Goal: Task Accomplishment & Management: Complete application form

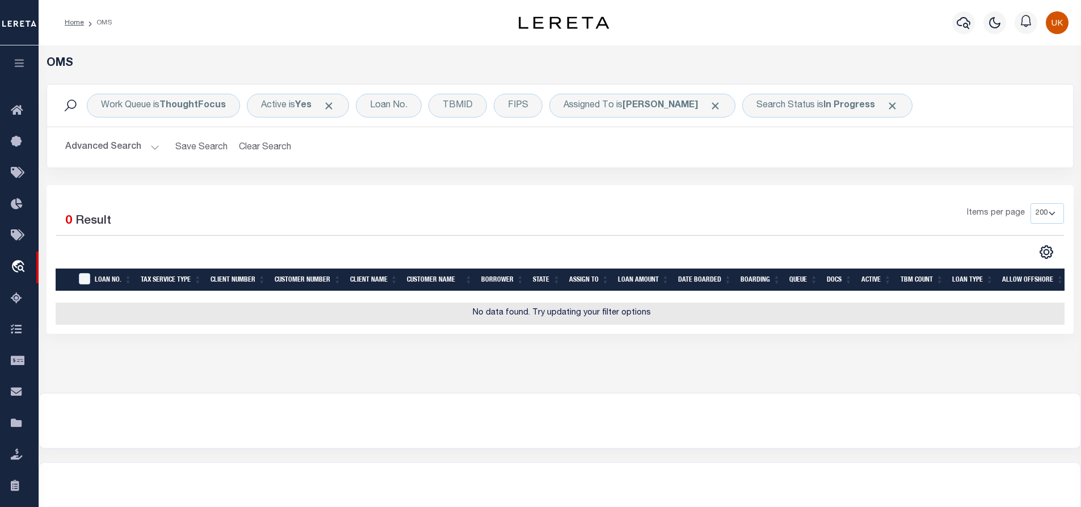
select select "200"
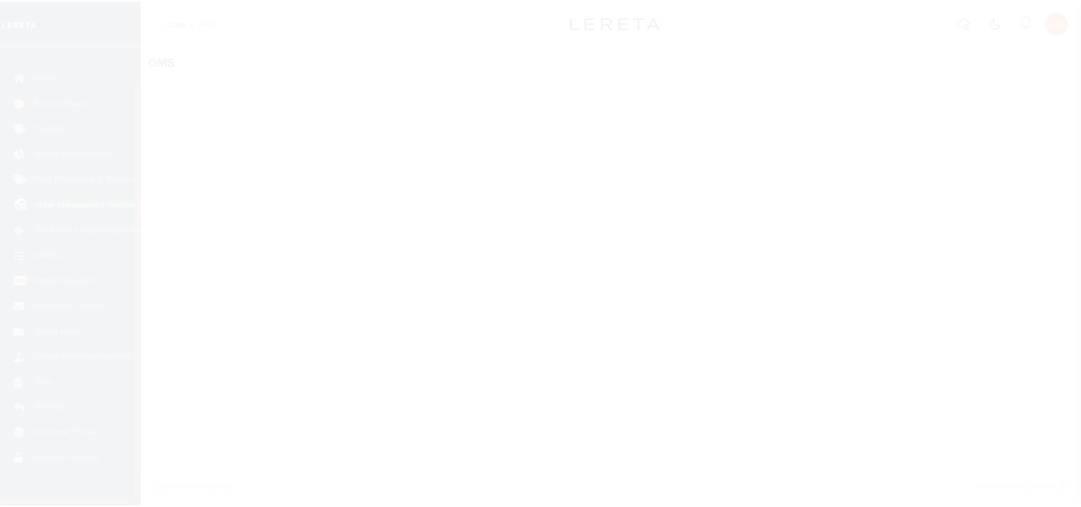
scroll to position [46, 0]
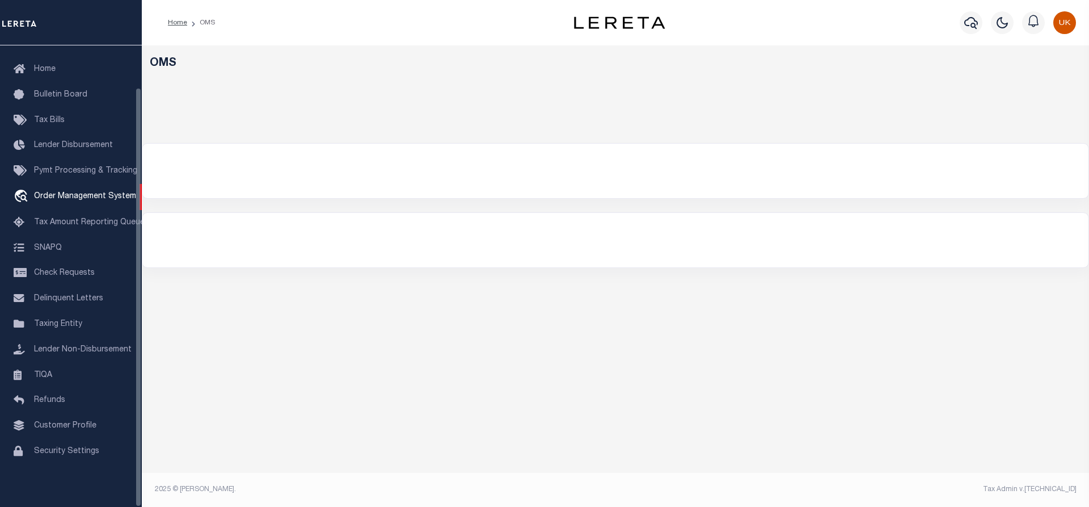
select select "200"
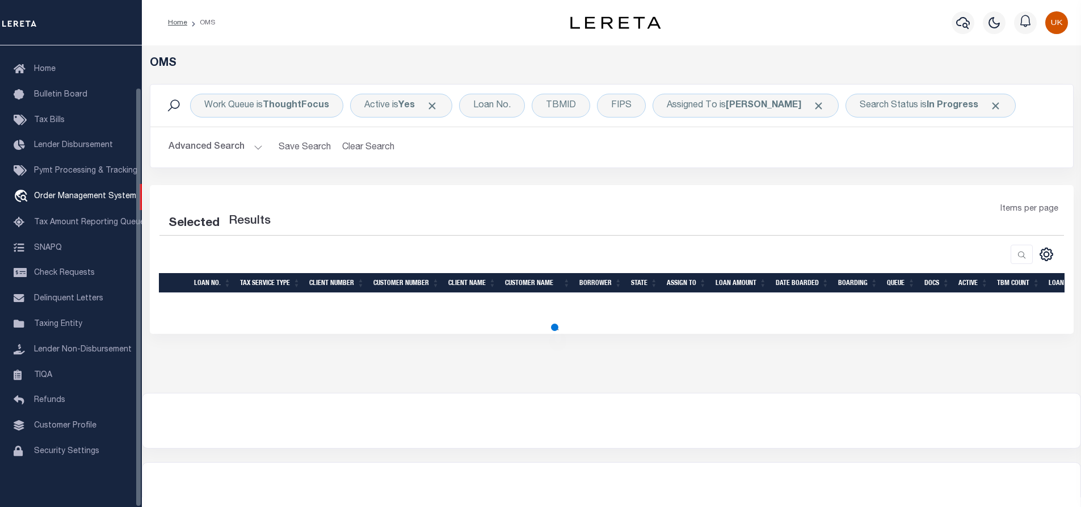
select select "200"
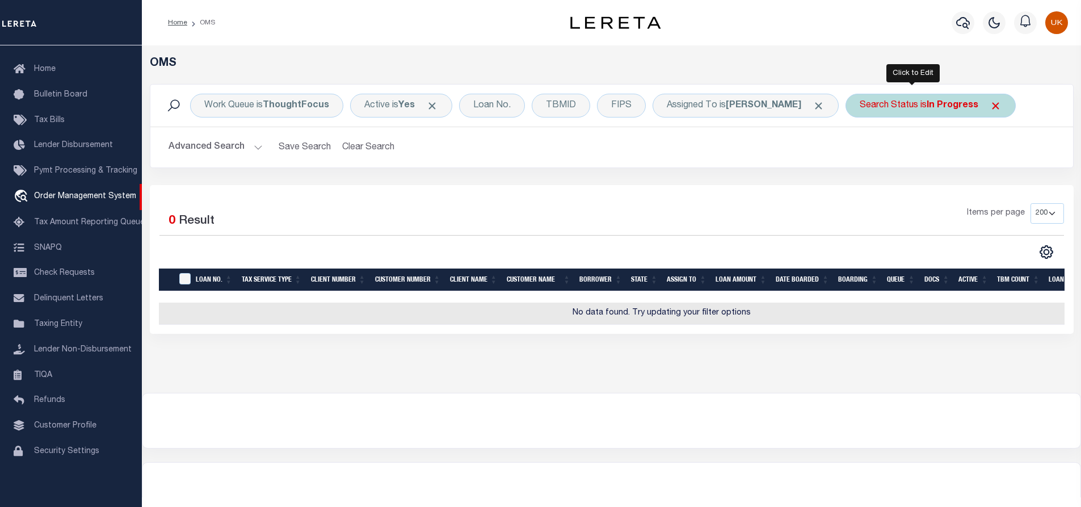
click at [904, 103] on div "Search Status is In Progress" at bounding box center [930, 106] width 170 height 24
select select "IP"
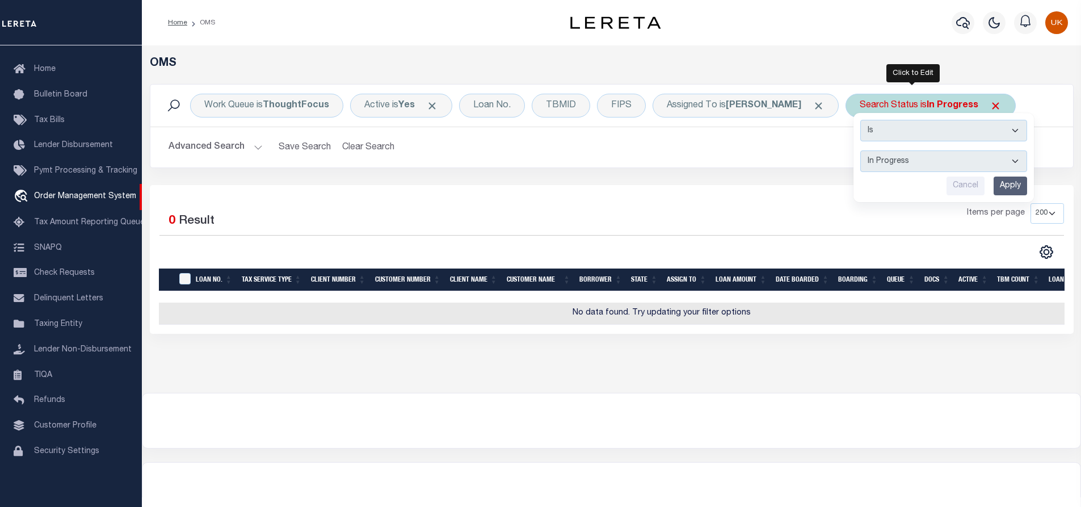
click at [871, 161] on select "Automated Search Bad Parcel Complete Duplicate Parcel High Dollar Reporting In …" at bounding box center [943, 161] width 167 height 22
click at [860, 150] on select "Automated Search Bad Parcel Complete Duplicate Parcel High Dollar Reporting In …" at bounding box center [943, 161] width 167 height 22
click at [993, 180] on input "Apply" at bounding box center [1009, 185] width 33 height 19
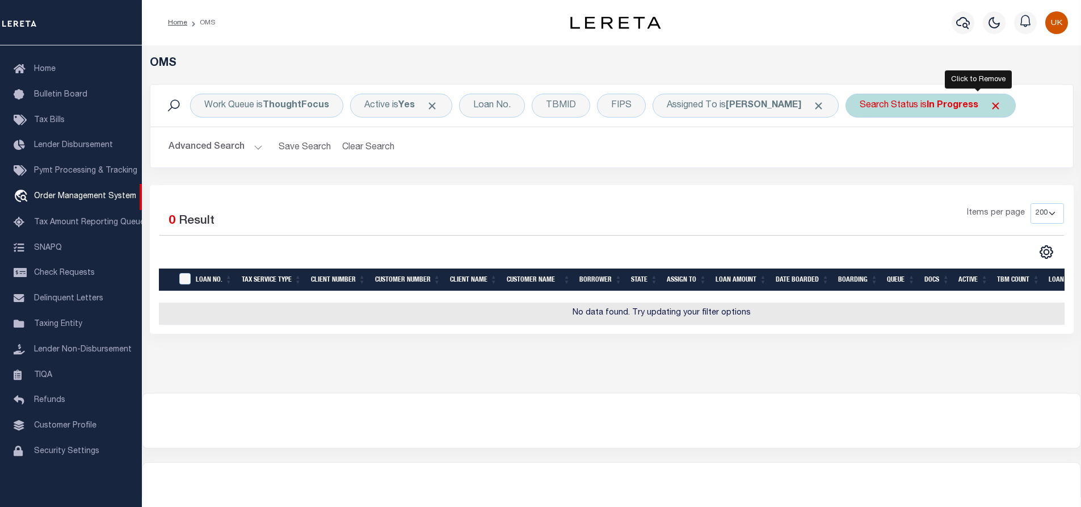
click at [989, 104] on span "Click to Remove" at bounding box center [995, 106] width 12 height 12
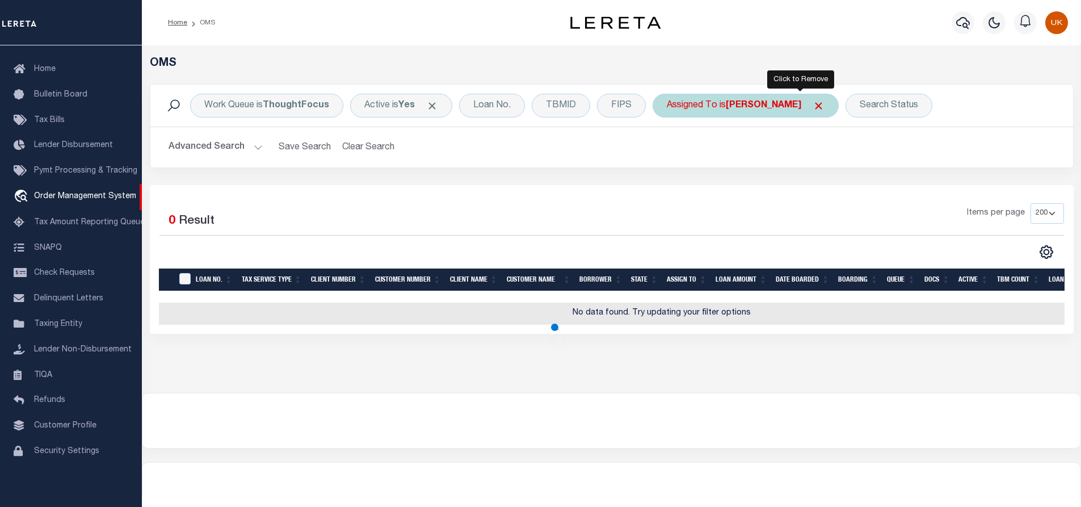
click at [812, 104] on span "Click to Remove" at bounding box center [818, 106] width 12 height 12
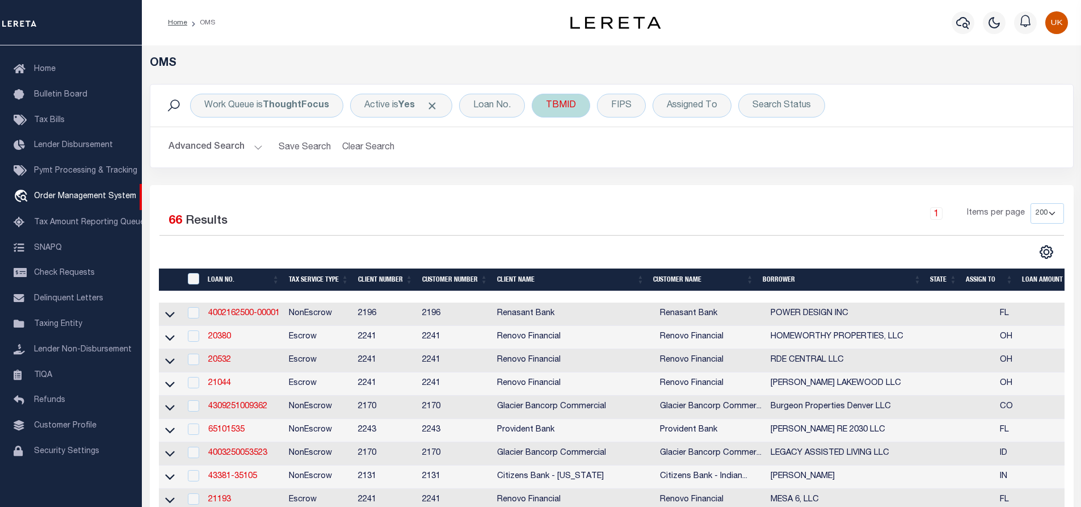
click at [565, 106] on div "TBMID" at bounding box center [560, 106] width 58 height 24
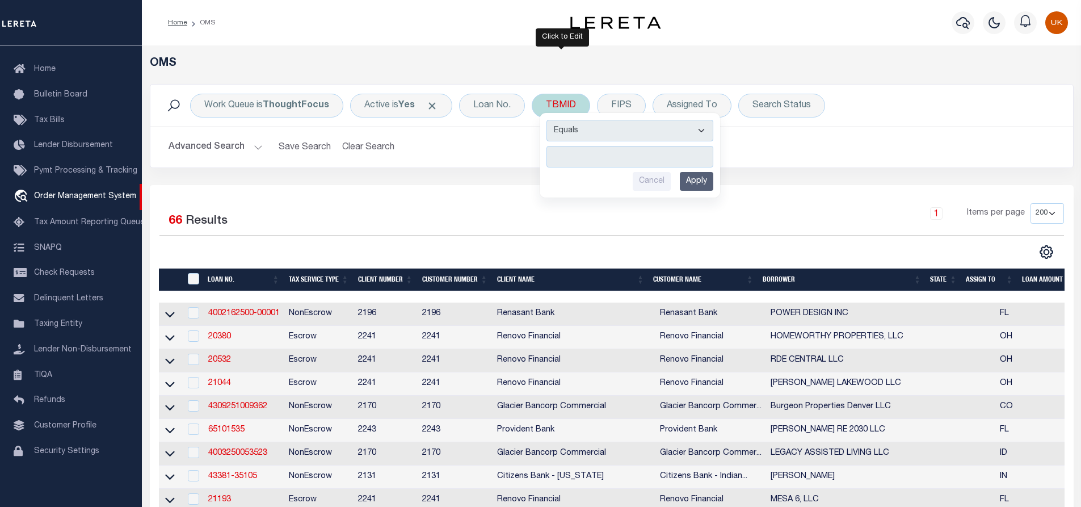
click at [581, 155] on input "number" at bounding box center [629, 157] width 167 height 22
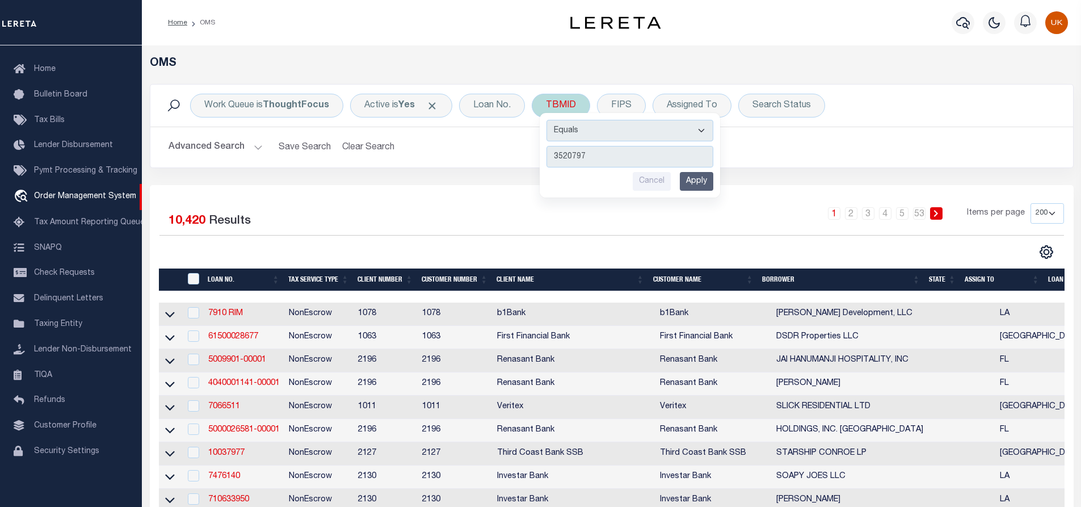
type input "3520797"
click at [708, 187] on input "Apply" at bounding box center [695, 181] width 33 height 19
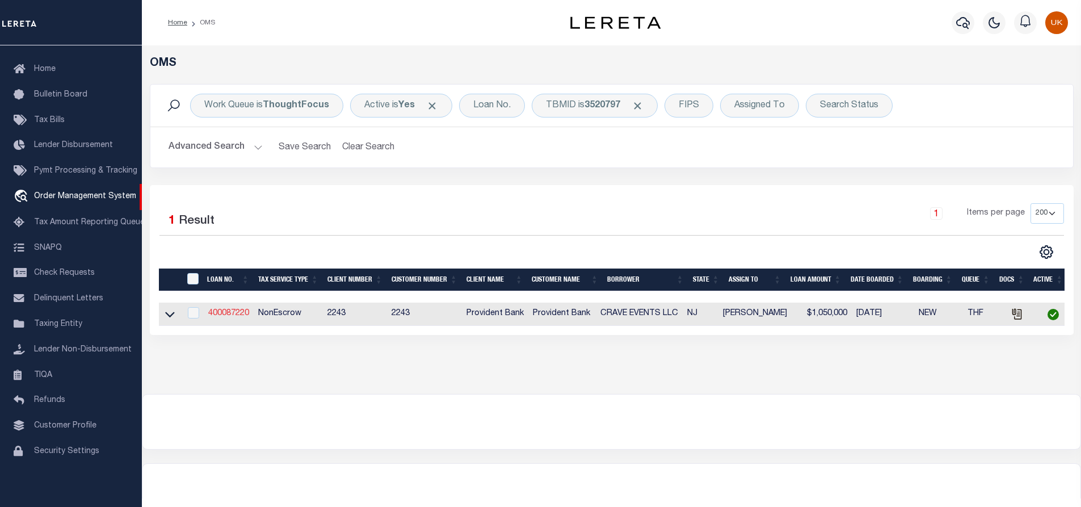
click at [226, 315] on link "400087220" at bounding box center [228, 313] width 41 height 8
type input "400087220"
type input "CRAVE EVENTS LLC"
select select
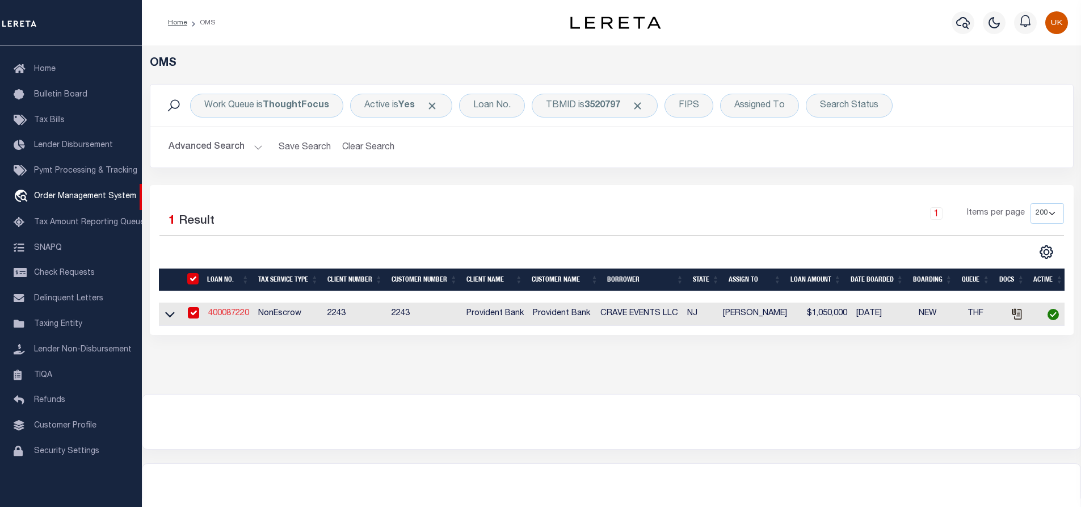
type input "09/24/2025"
select select "10"
select select "NonEscrow"
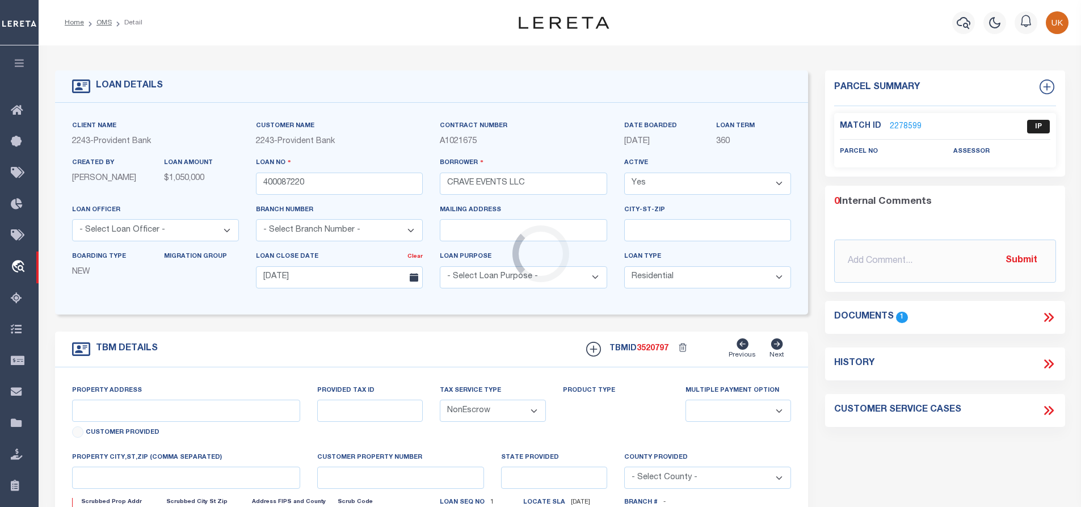
type input "537 NORTH AVE # 547"
select select
type input "PLAINFIELD NJ 07060-1416"
type input "NJ"
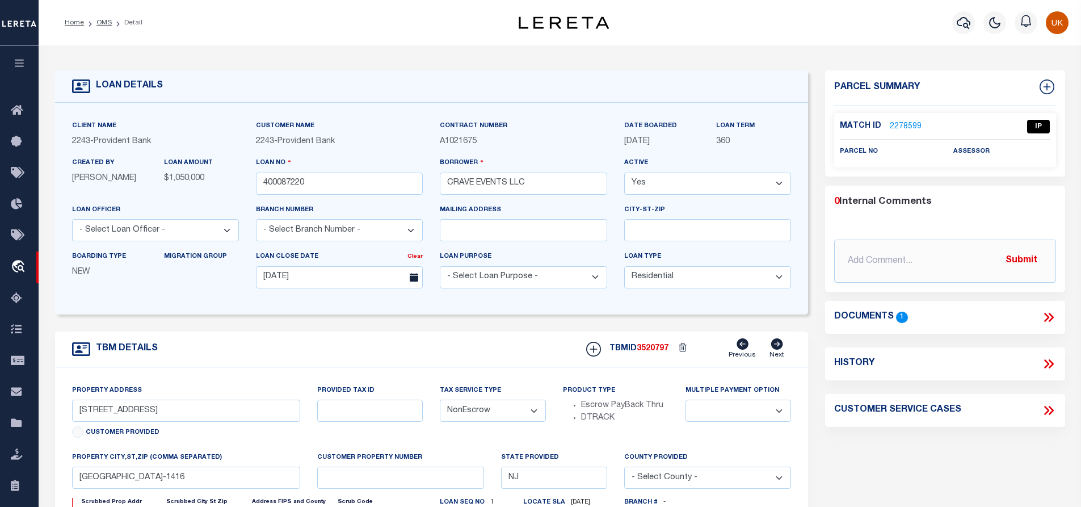
click at [1046, 314] on icon at bounding box center [1046, 317] width 5 height 9
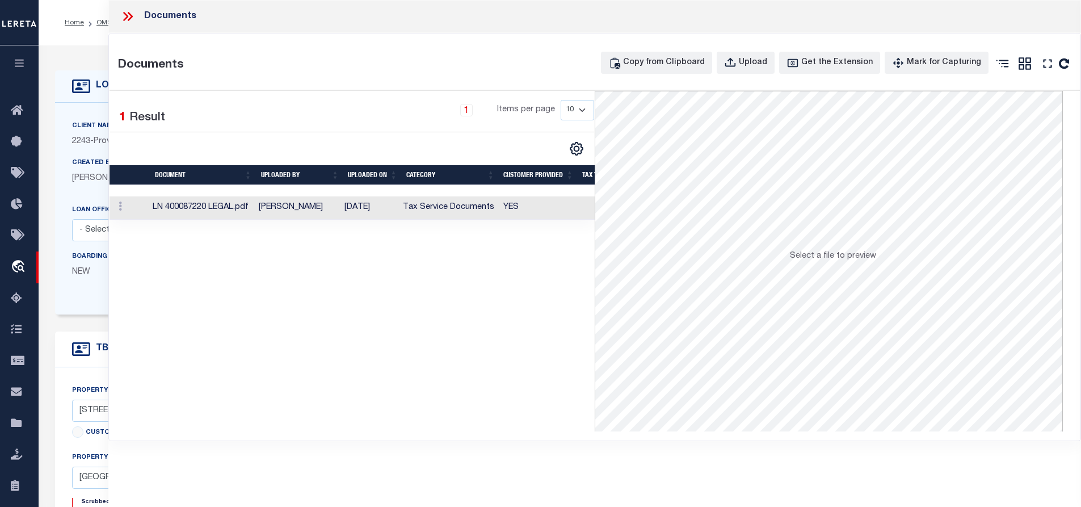
click at [135, 210] on td at bounding box center [128, 207] width 39 height 23
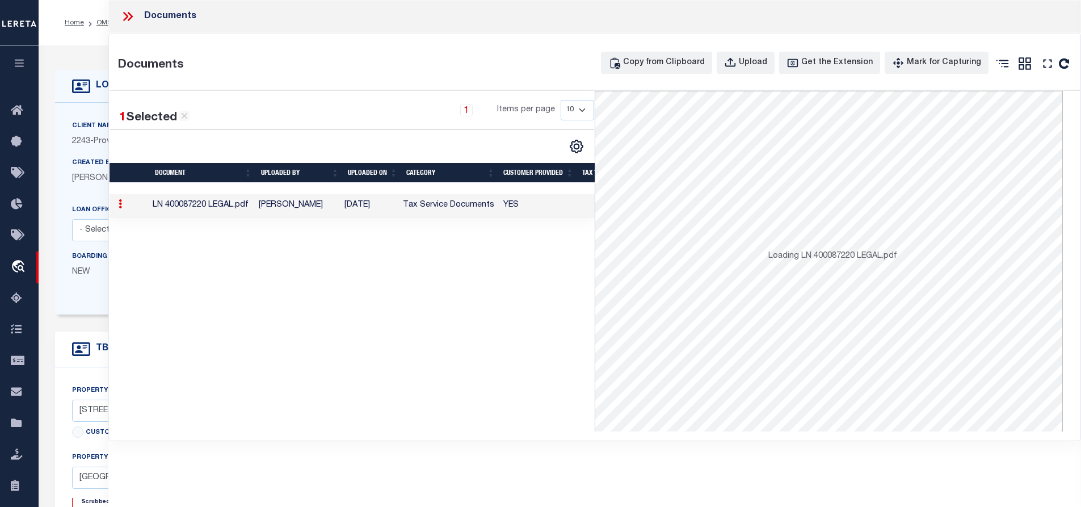
click at [135, 210] on td at bounding box center [128, 205] width 39 height 23
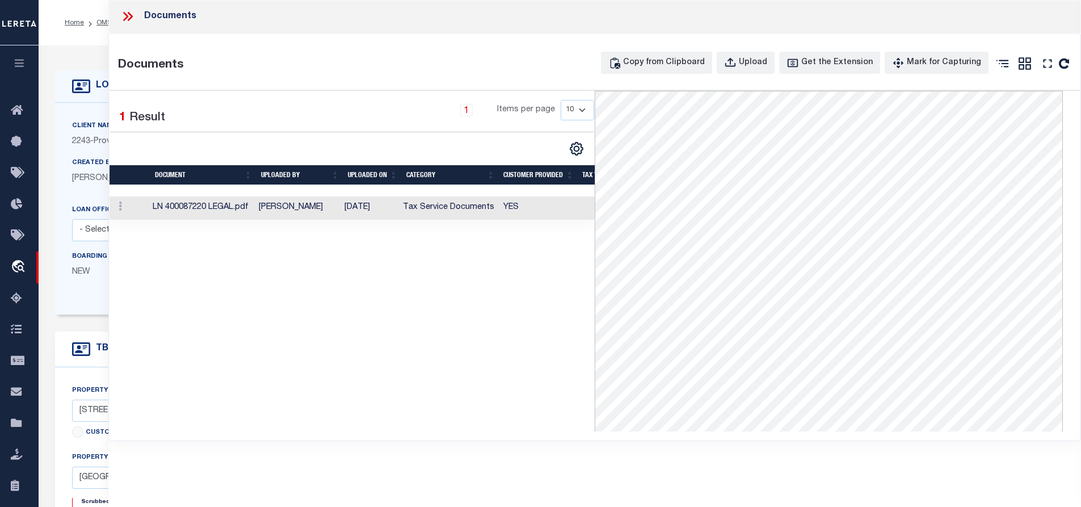
click at [130, 17] on icon at bounding box center [127, 16] width 15 height 15
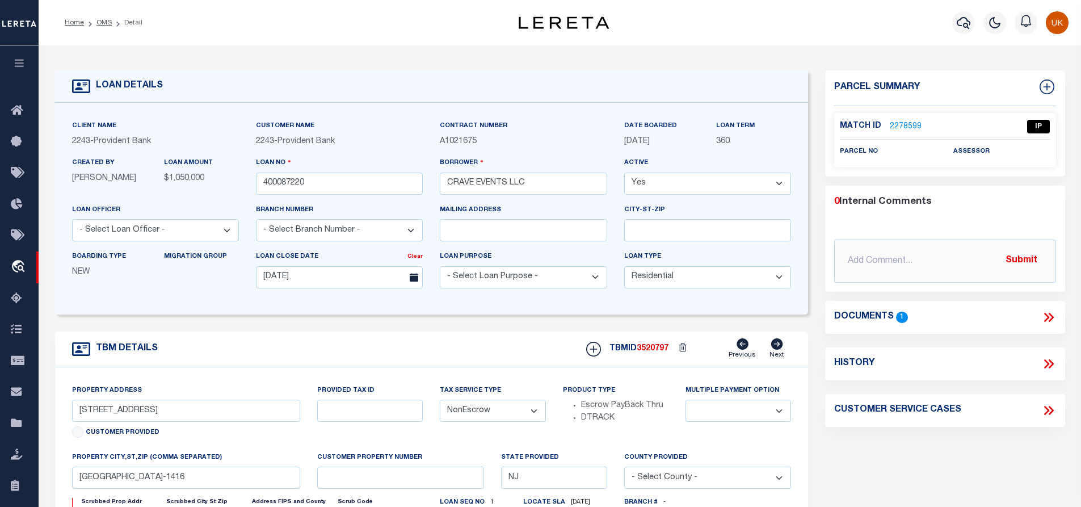
click at [898, 125] on link "2278599" at bounding box center [905, 127] width 32 height 12
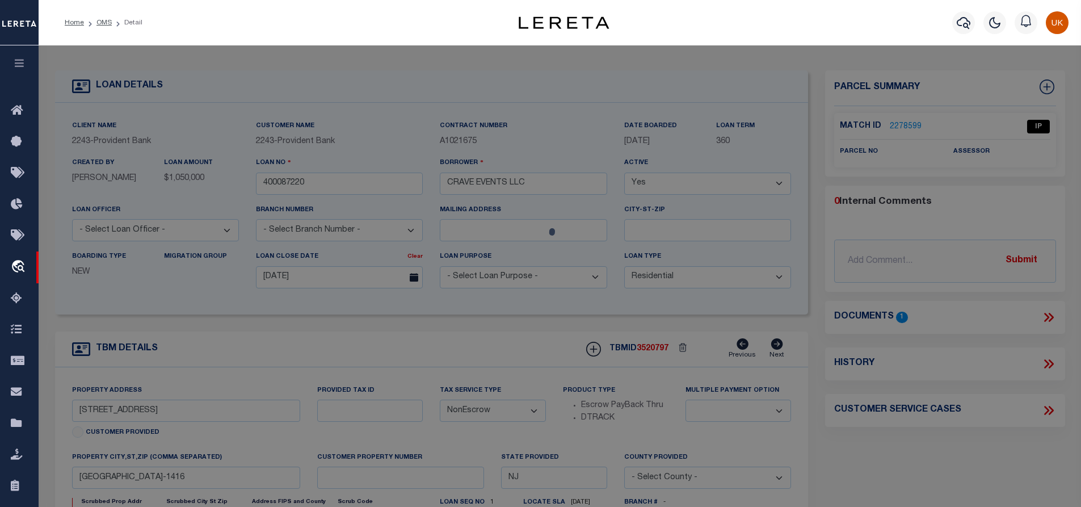
checkbox input "false"
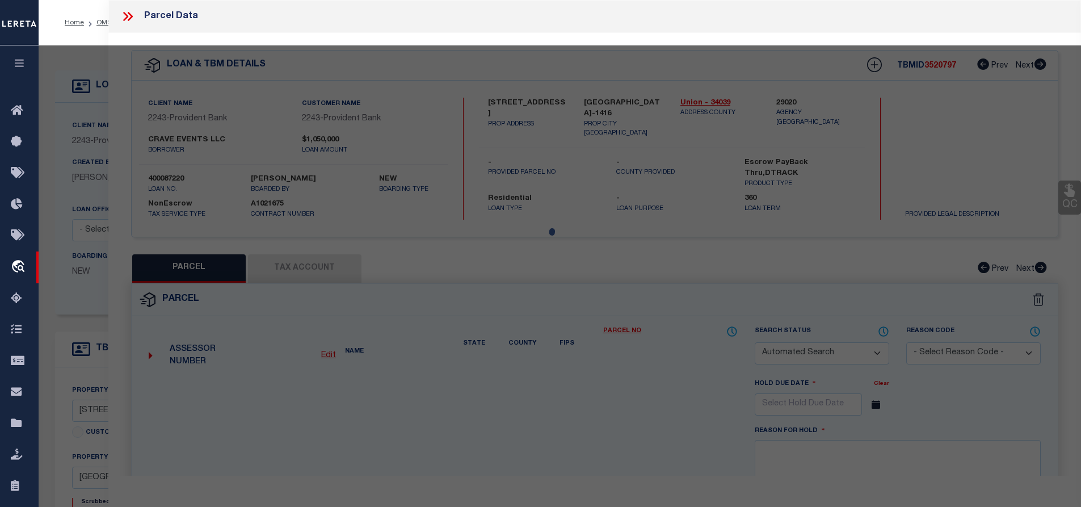
select select "IP"
checkbox input "false"
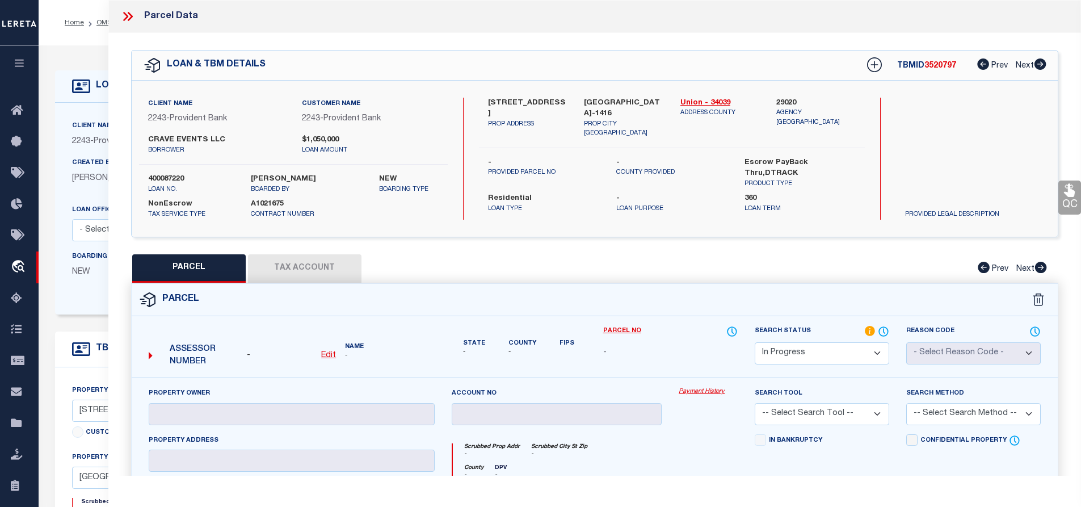
scroll to position [113, 0]
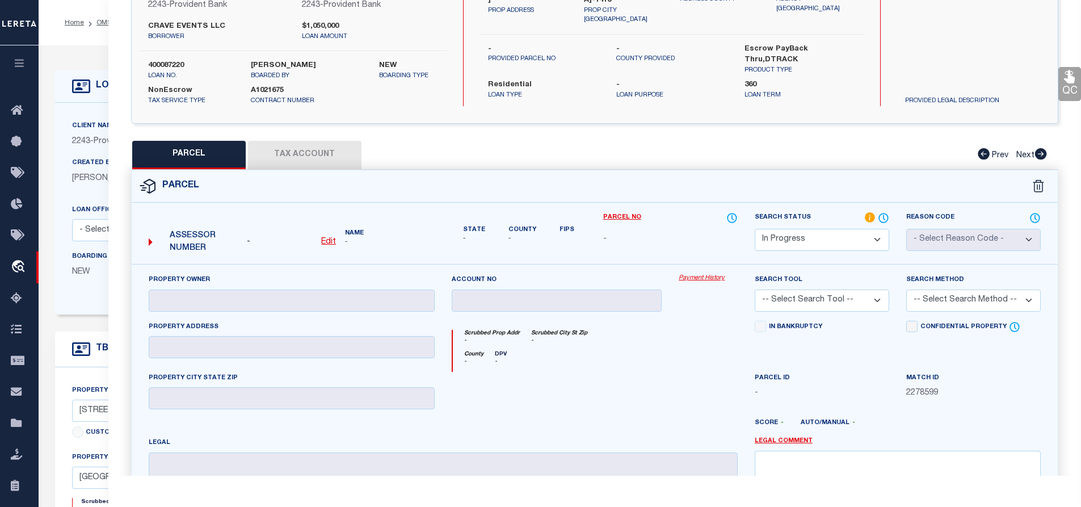
click at [328, 241] on u "Edit" at bounding box center [328, 242] width 15 height 8
select select "IP"
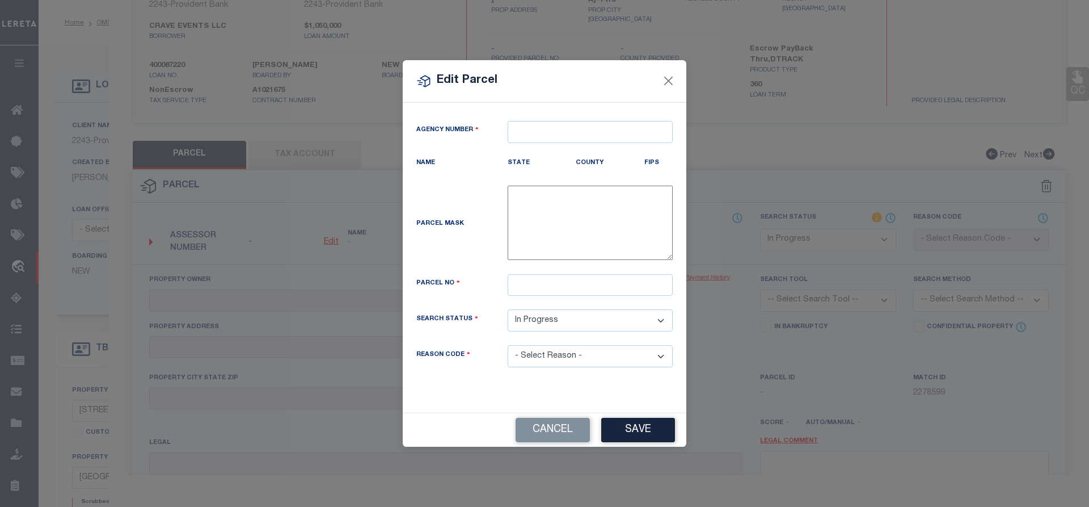
type textarea "-"
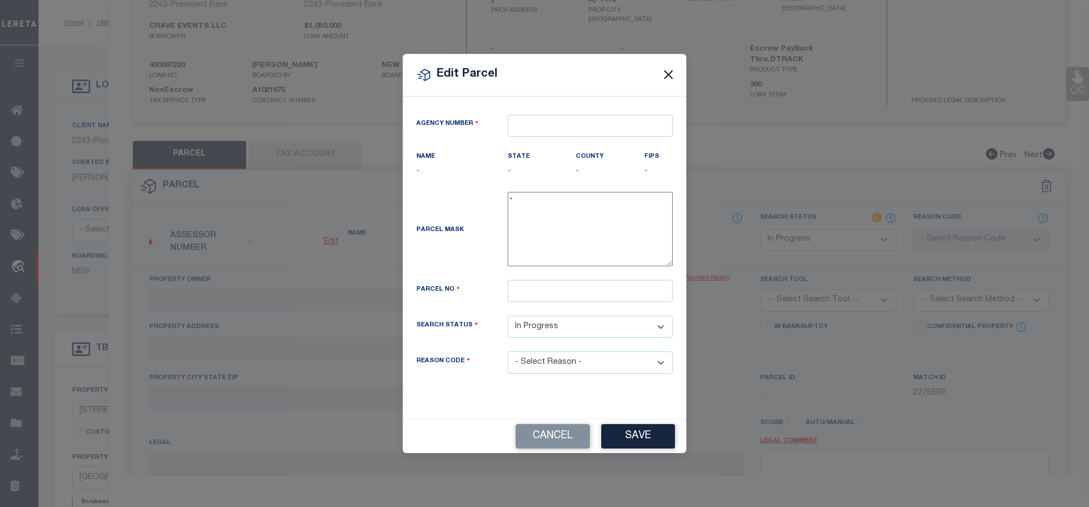
click at [675, 72] on button "Close" at bounding box center [668, 74] width 15 height 15
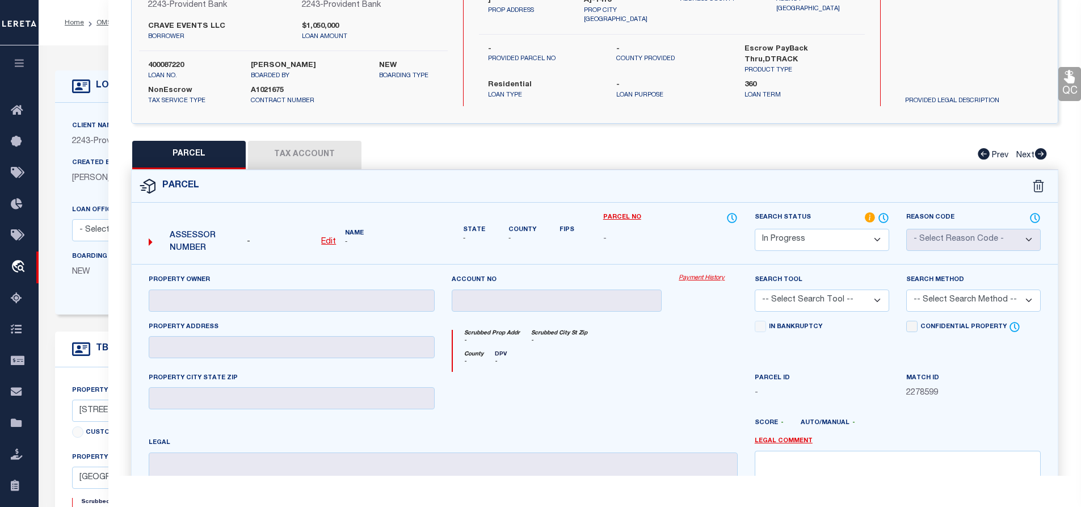
scroll to position [0, 0]
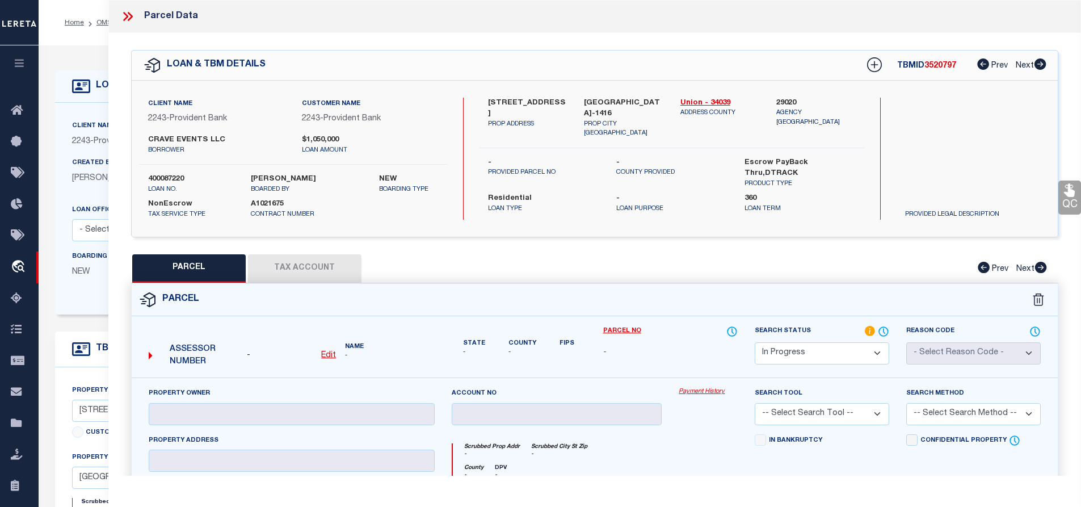
click at [327, 354] on u "Edit" at bounding box center [328, 355] width 15 height 8
select select "IP"
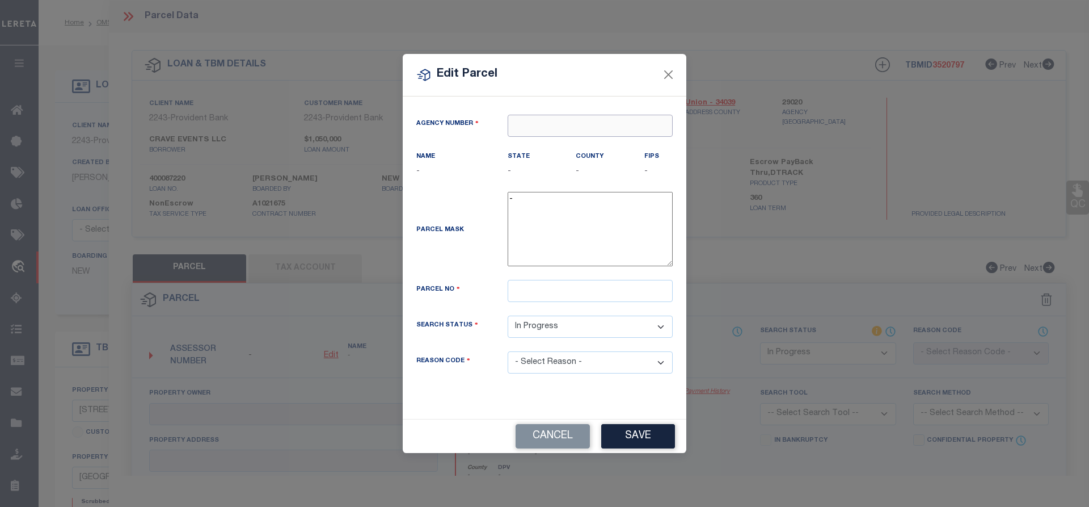
click at [520, 126] on input "text" at bounding box center [590, 126] width 165 height 22
click at [551, 148] on div "290200000 : UNION COUNTY" at bounding box center [590, 154] width 164 height 32
type input "290200000"
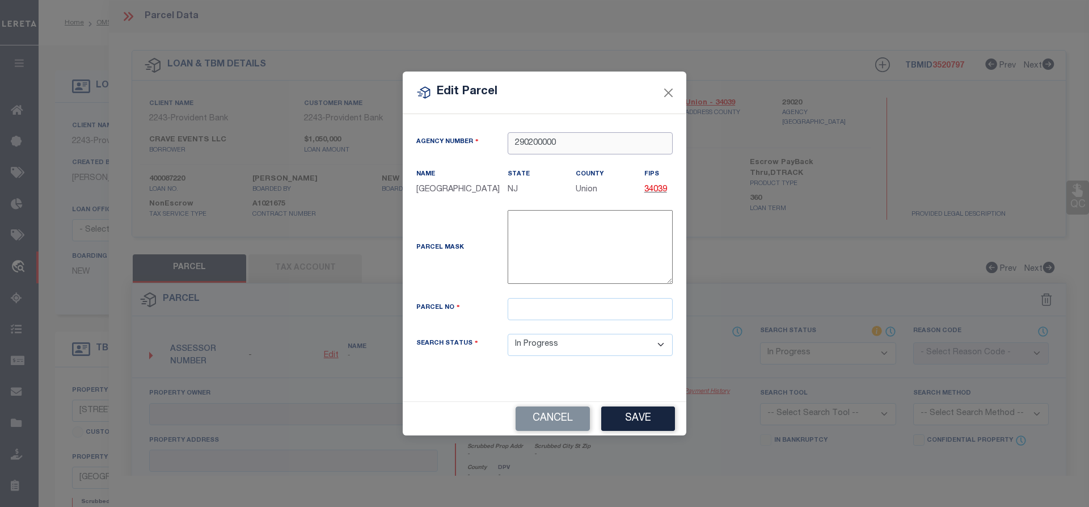
type input "290200000"
click at [529, 309] on input "text" at bounding box center [590, 309] width 165 height 22
type input "00304 00009"
click at [636, 419] on button "Save" at bounding box center [638, 418] width 74 height 24
select select "IP"
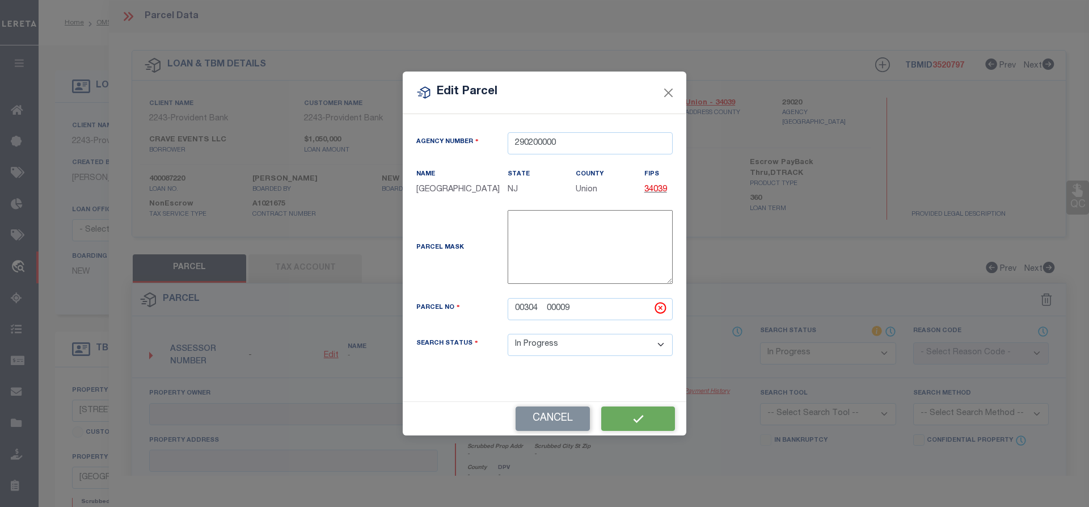
checkbox input "false"
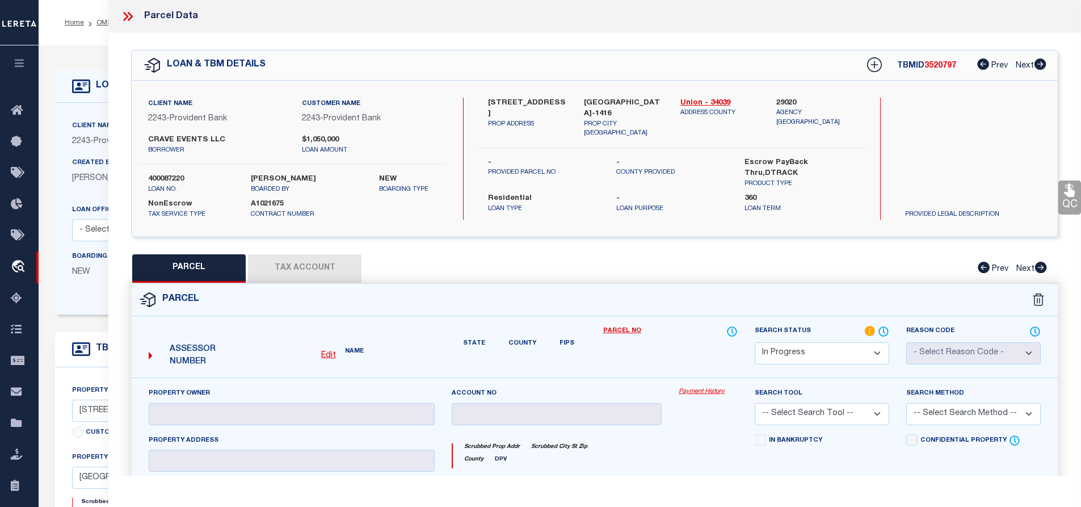
checkbox input "false"
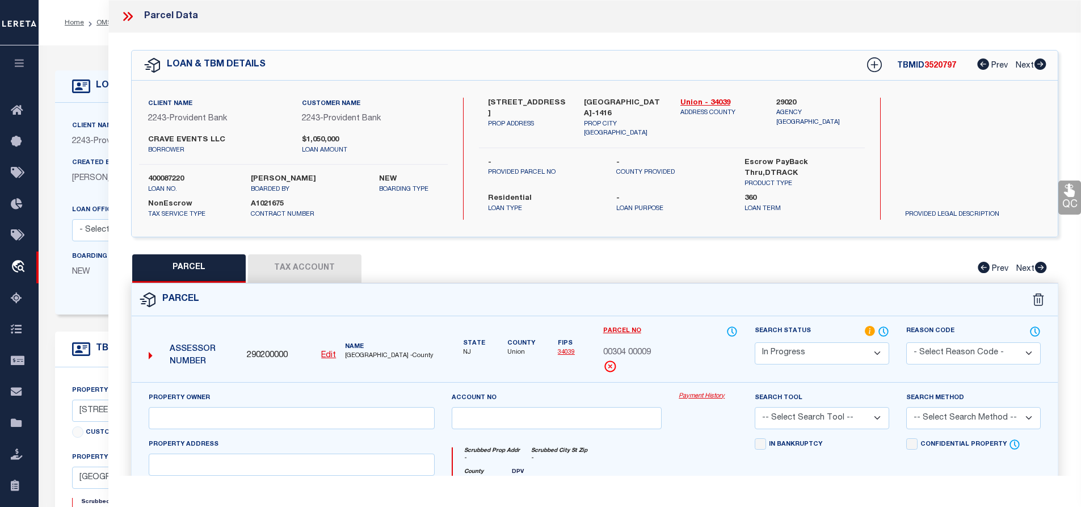
click at [284, 270] on button "Tax Account" at bounding box center [304, 268] width 113 height 28
select select "100"
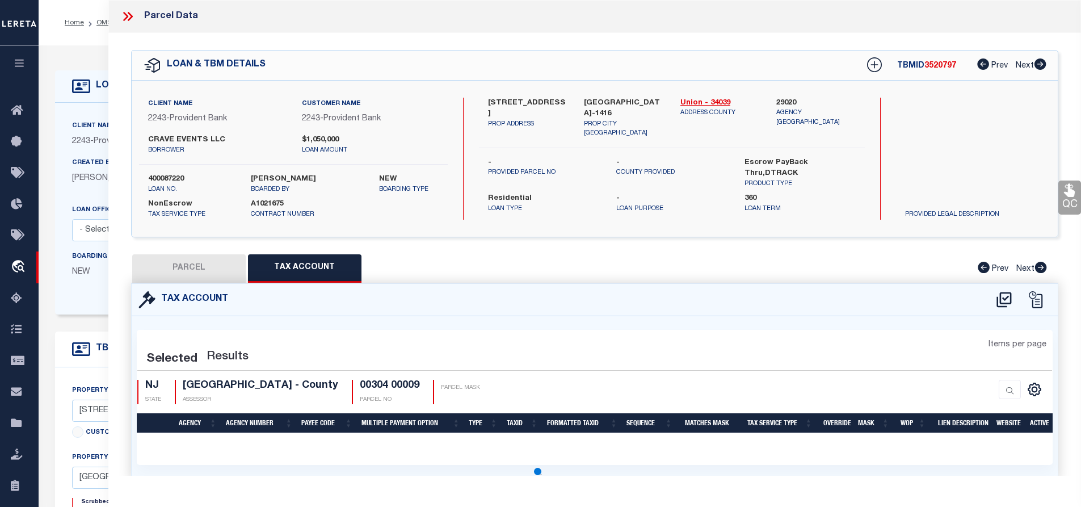
select select "100"
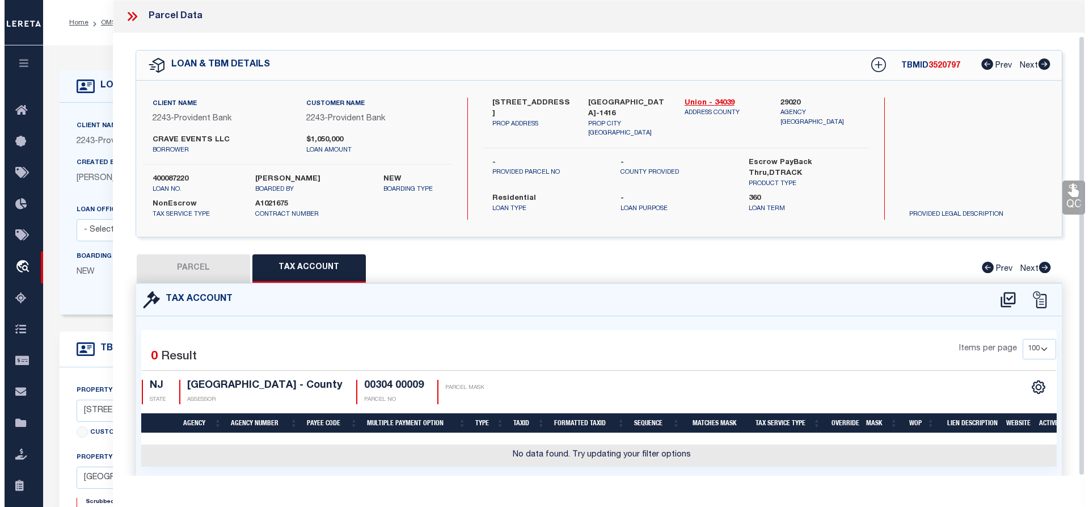
scroll to position [38, 0]
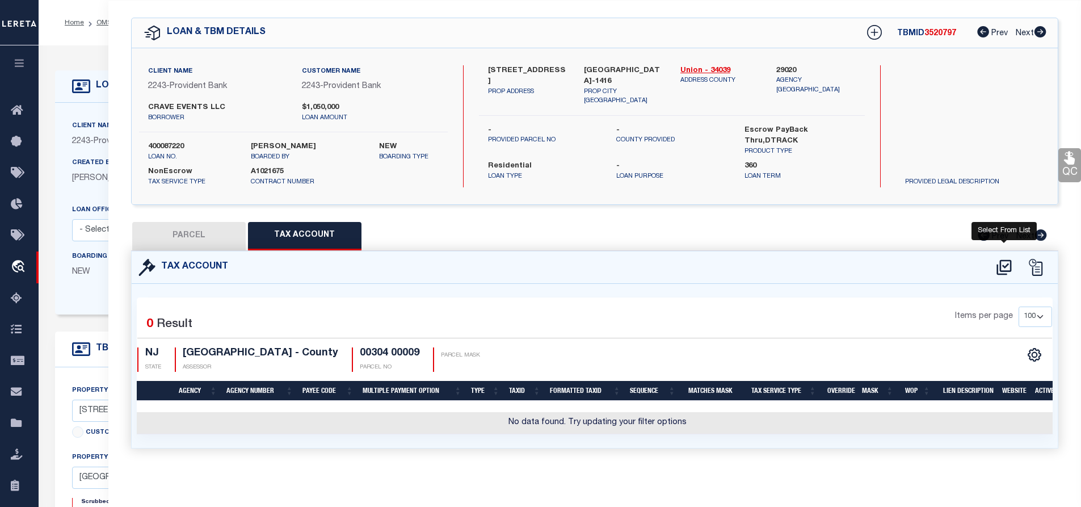
click at [1004, 259] on icon at bounding box center [1003, 266] width 15 height 15
select select "100"
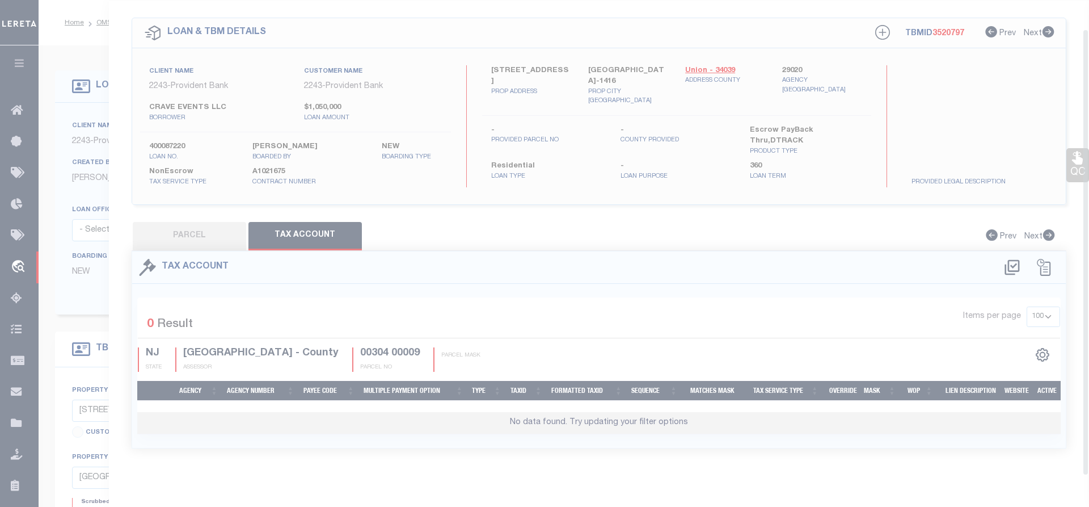
scroll to position [31, 0]
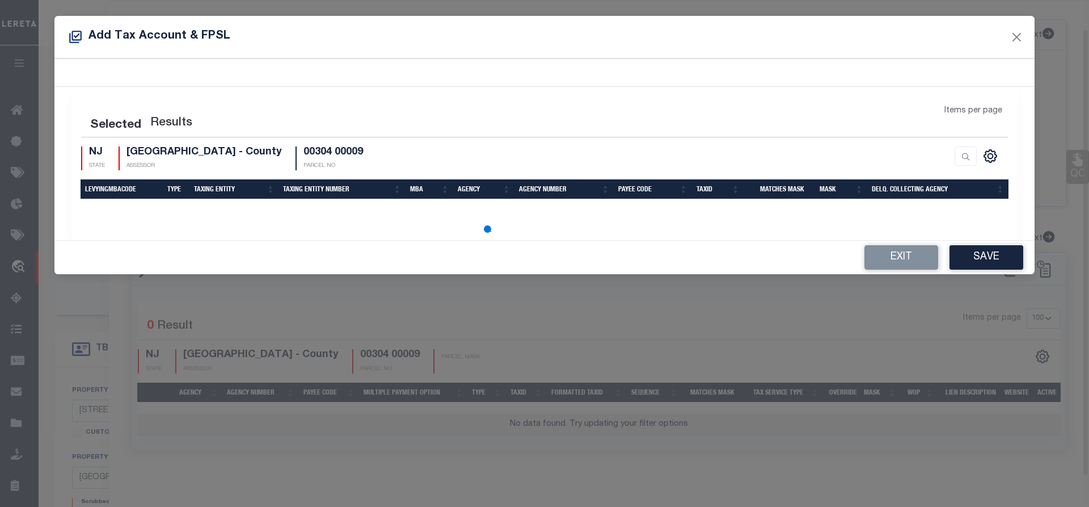
select select "100"
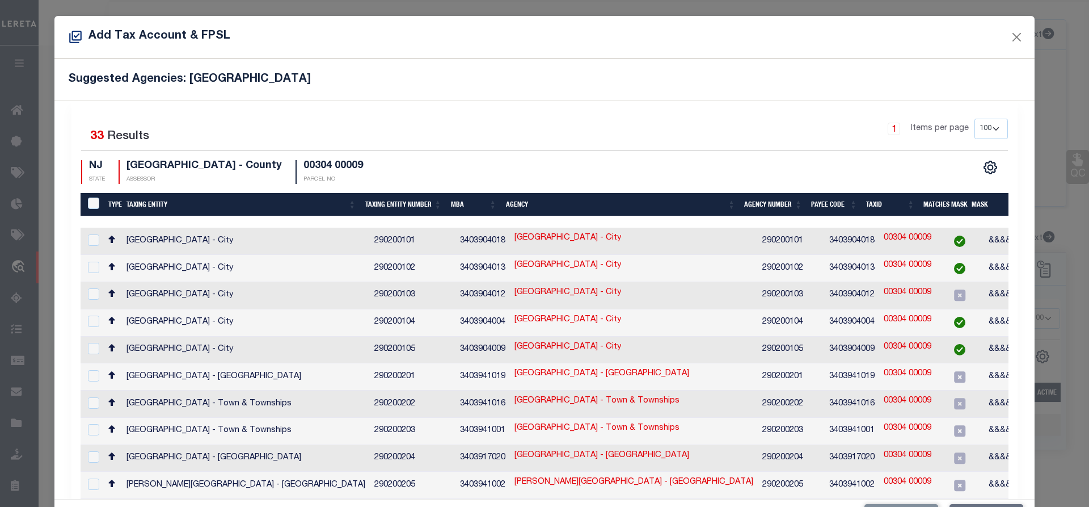
click at [836, 292] on td "3403904012" at bounding box center [852, 295] width 54 height 27
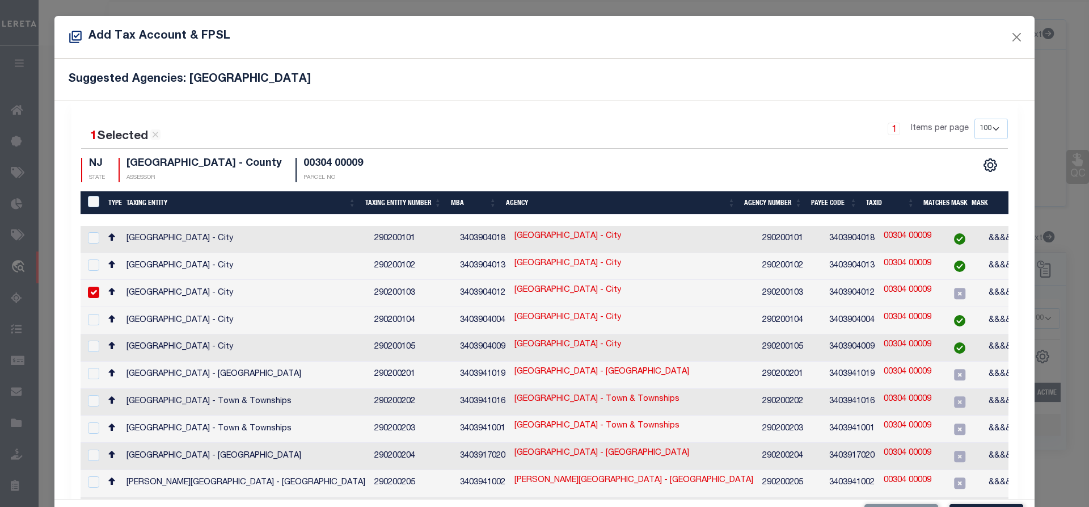
click at [96, 288] on input "checkbox" at bounding box center [93, 291] width 11 height 11
checkbox input "false"
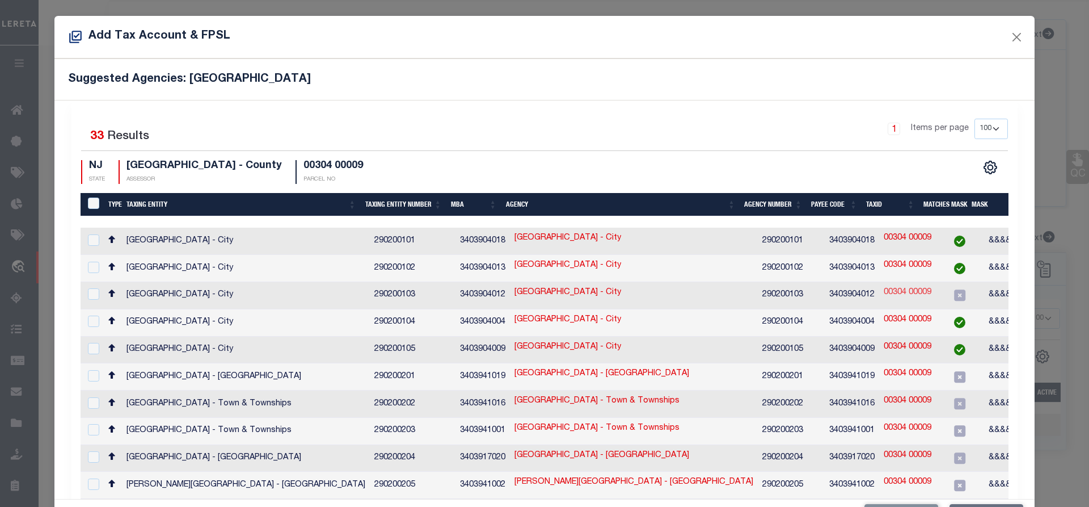
click at [894, 288] on link "00304 00009" at bounding box center [908, 292] width 48 height 12
type input "00304 00009"
type textarea "&&&&& XX&&&&& XX *XXXXX,&&&&&XXXX&&&&&XXXX *XXXX"
checkbox input "true"
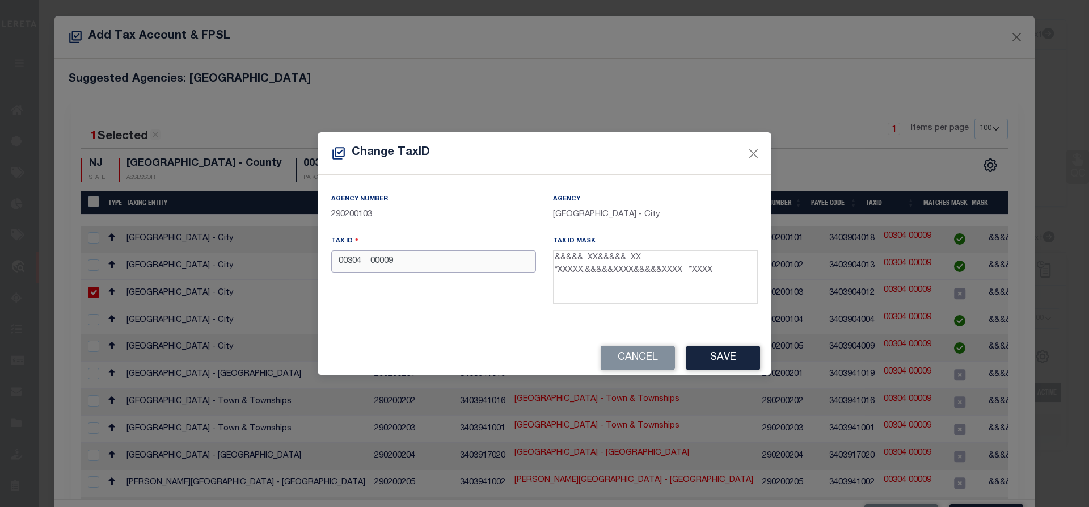
click at [371, 263] on input "00304 00009" at bounding box center [433, 261] width 205 height 22
click at [378, 261] on input "00304 00009" at bounding box center [433, 261] width 205 height 22
click at [377, 261] on input "00304 00009" at bounding box center [433, 261] width 205 height 22
click at [721, 361] on button "Save" at bounding box center [723, 357] width 74 height 24
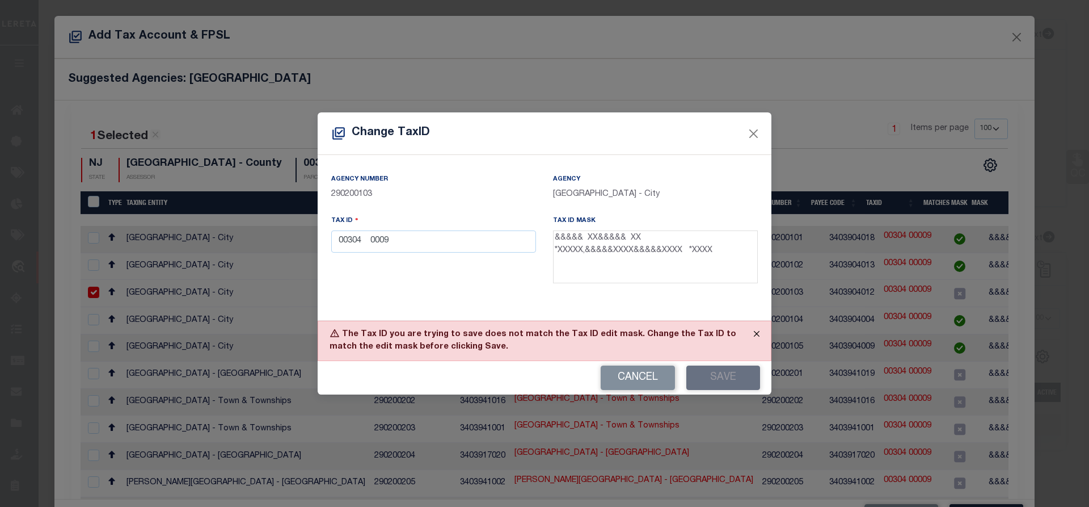
click at [753, 334] on button "Close" at bounding box center [756, 333] width 28 height 25
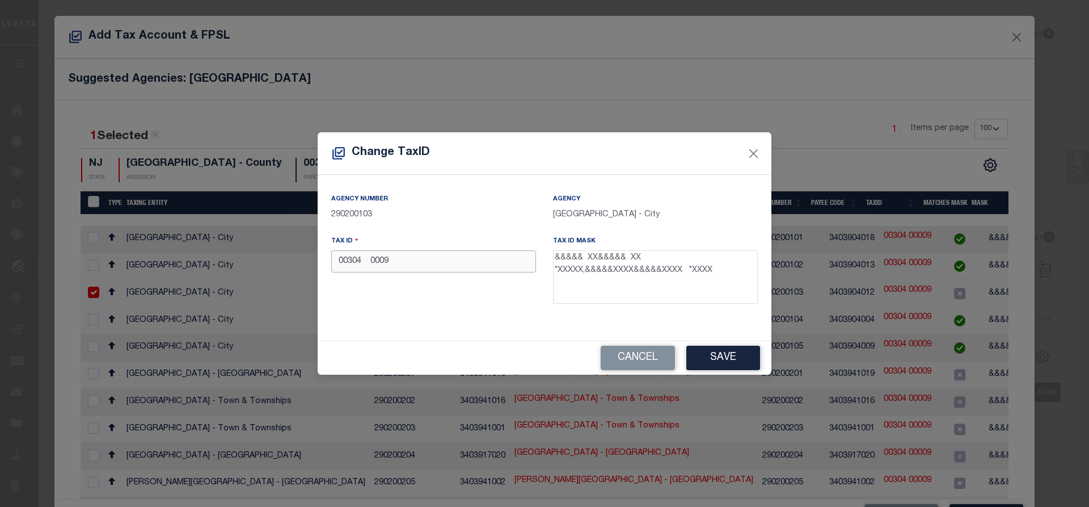
click at [372, 262] on input "00304 0009" at bounding box center [433, 261] width 205 height 22
type input "00304 00009"
click at [727, 358] on button "Save" at bounding box center [723, 357] width 74 height 24
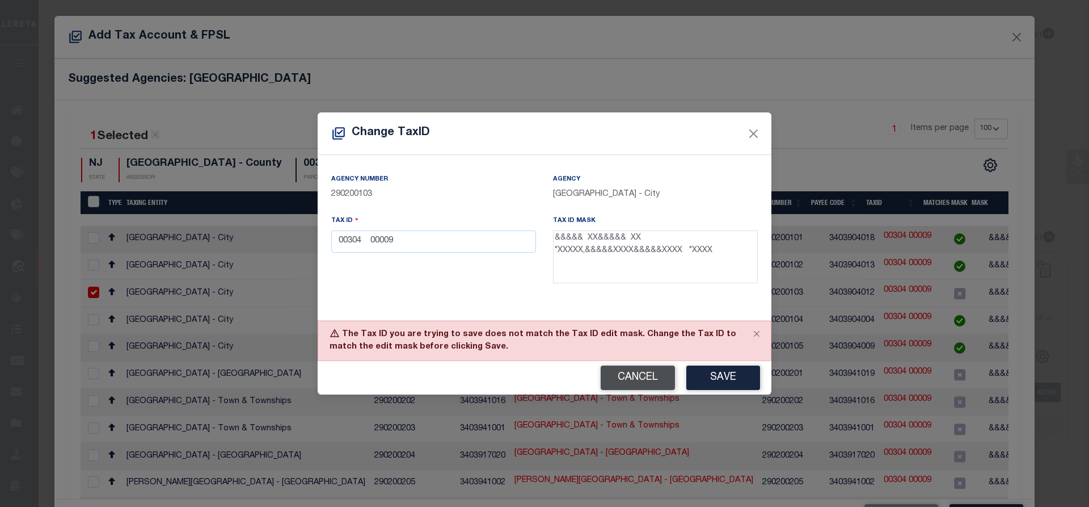
click at [649, 378] on button "Cancel" at bounding box center [638, 377] width 74 height 24
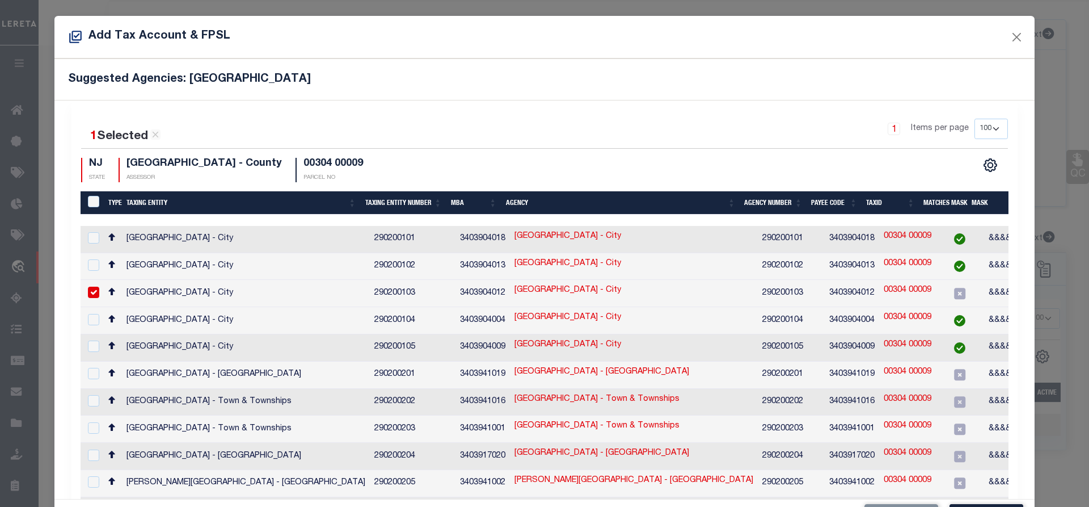
click at [92, 286] on input "checkbox" at bounding box center [93, 291] width 11 height 11
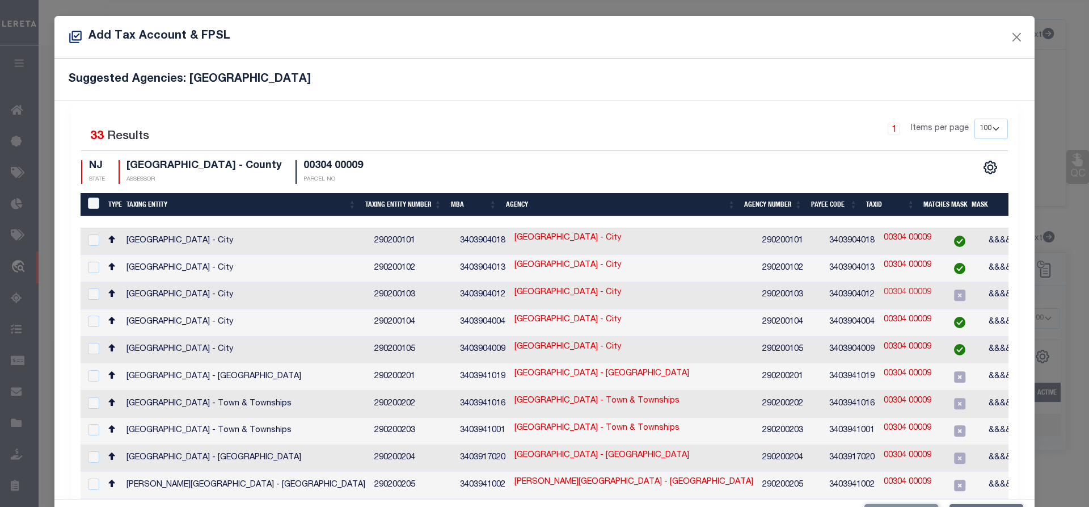
click at [886, 290] on link "00304 00009" at bounding box center [908, 292] width 48 height 12
checkbox input "true"
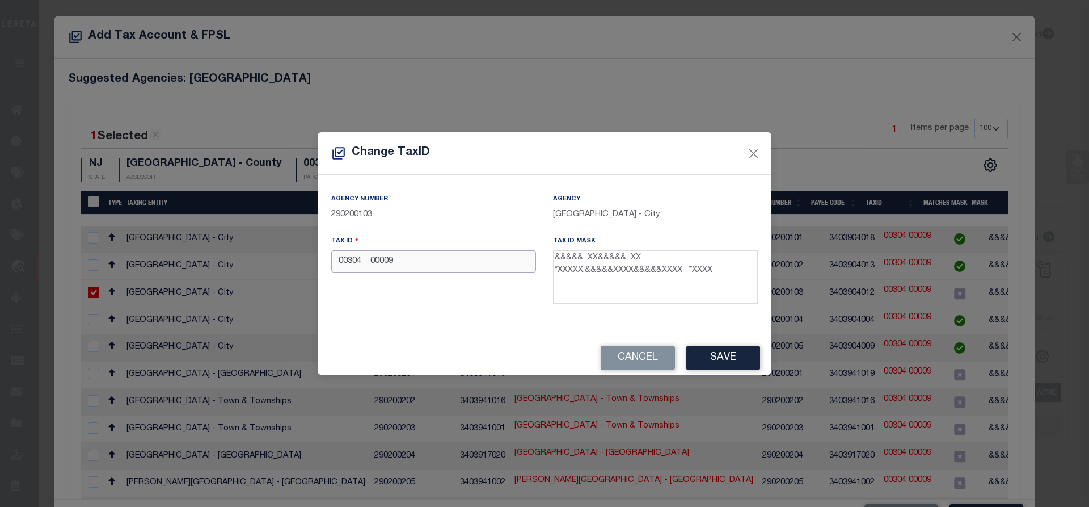
drag, startPoint x: 379, startPoint y: 264, endPoint x: 404, endPoint y: 265, distance: 25.5
click at [404, 265] on input "00304 00009" at bounding box center [433, 261] width 205 height 22
type input "0"
click at [651, 361] on button "Cancel" at bounding box center [638, 357] width 74 height 24
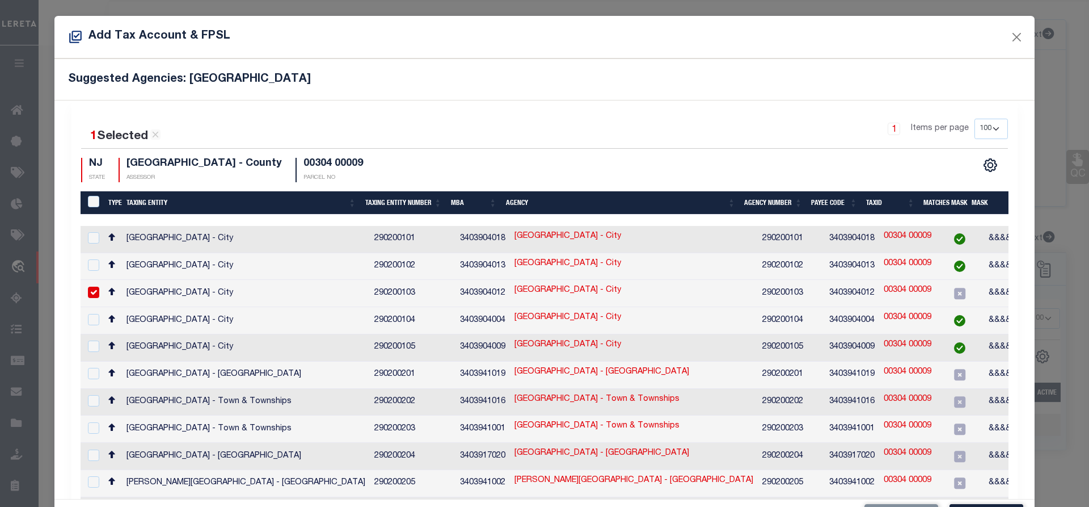
click at [76, 36] on icon at bounding box center [75, 37] width 12 height 12
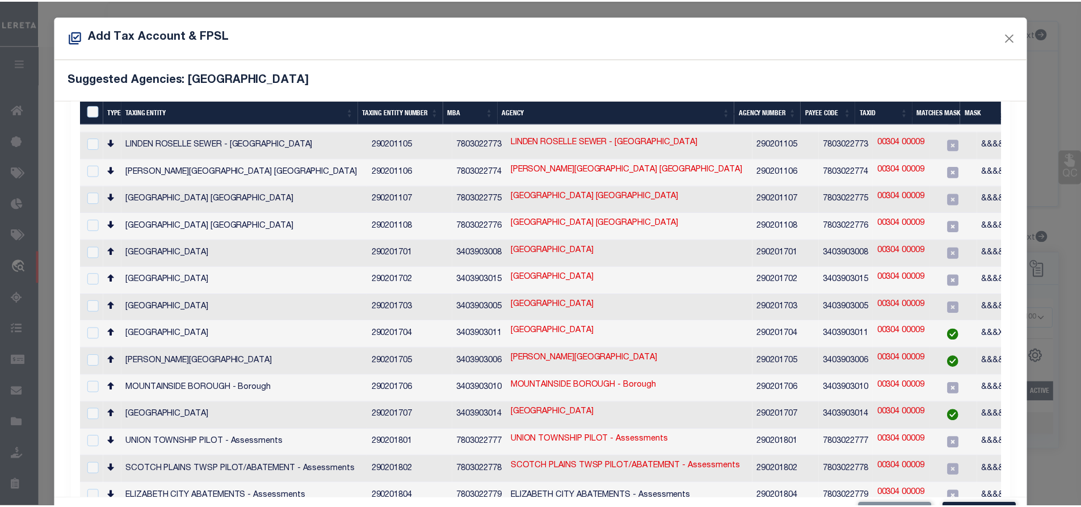
scroll to position [42, 0]
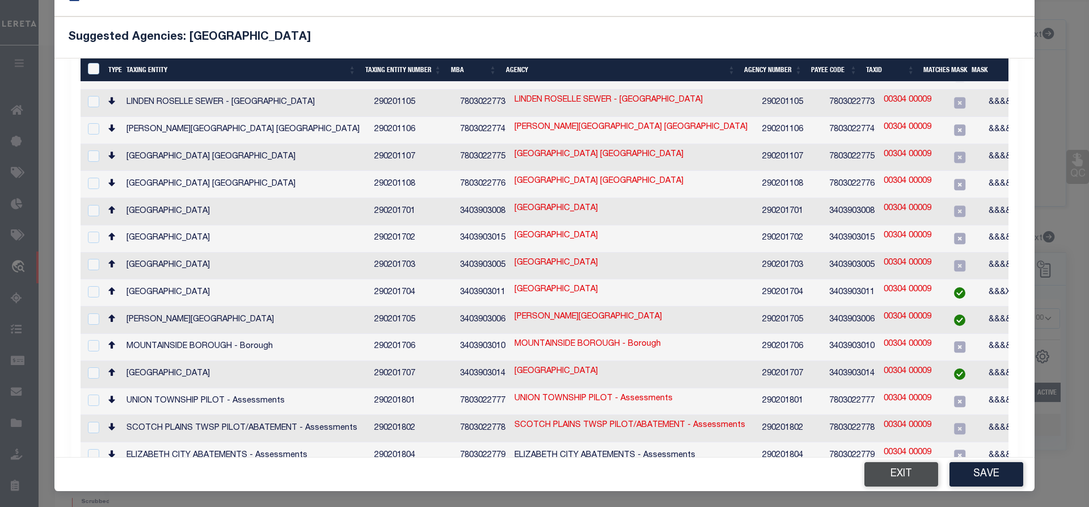
click at [896, 477] on button "Exit" at bounding box center [901, 474] width 74 height 24
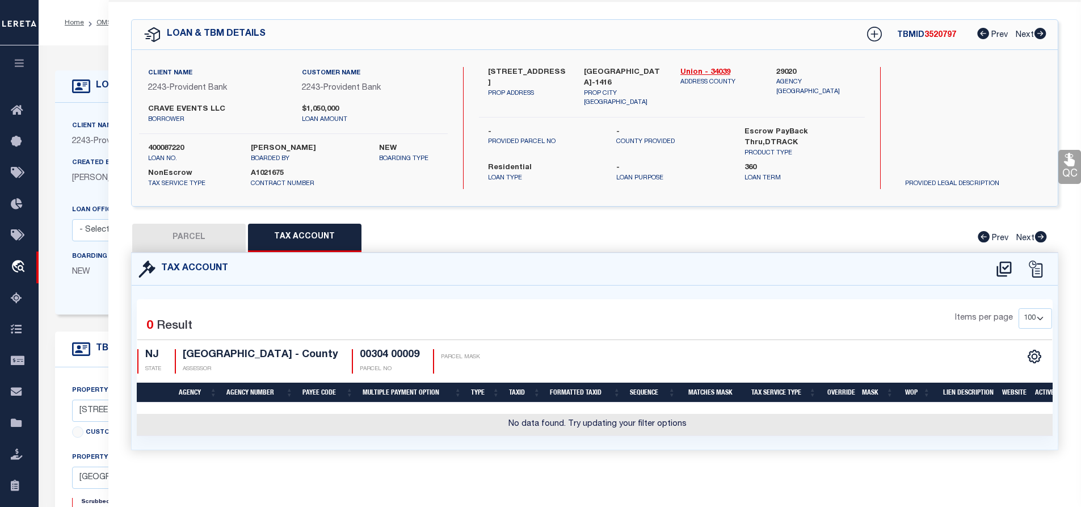
click at [204, 237] on button "PARCEL" at bounding box center [188, 237] width 113 height 28
select select "AS"
checkbox input "false"
select select "IP"
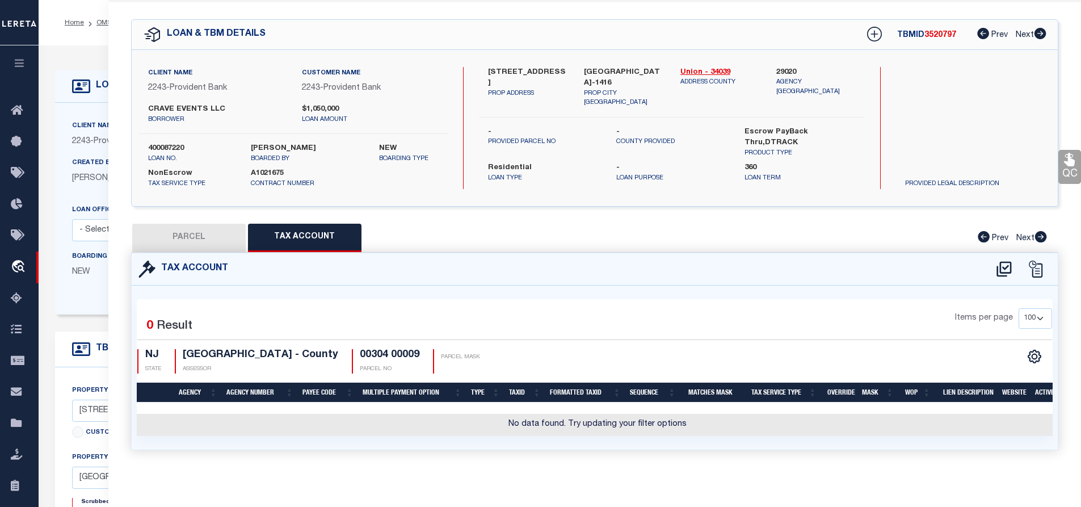
checkbox input "false"
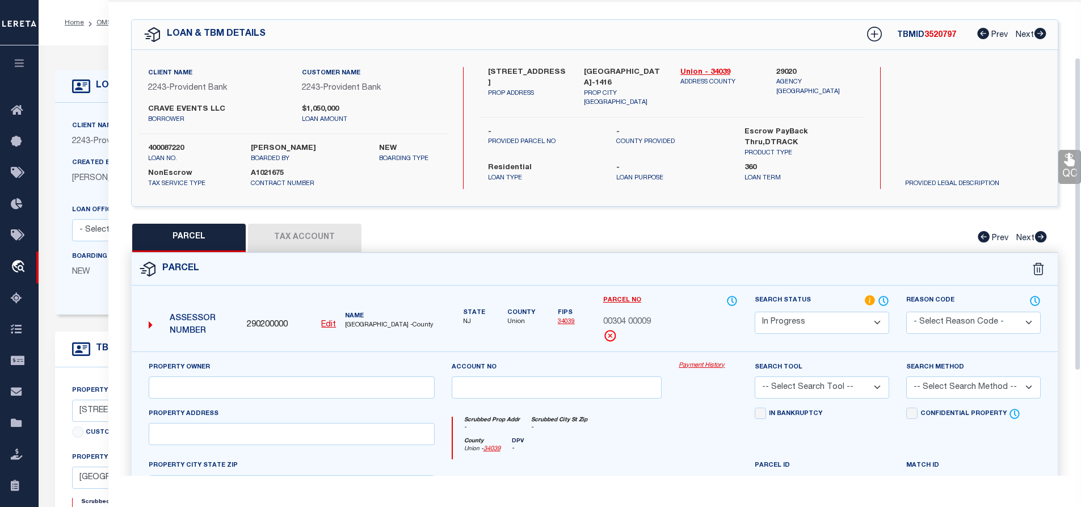
scroll to position [201, 0]
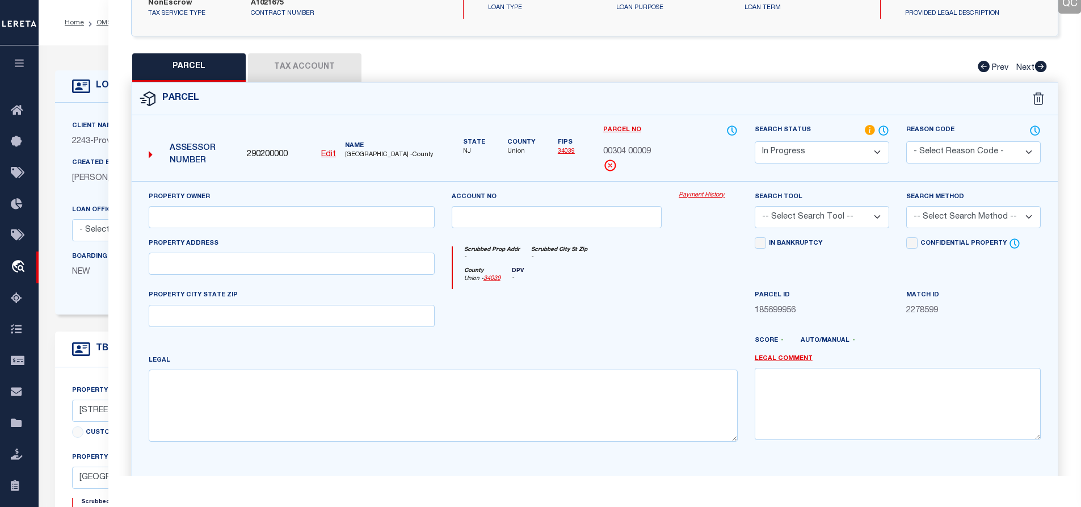
click at [328, 154] on u "Edit" at bounding box center [328, 154] width 15 height 8
select select "IP"
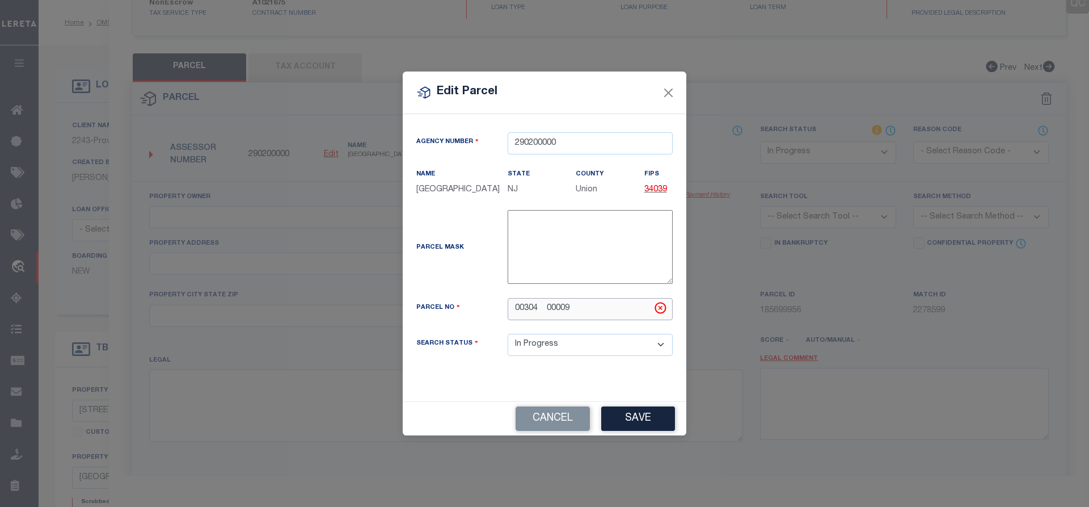
drag, startPoint x: 516, startPoint y: 307, endPoint x: 572, endPoint y: 309, distance: 56.2
click at [572, 309] on input "00304 00009" at bounding box center [590, 309] width 165 height 22
type input "00009 00304"
click at [637, 421] on button "Save" at bounding box center [638, 418] width 74 height 24
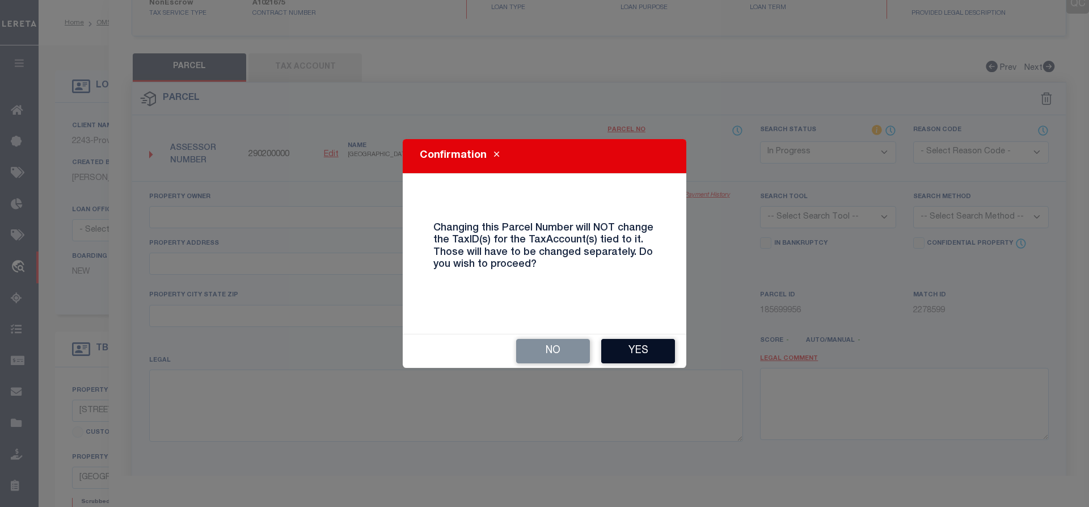
click at [635, 348] on button "Yes" at bounding box center [638, 351] width 74 height 24
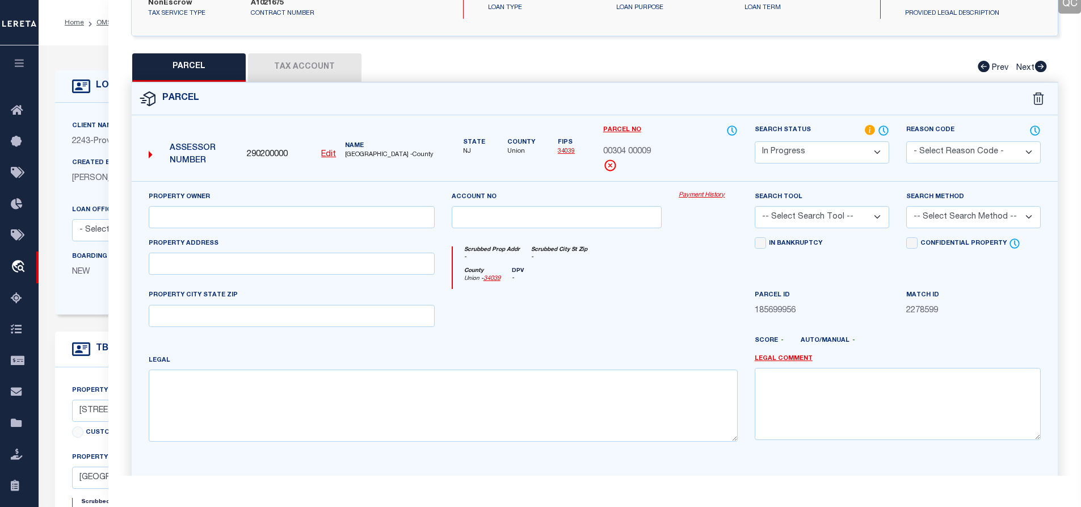
select select "IP"
checkbox input "false"
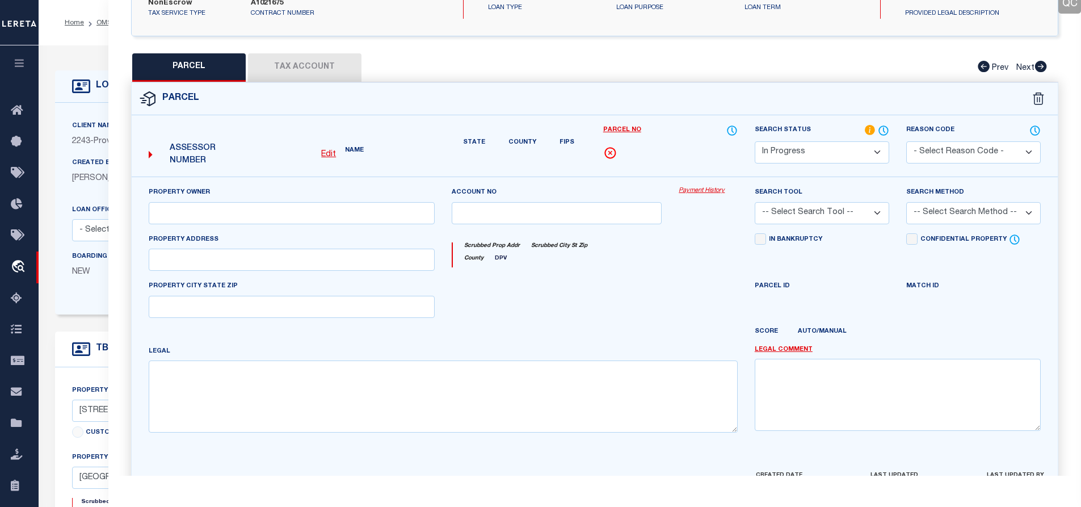
checkbox input "false"
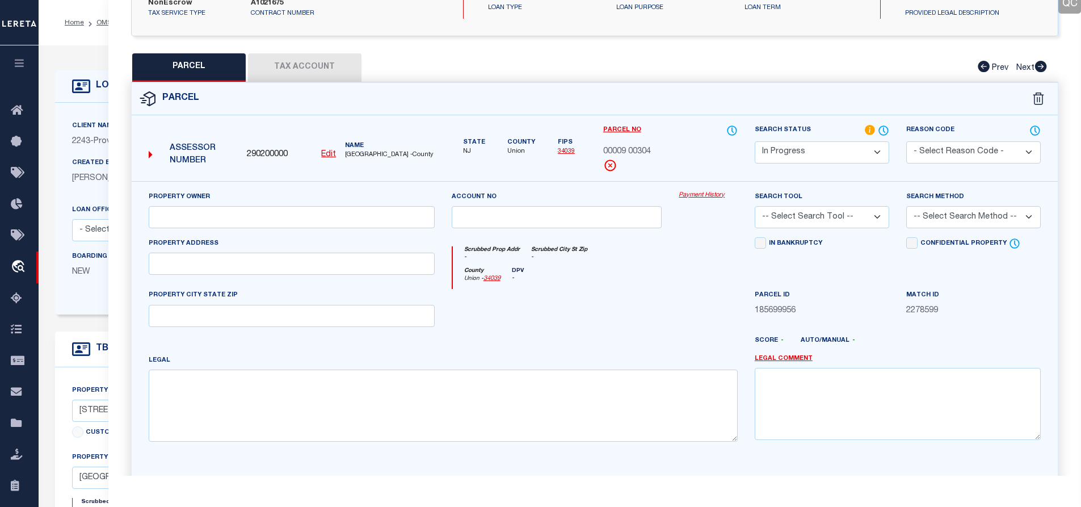
click at [319, 70] on button "Tax Account" at bounding box center [304, 67] width 113 height 28
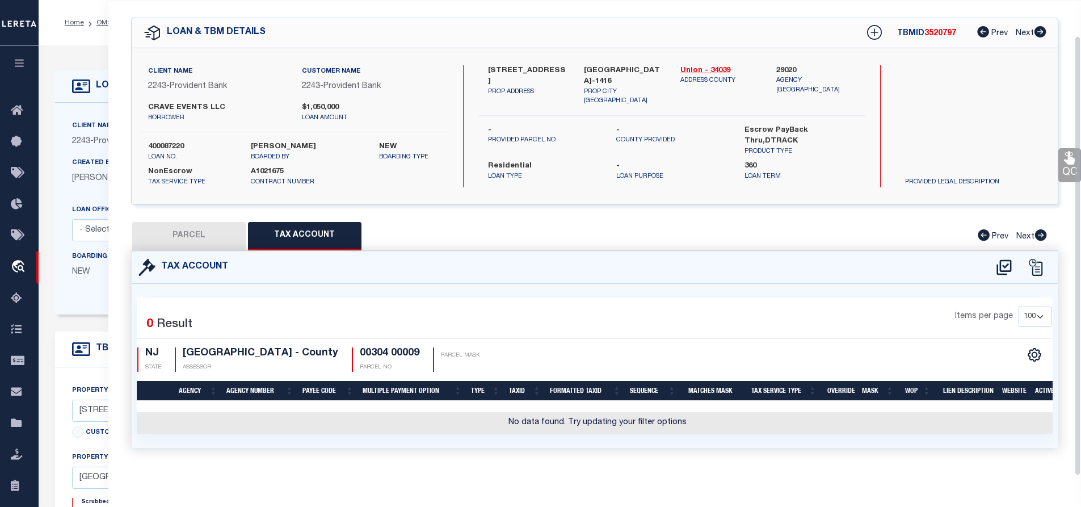
select select "100"
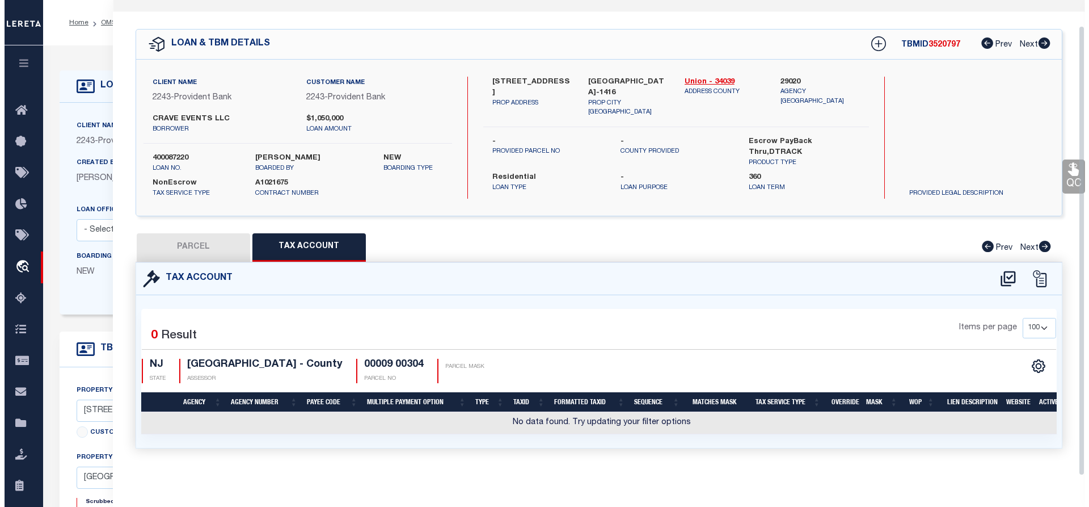
scroll to position [38, 0]
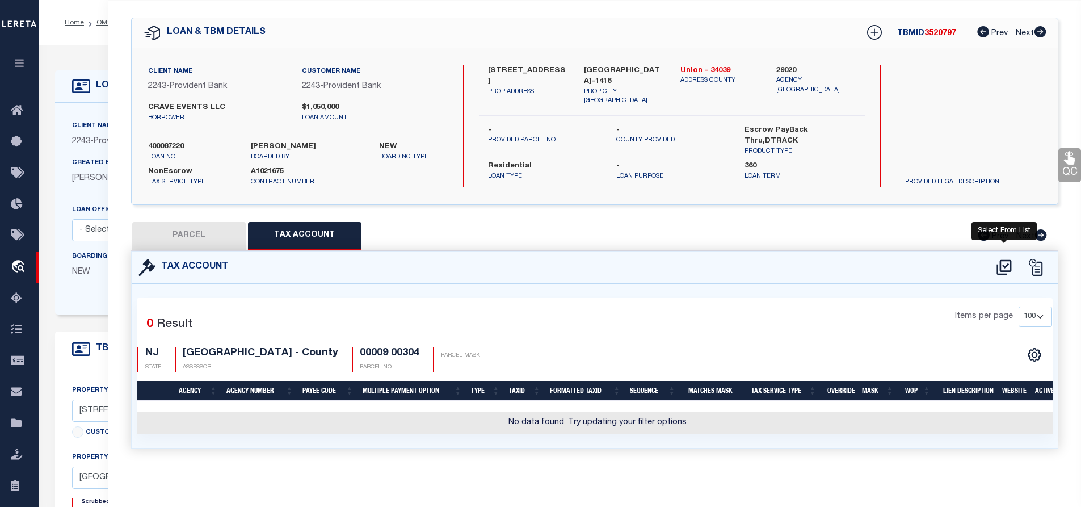
click at [999, 262] on icon at bounding box center [1003, 266] width 15 height 15
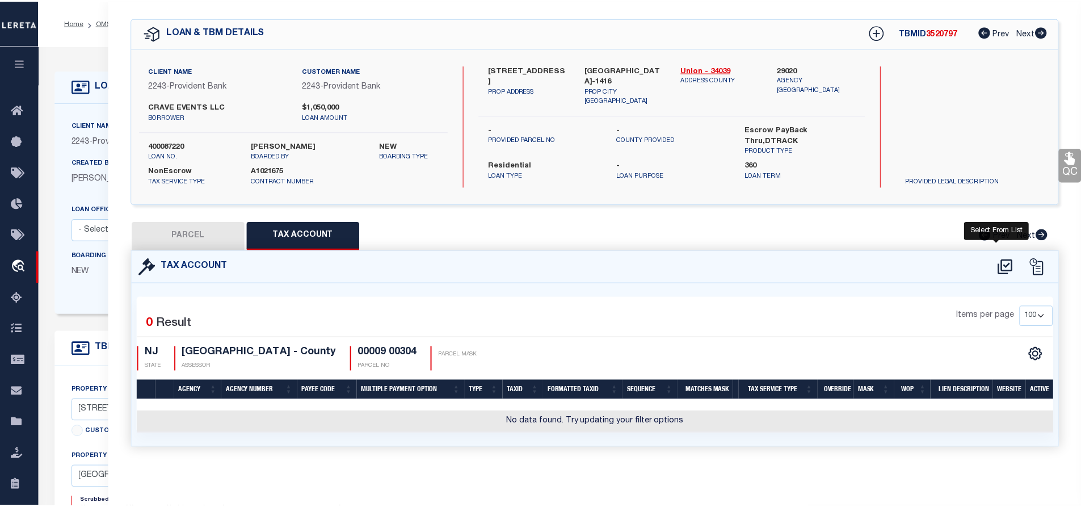
scroll to position [0, 0]
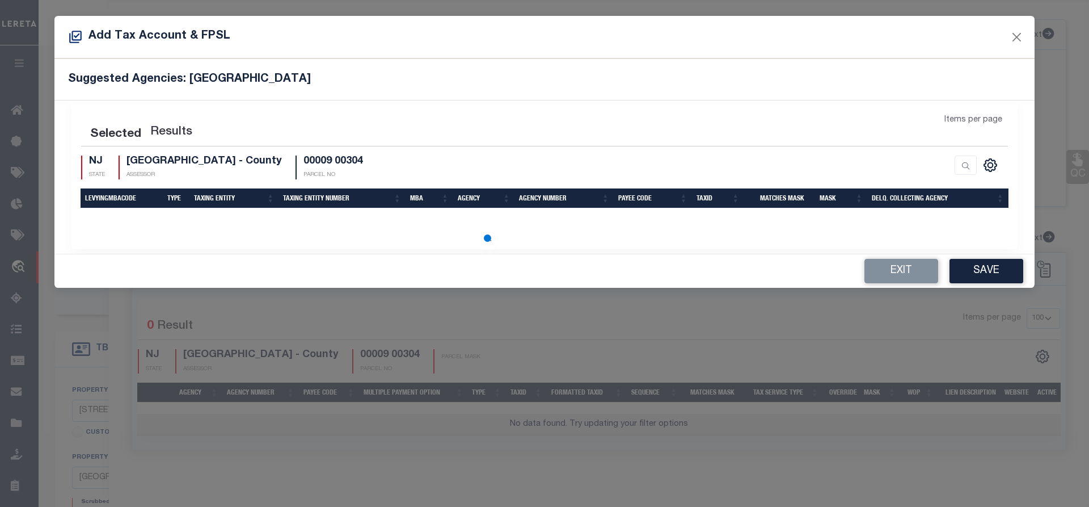
select select "100"
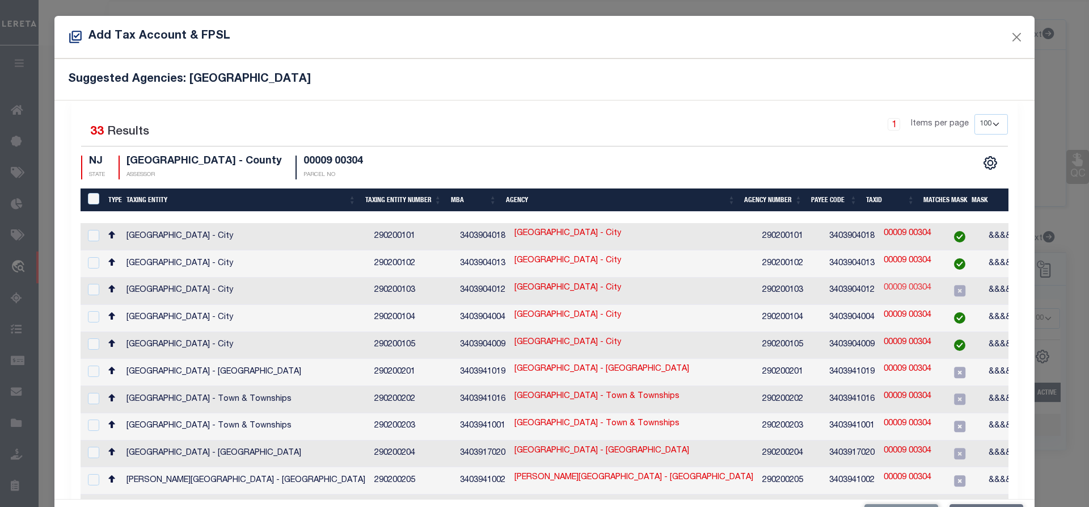
click at [887, 286] on link "00009 00304" at bounding box center [908, 288] width 48 height 12
type input "00009 00304"
checkbox input "true"
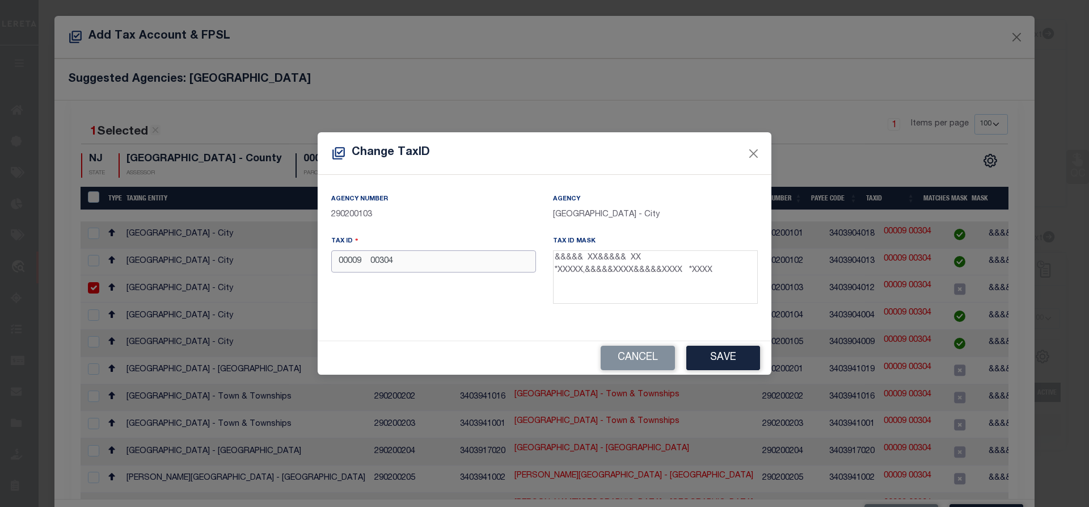
drag, startPoint x: 372, startPoint y: 263, endPoint x: 406, endPoint y: 263, distance: 33.5
click at [406, 263] on input "00009 00304" at bounding box center [433, 261] width 205 height 22
type input "00009"
click at [751, 154] on button "Close" at bounding box center [753, 153] width 15 height 15
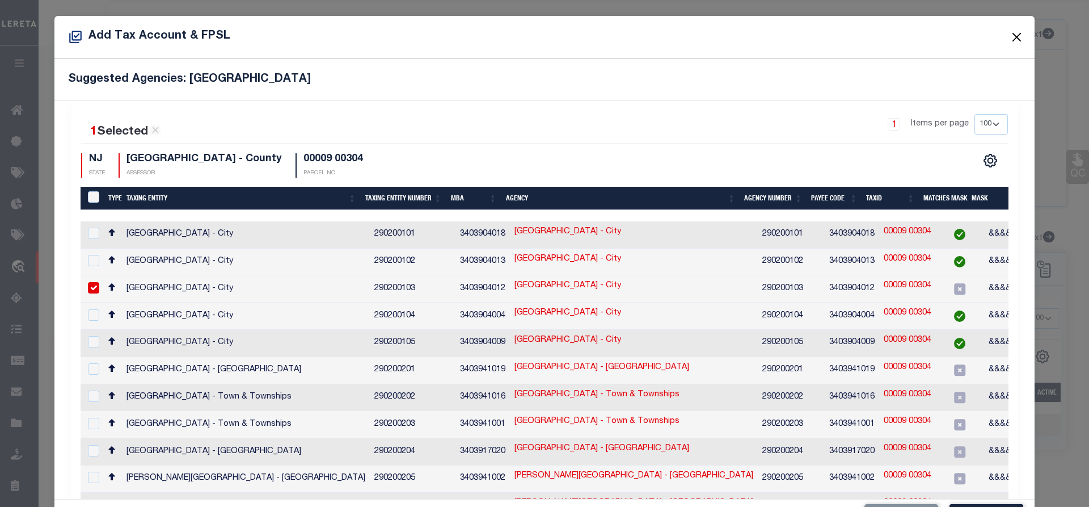
click at [1010, 40] on button "Close" at bounding box center [1017, 36] width 15 height 15
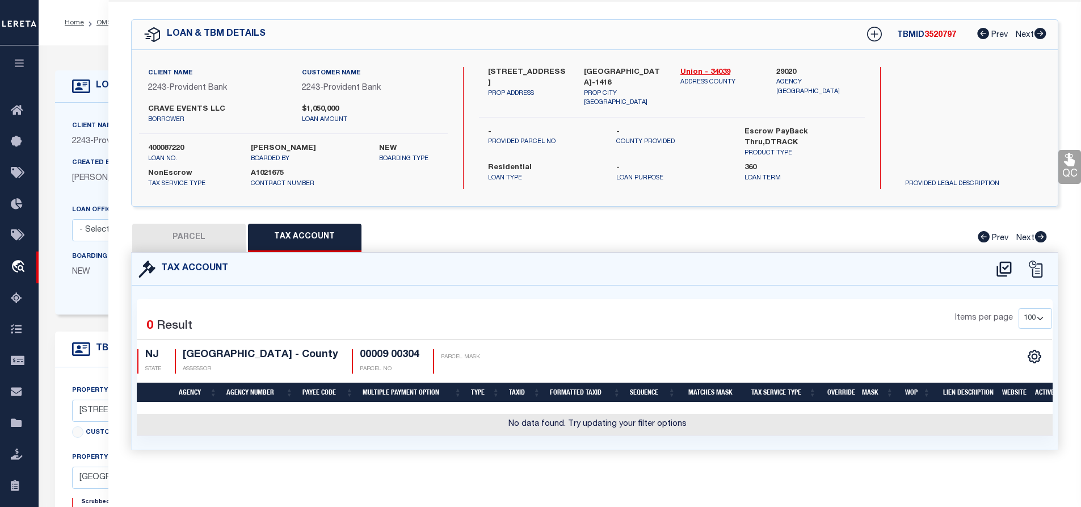
click at [176, 231] on button "PARCEL" at bounding box center [188, 237] width 113 height 28
select select "AS"
checkbox input "false"
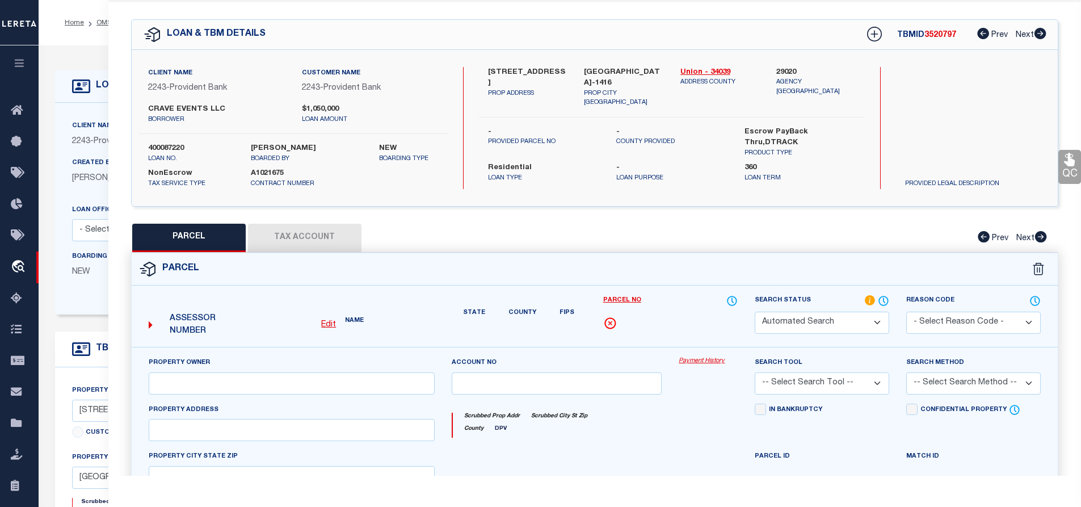
select select "IP"
checkbox input "false"
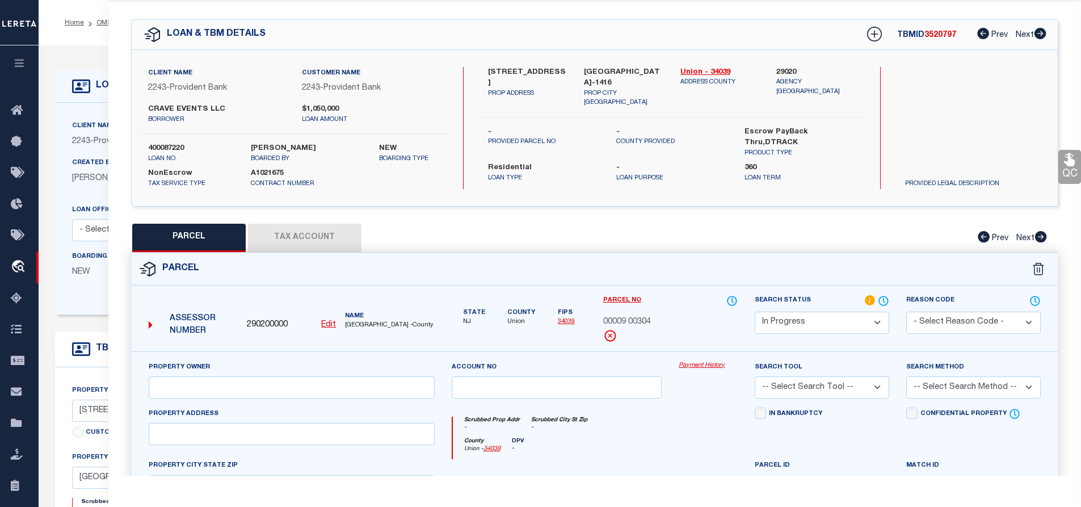
click at [326, 321] on u "Edit" at bounding box center [328, 324] width 15 height 8
select select "IP"
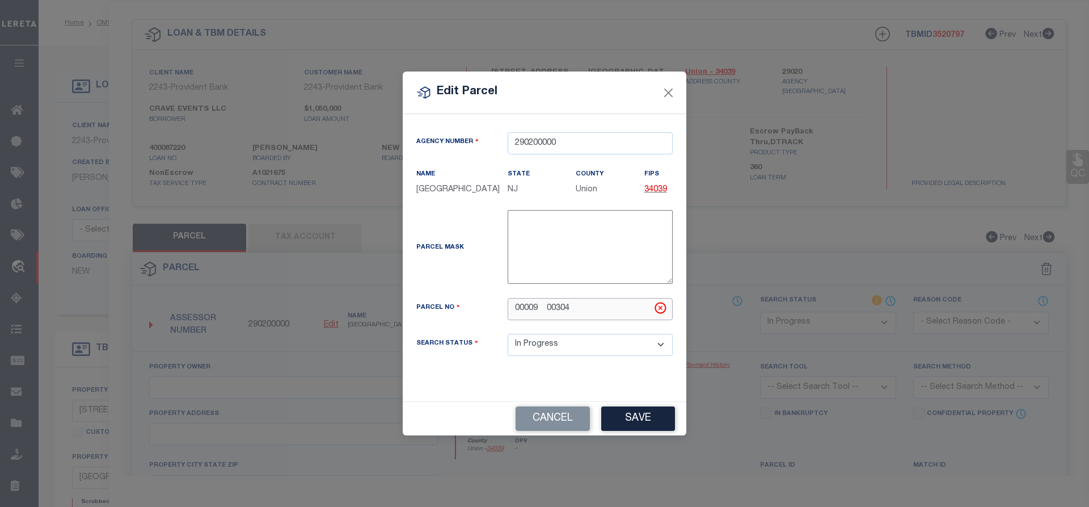
drag, startPoint x: 516, startPoint y: 309, endPoint x: 583, endPoint y: 310, distance: 66.9
click at [583, 310] on input "00009 00304" at bounding box center [590, 309] width 165 height 22
type input "00304 00009"
click at [631, 416] on button "Save" at bounding box center [638, 418] width 74 height 24
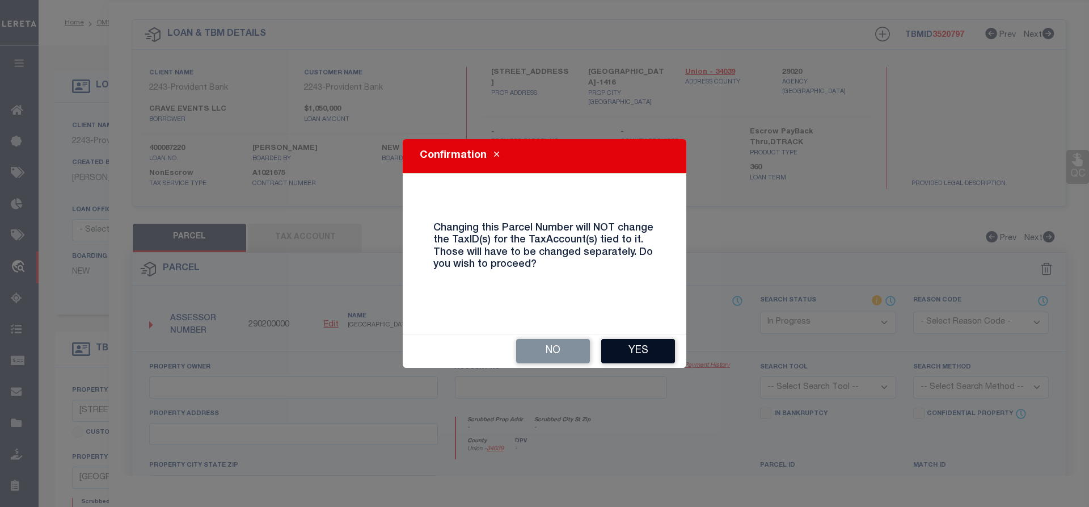
click at [645, 349] on button "Yes" at bounding box center [638, 351] width 74 height 24
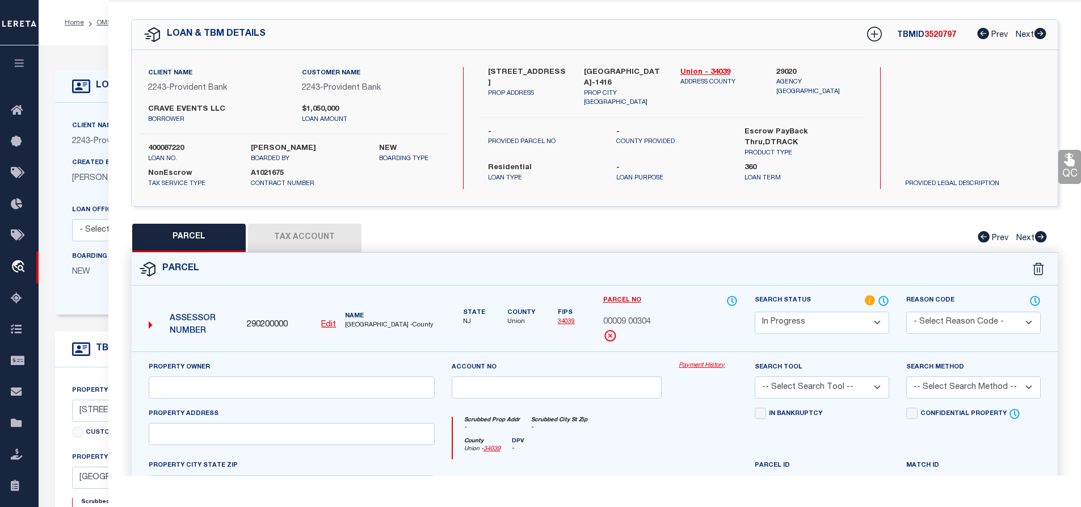
select select "IP"
checkbox input "false"
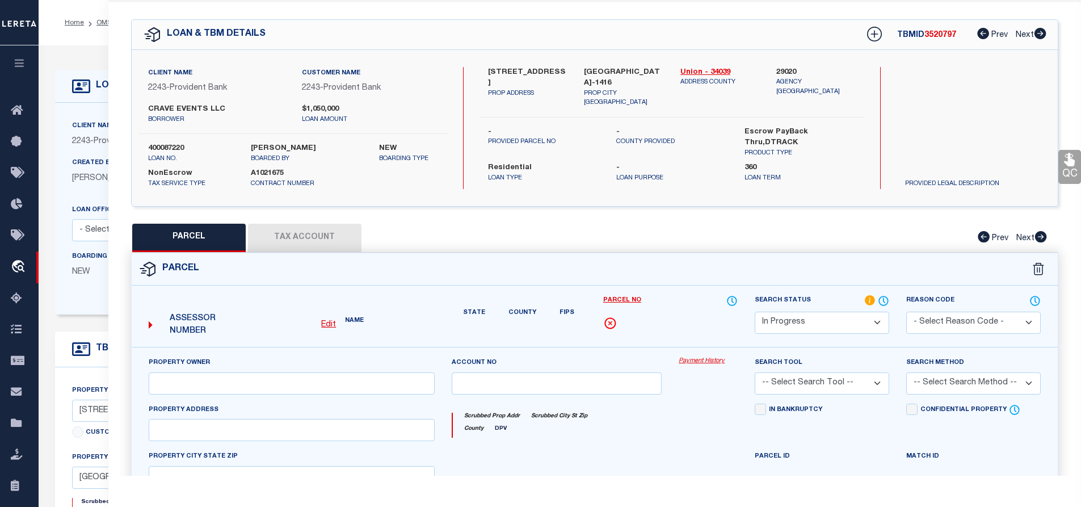
checkbox input "false"
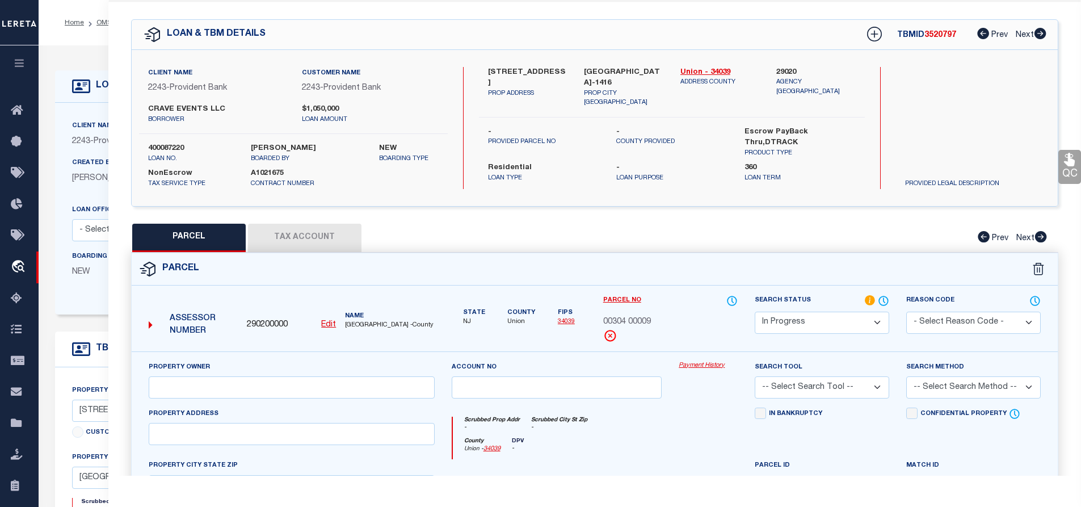
click at [305, 240] on button "Tax Account" at bounding box center [304, 237] width 113 height 28
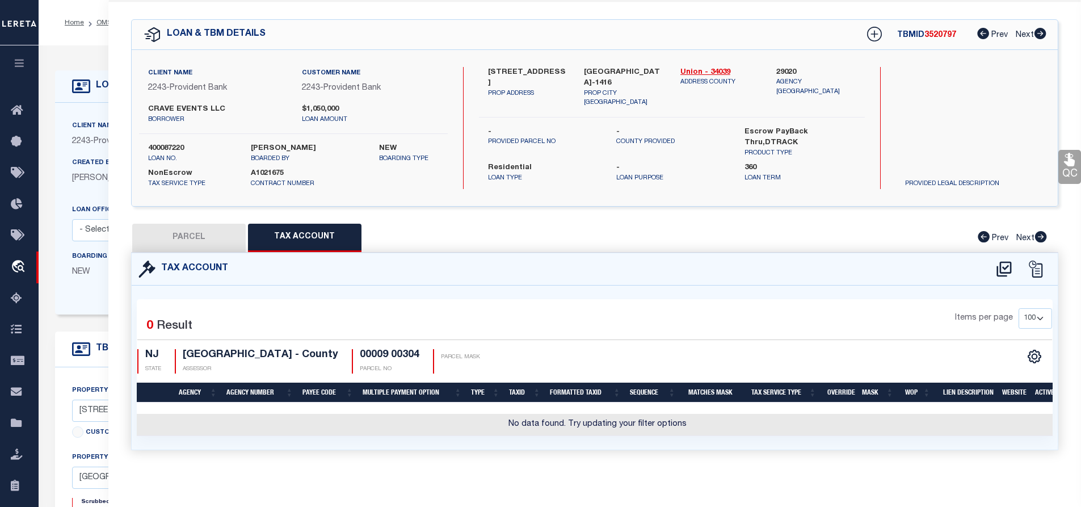
select select "100"
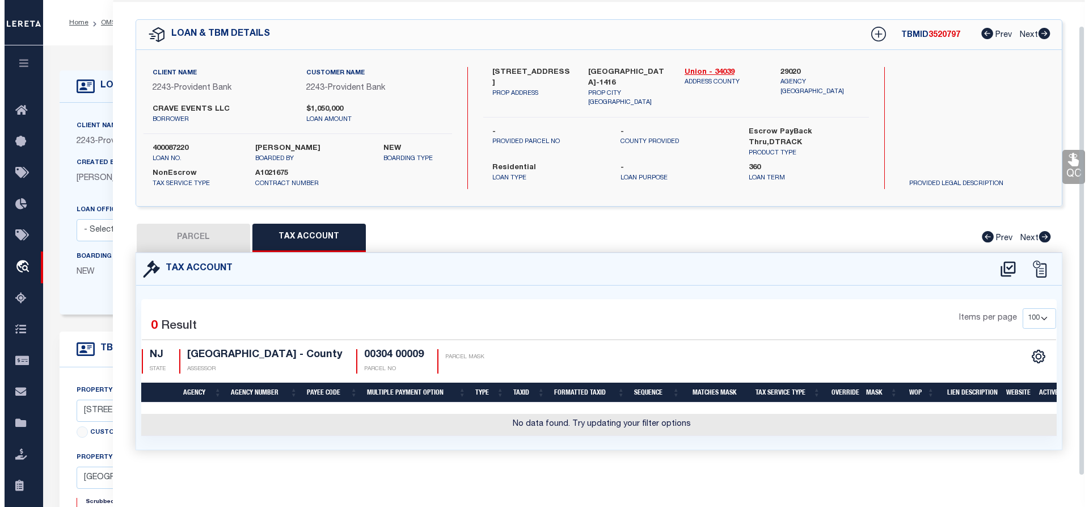
scroll to position [31, 0]
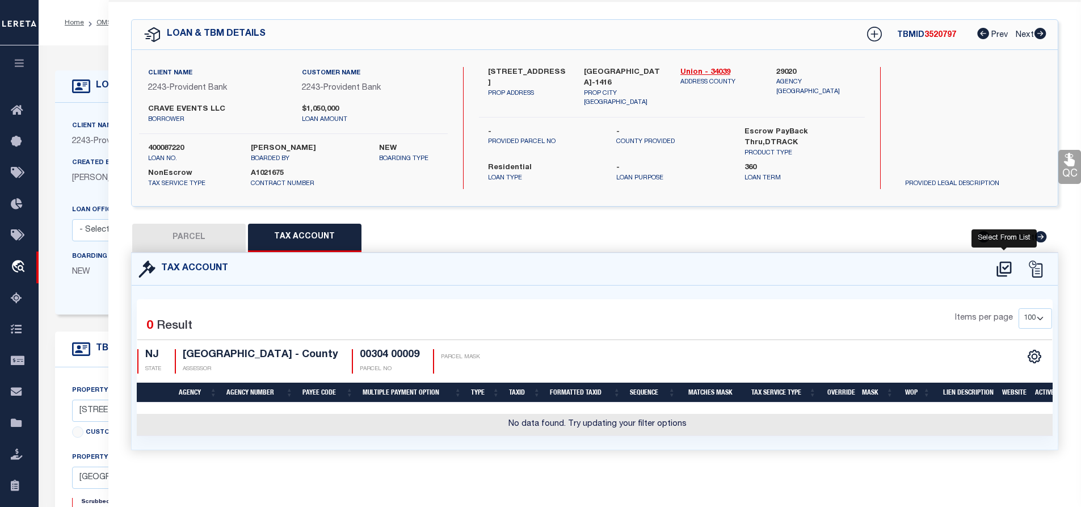
click at [1001, 269] on icon at bounding box center [1003, 268] width 15 height 15
select select "100"
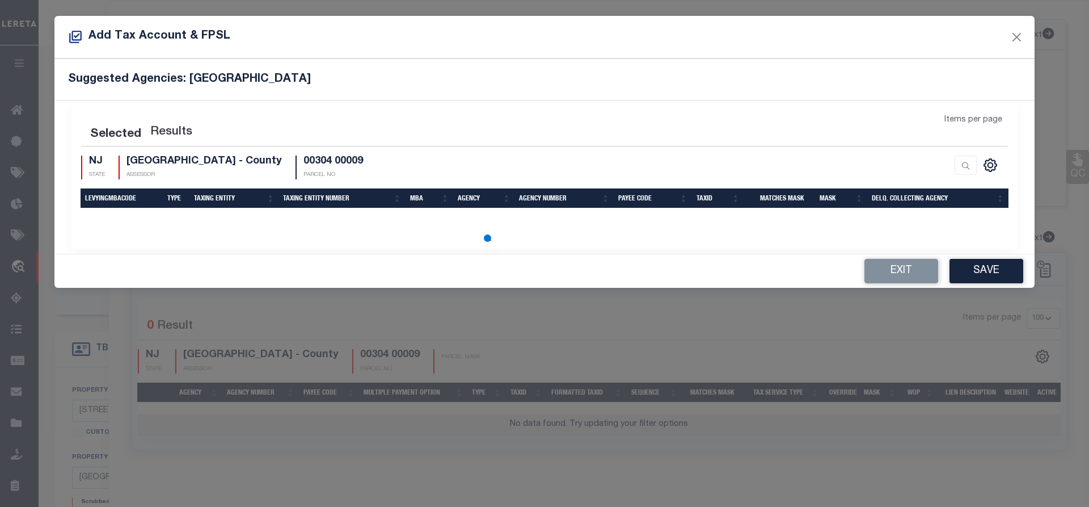
select select "100"
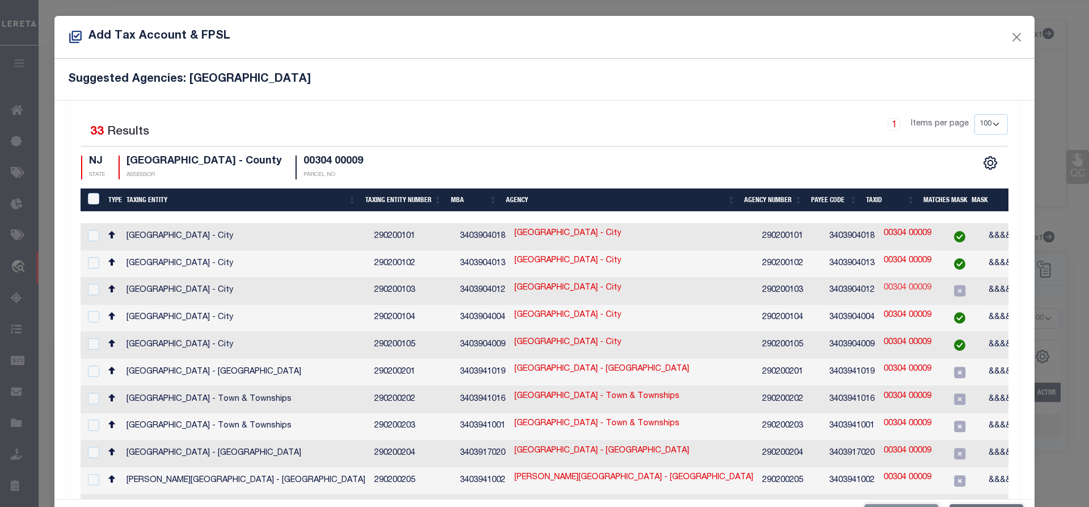
click at [884, 285] on link "00304 00009" at bounding box center [908, 288] width 48 height 12
type input "00304 00009"
checkbox input "true"
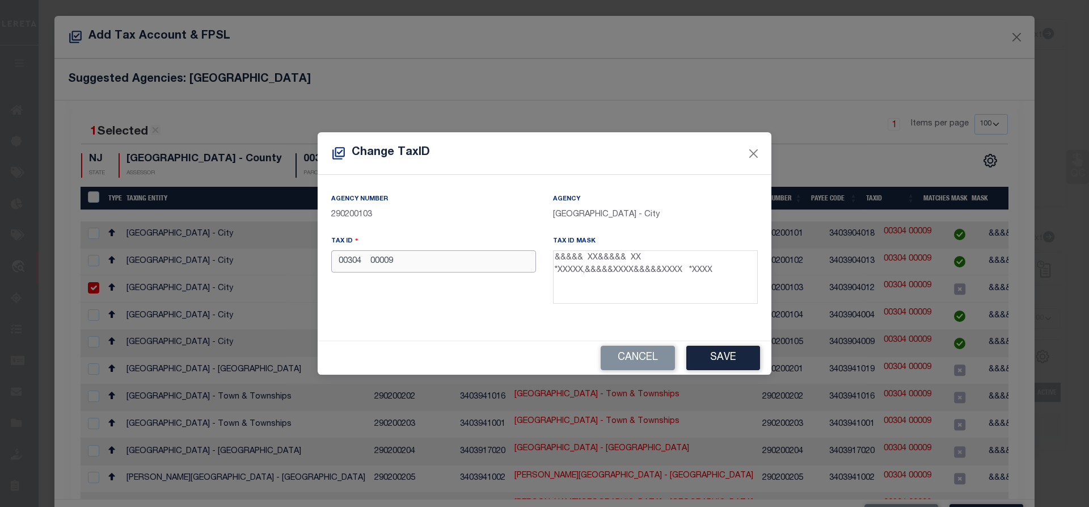
click at [408, 262] on input "00304 00009" at bounding box center [433, 261] width 205 height 22
click at [722, 358] on button "Save" at bounding box center [723, 357] width 74 height 24
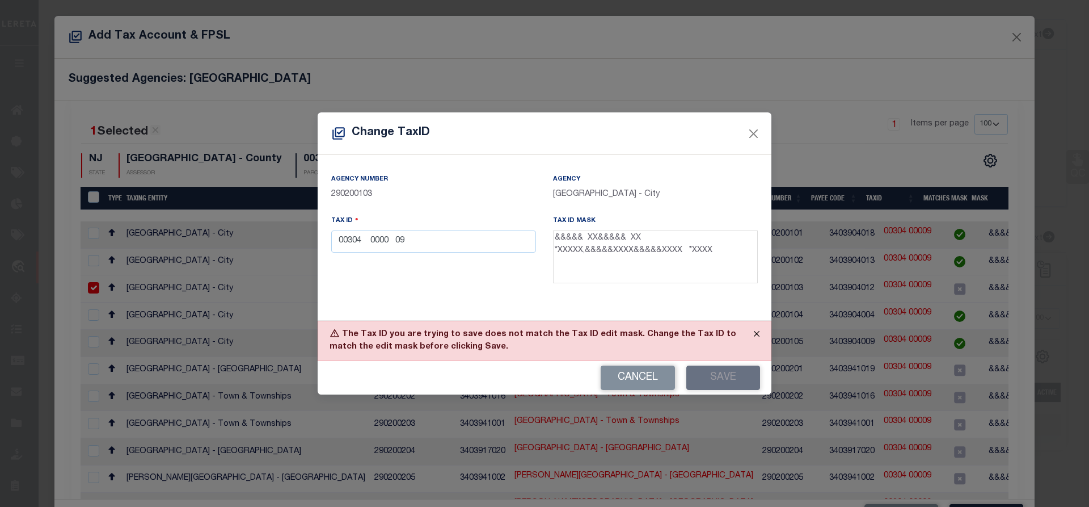
click at [761, 333] on button "Close" at bounding box center [756, 333] width 28 height 25
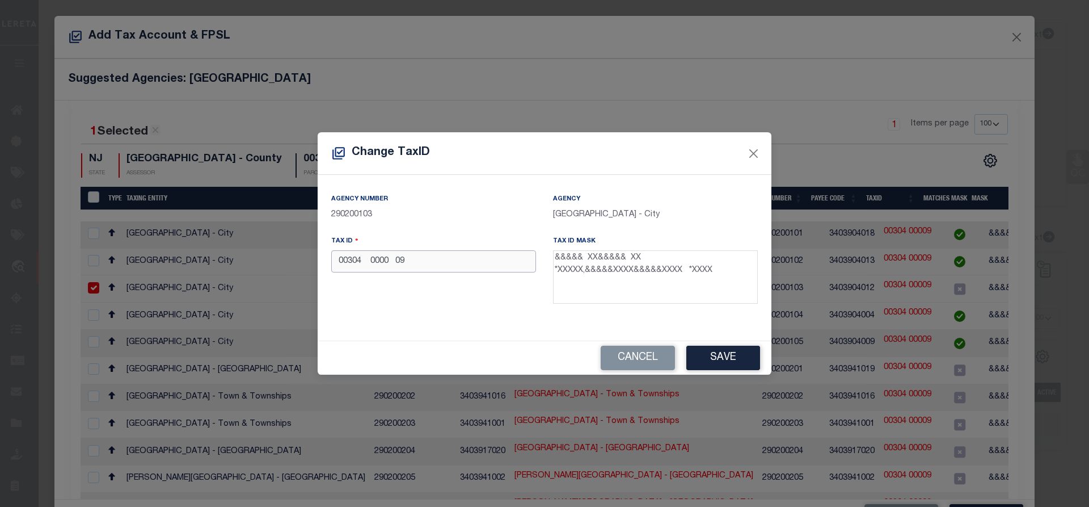
click at [398, 263] on input "00304 0000 09" at bounding box center [433, 261] width 205 height 22
click at [717, 359] on button "Save" at bounding box center [723, 357] width 74 height 24
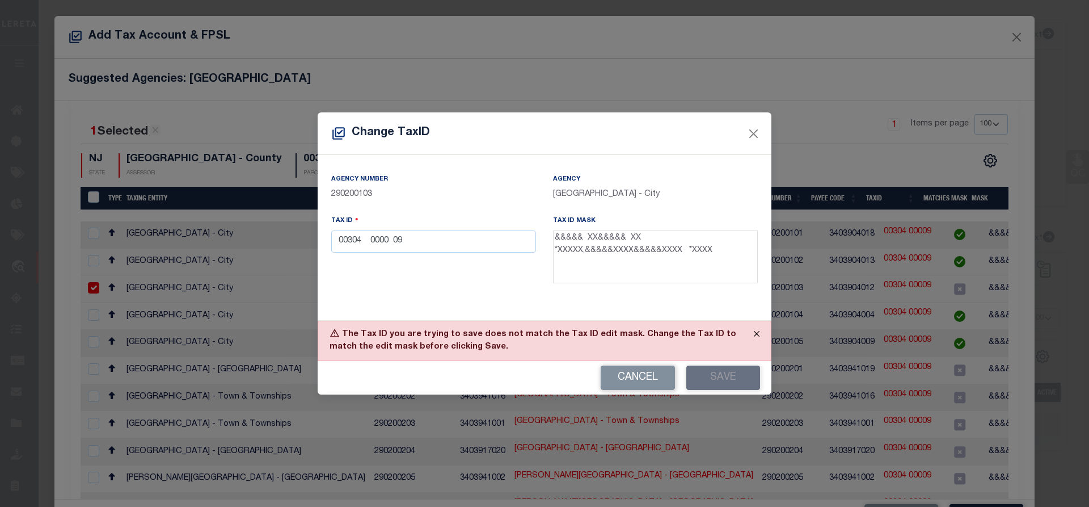
click at [758, 333] on button "Close" at bounding box center [756, 333] width 28 height 25
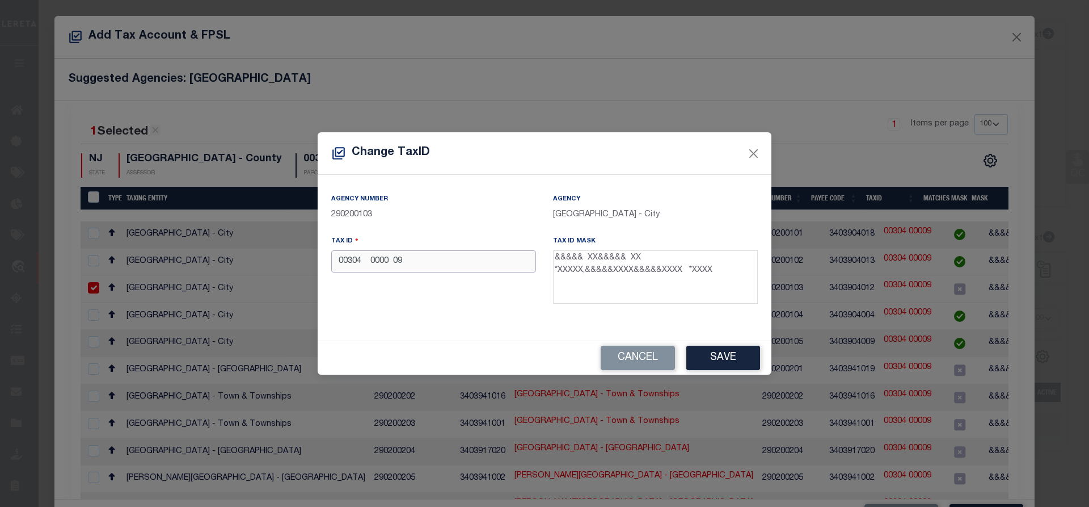
click at [390, 263] on input "00304 0000 09" at bounding box center [433, 261] width 205 height 22
click at [719, 355] on button "Save" at bounding box center [723, 357] width 74 height 24
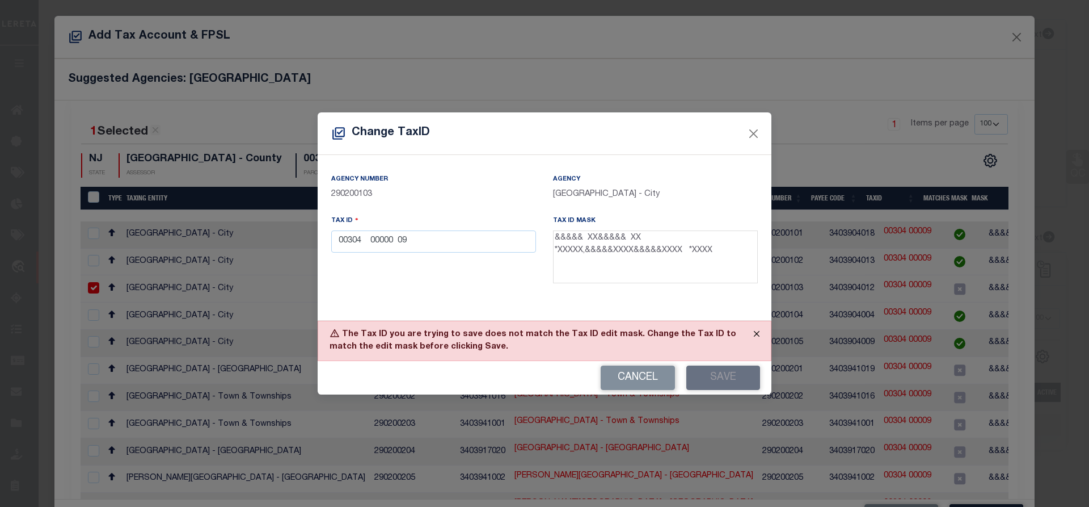
click at [761, 332] on button "Close" at bounding box center [756, 333] width 28 height 25
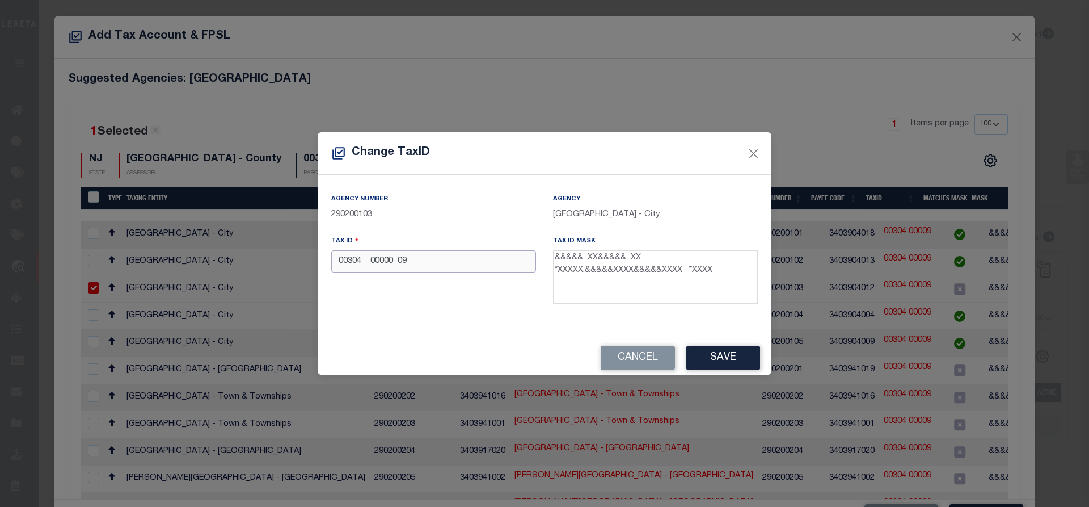
click at [398, 265] on input "00304 00000 09" at bounding box center [433, 261] width 205 height 22
type input "00304 00000 09"
click at [736, 358] on button "Save" at bounding box center [723, 357] width 74 height 24
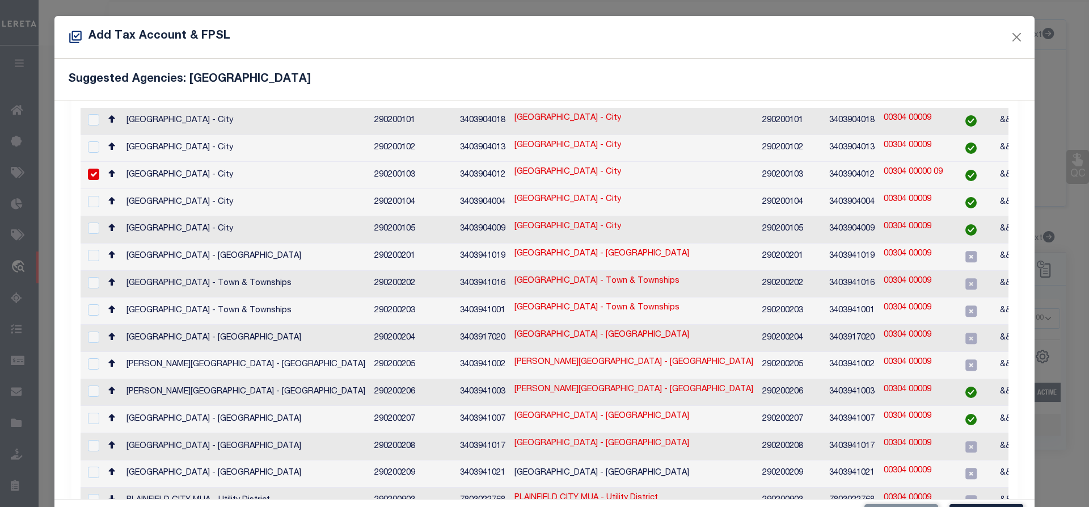
scroll to position [5, 0]
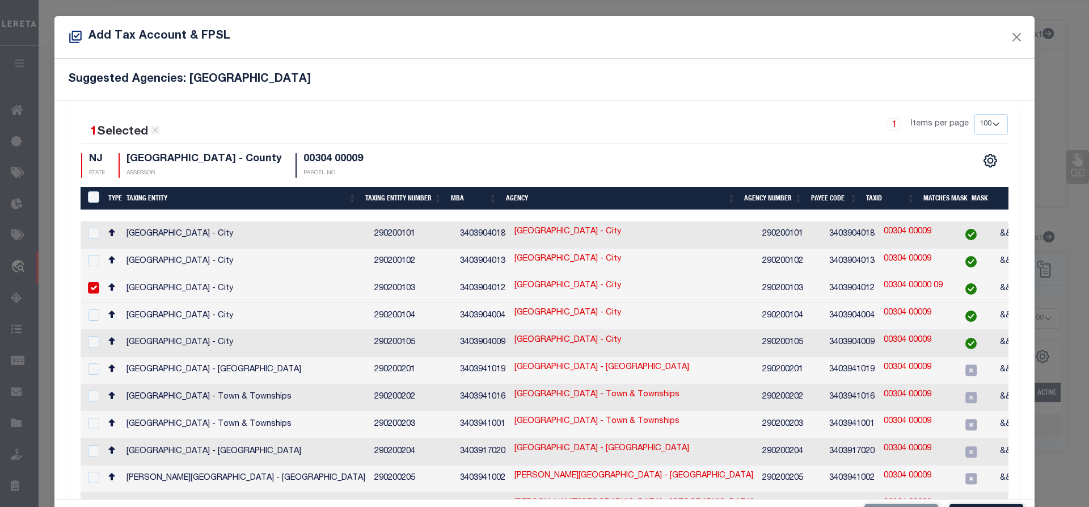
click at [92, 284] on input "checkbox" at bounding box center [93, 287] width 11 height 11
checkbox input "false"
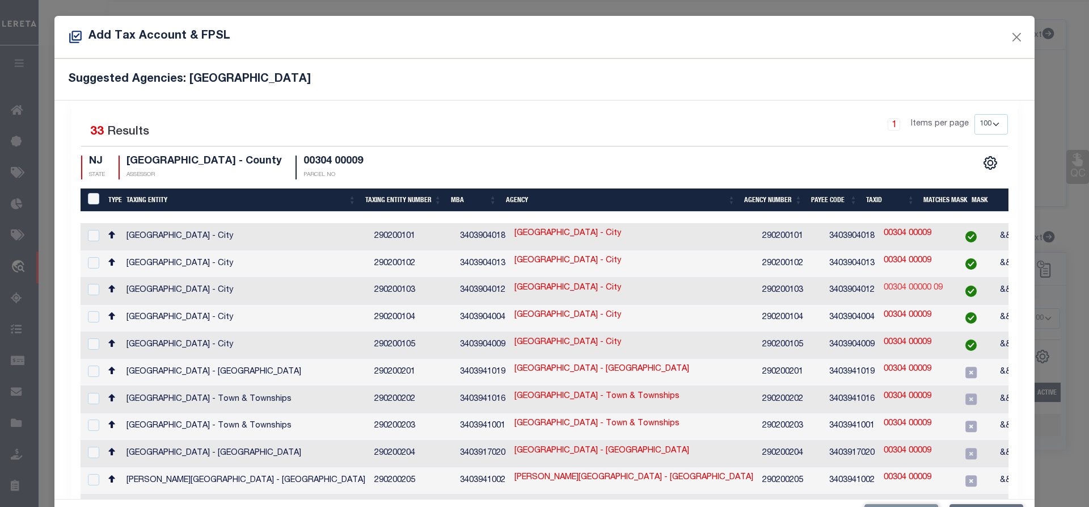
click at [896, 284] on link "00304 00000 09" at bounding box center [913, 288] width 59 height 12
type input "00304 00000 09"
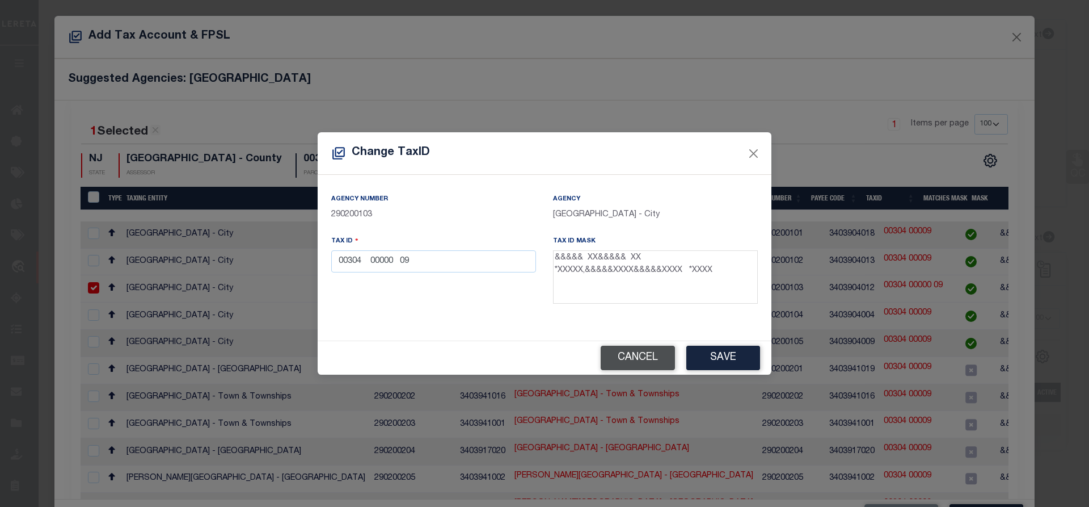
click at [641, 357] on button "Cancel" at bounding box center [638, 357] width 74 height 24
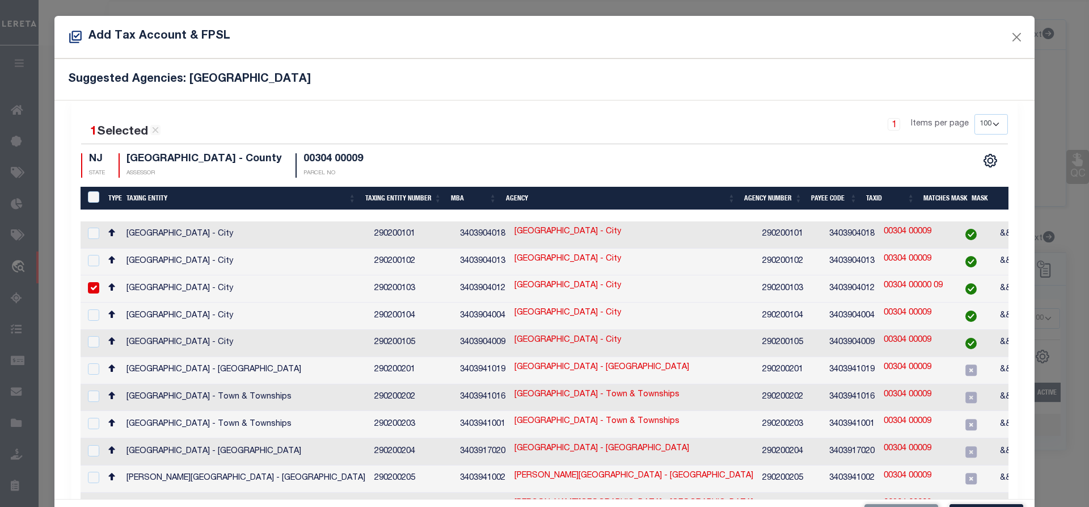
click at [892, 281] on link "00304 00000 09" at bounding box center [913, 286] width 59 height 12
checkbox input "false"
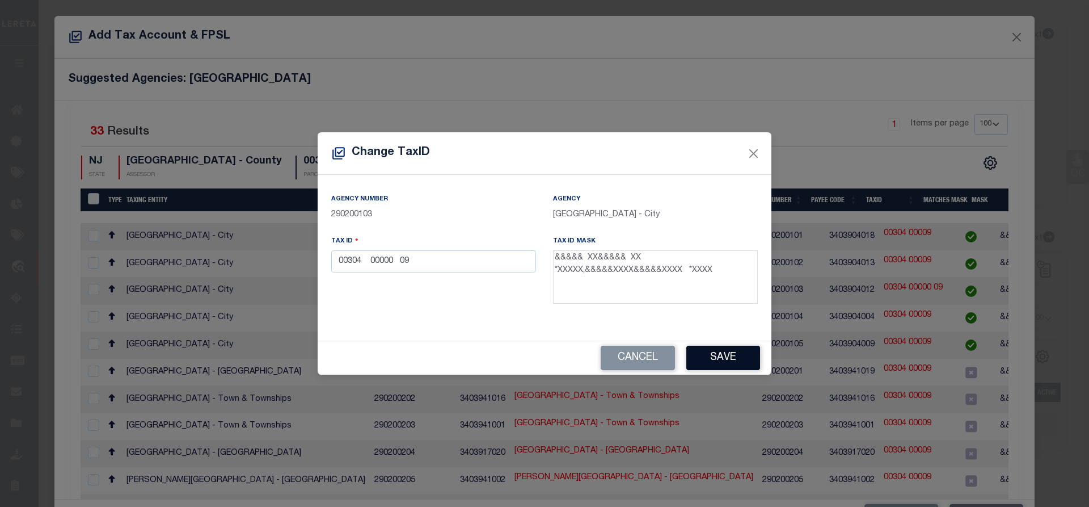
click at [729, 359] on button "Save" at bounding box center [723, 357] width 74 height 24
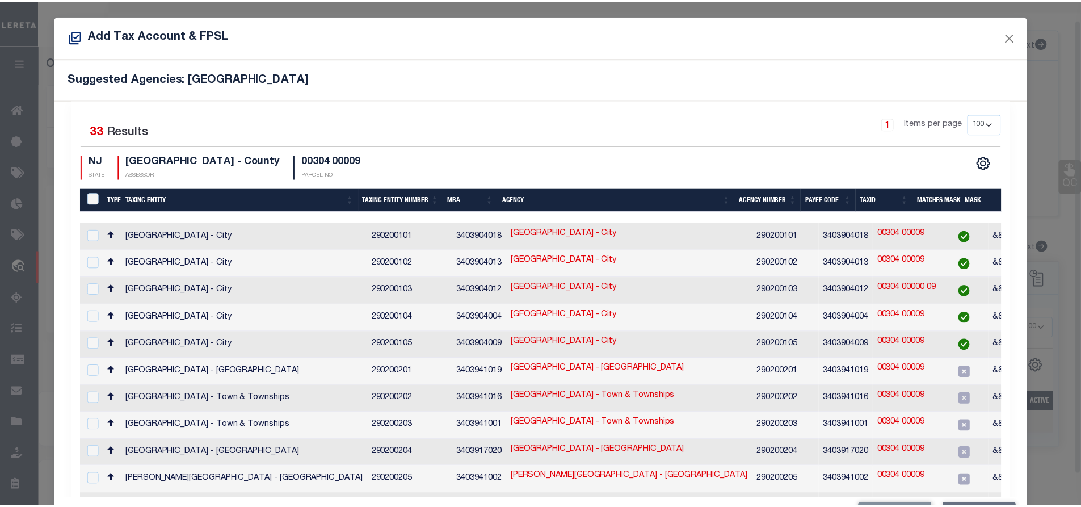
scroll to position [19, 0]
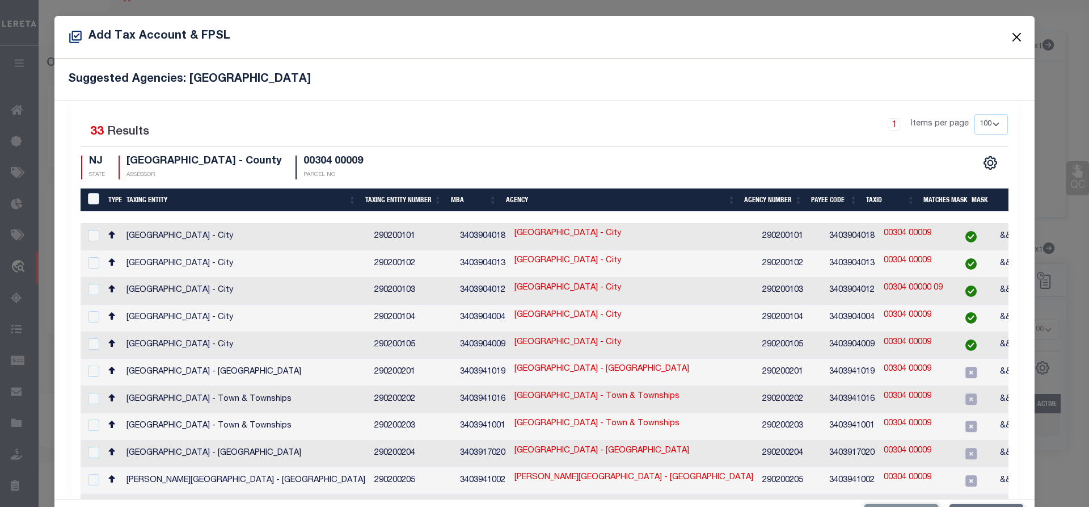
click at [1010, 39] on button "Close" at bounding box center [1017, 36] width 15 height 15
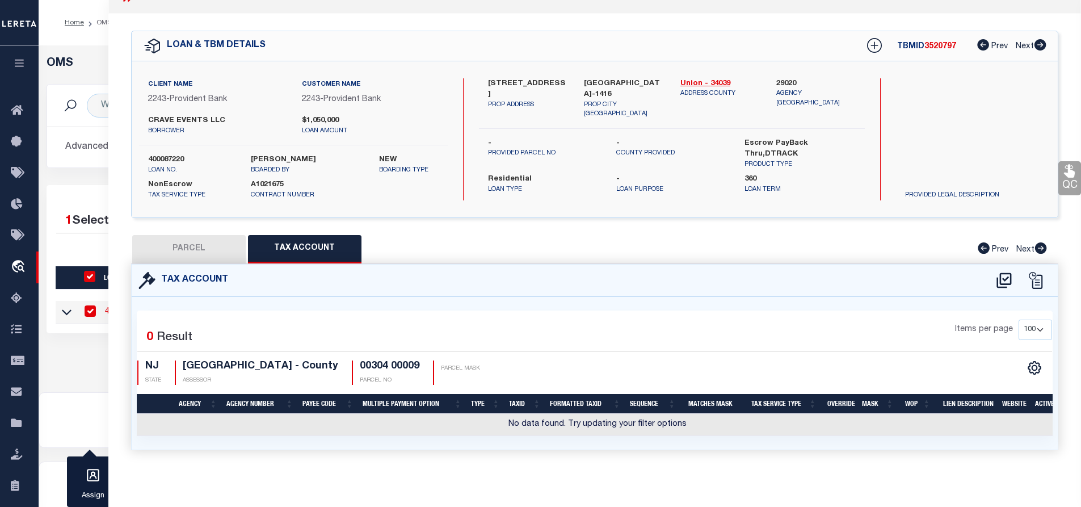
click at [176, 243] on button "PARCEL" at bounding box center [188, 249] width 113 height 28
select select "AS"
checkbox input "false"
select select "IP"
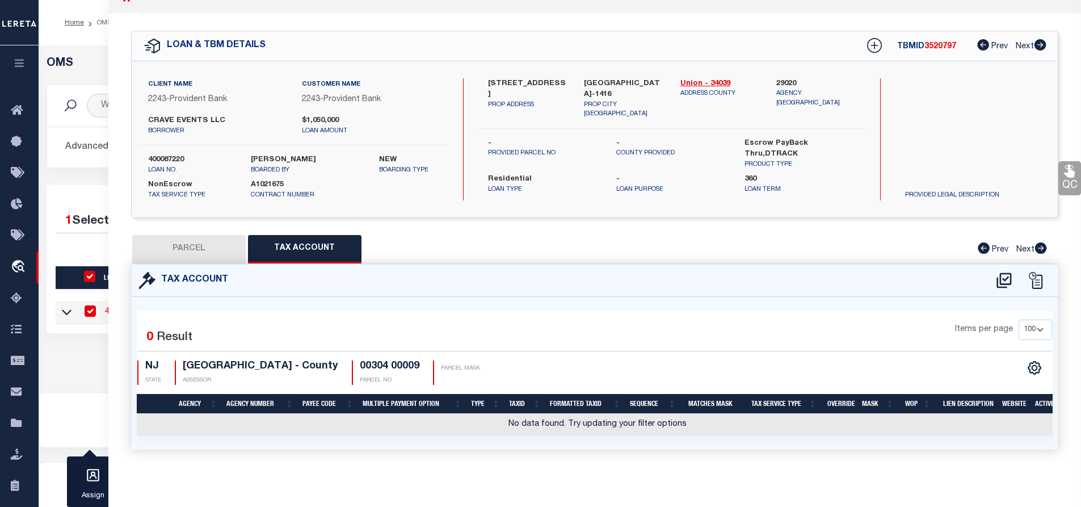
checkbox input "false"
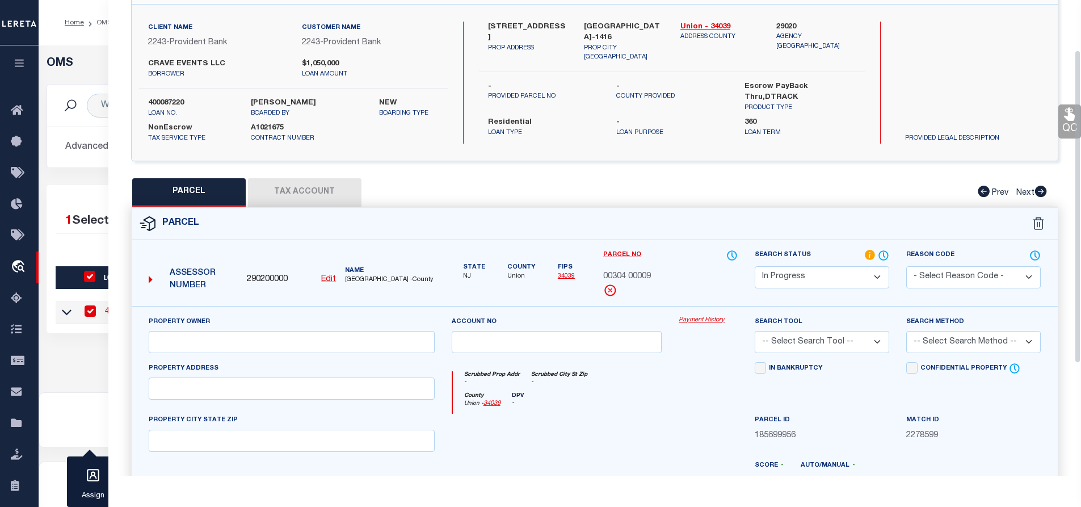
scroll to position [189, 0]
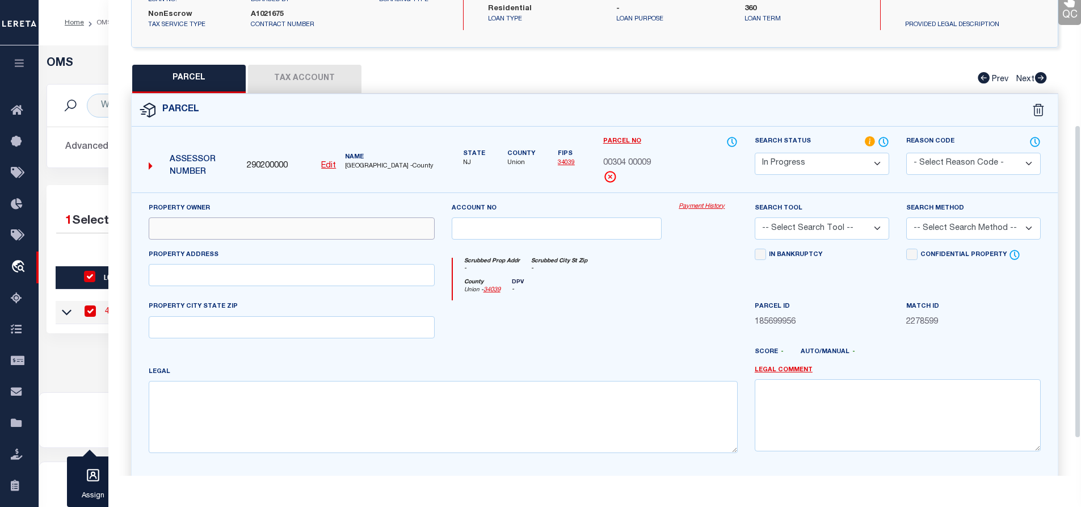
click at [189, 225] on input "text" at bounding box center [292, 228] width 286 height 22
paste input "537 NORTH AVE LLC"
type input "537 NORTH AVE LLC"
click at [263, 194] on div "Property Owner 537 NORTH AVE LLC Account no Payment History Search Tool -- Sele…" at bounding box center [595, 340] width 926 height 297
click at [234, 278] on input "text" at bounding box center [292, 275] width 286 height 22
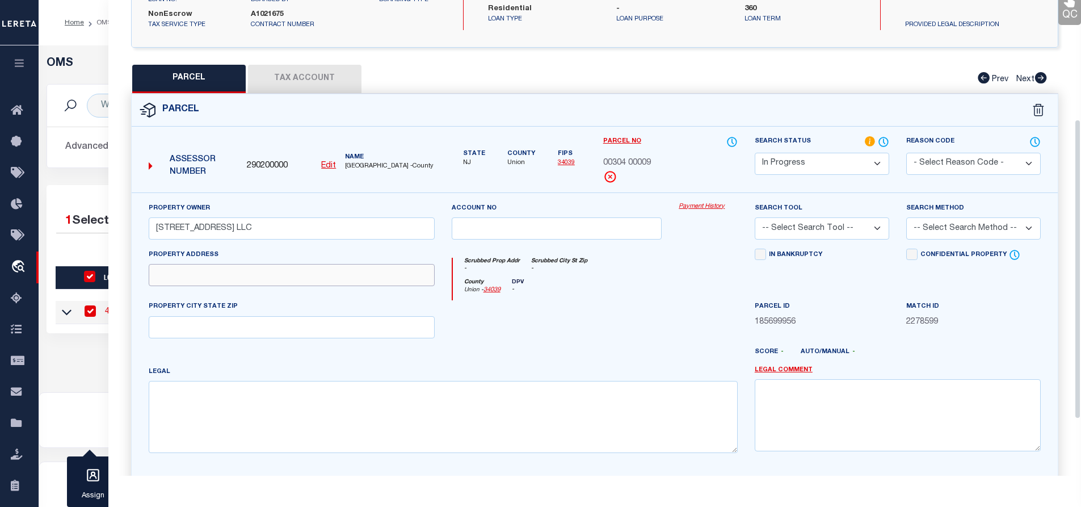
paste input "675 GARFIELD AVE"
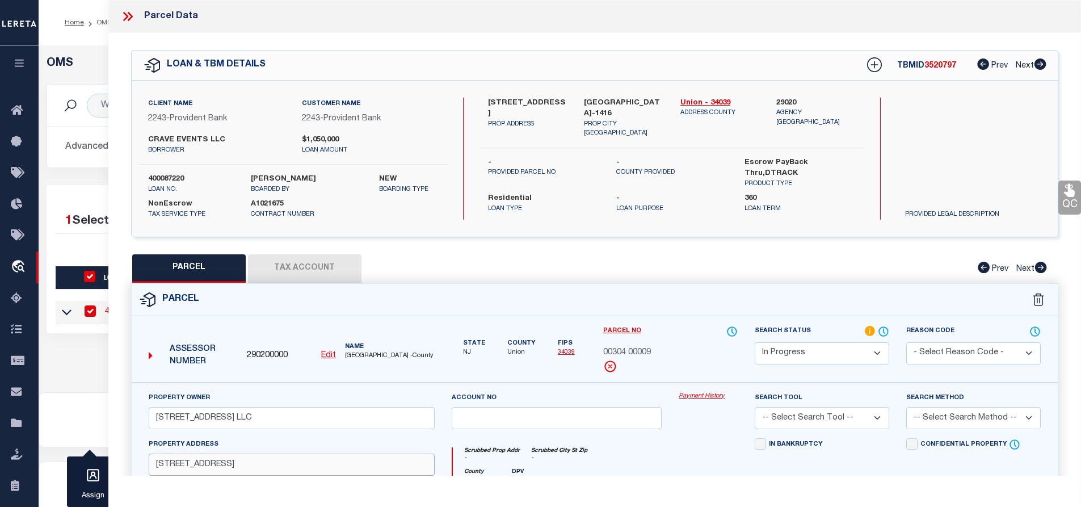
scroll to position [57, 0]
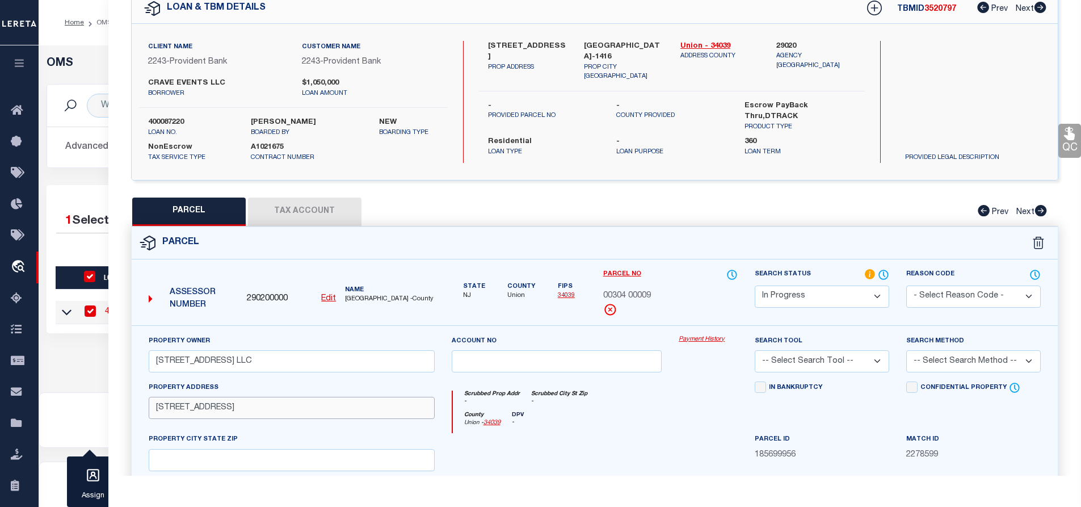
drag, startPoint x: 155, startPoint y: 407, endPoint x: 261, endPoint y: 404, distance: 105.5
click at [261, 404] on input "675 GARFIELD AVE" at bounding box center [292, 407] width 286 height 22
paste input "537-47 NORTH"
click at [175, 410] on input "537-47 NORTH AVE" at bounding box center [292, 407] width 286 height 22
type input "537-47 NORTH AVE"
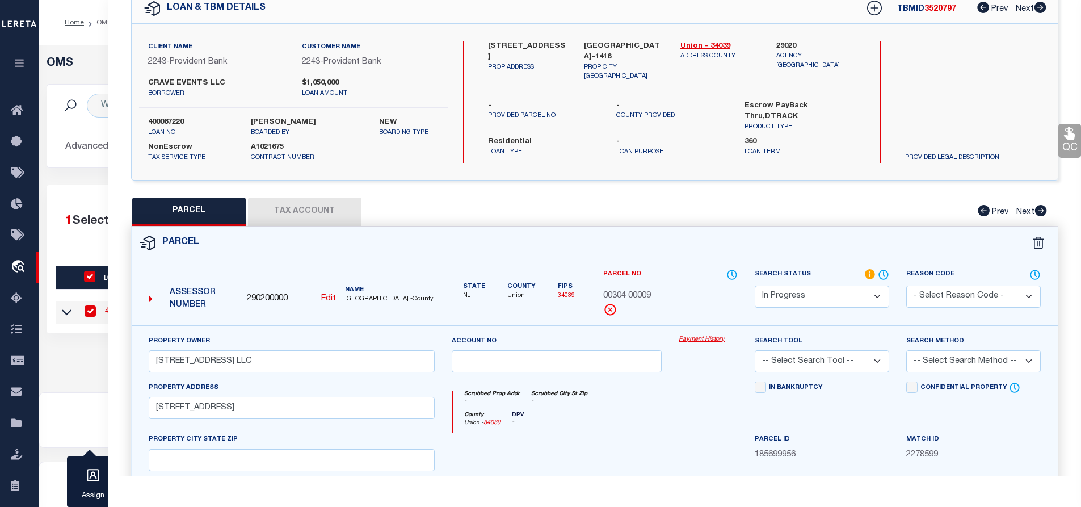
drag, startPoint x: 586, startPoint y: 44, endPoint x: 629, endPoint y: 52, distance: 43.9
click at [629, 52] on label "PLAINFIELD NJ 07060-1416" at bounding box center [623, 52] width 79 height 22
copy label "PLAINFIELD NJ 07060-1416"
click at [177, 474] on div "Property Owner 537 NORTH AVE LLC Account no Payment History Search Tool -- Sele…" at bounding box center [594, 465] width 909 height 260
click at [179, 458] on input "text" at bounding box center [292, 460] width 286 height 22
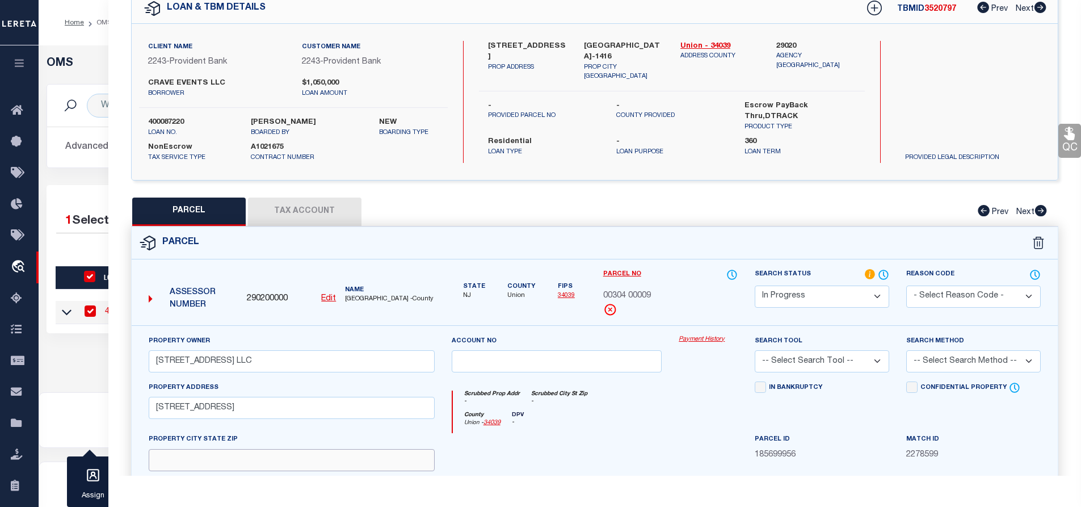
paste input "PLAINFIELD NJ 07060-1416"
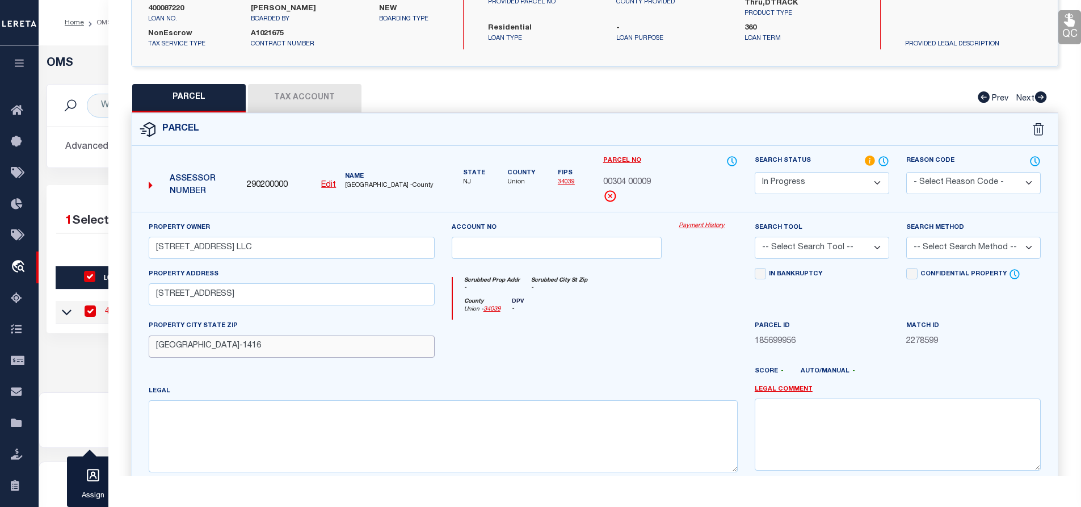
type input "PLAINFIELD NJ 07060-1416"
click at [174, 421] on textarea at bounding box center [443, 435] width 589 height 71
paste textarea "Block:"
click at [201, 412] on textarea "Block:" at bounding box center [443, 435] width 589 height 71
paste textarea "304"
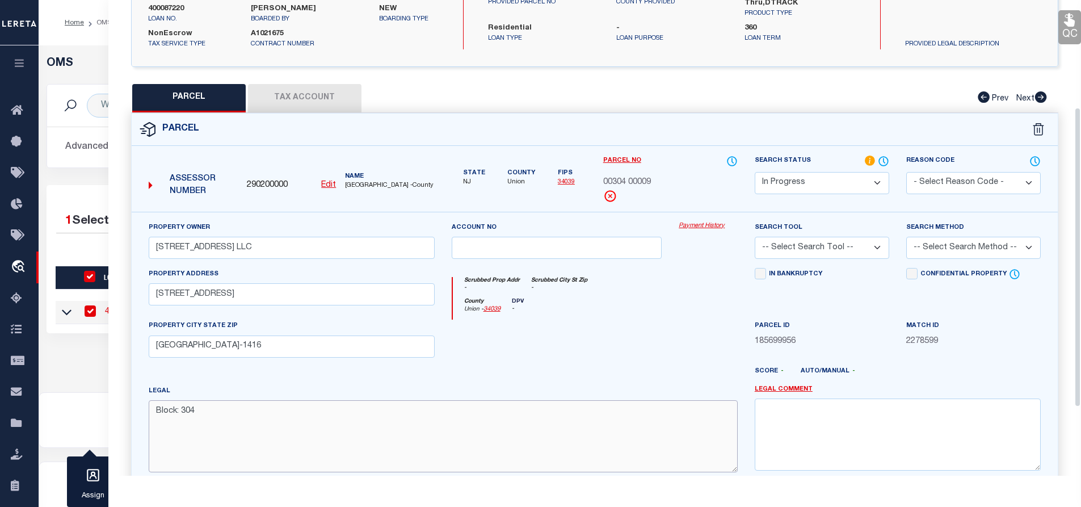
click at [218, 415] on textarea "Block: 304" at bounding box center [443, 435] width 589 height 71
paste textarea "Lot:"
click at [248, 433] on textarea "Block: 304 Lot: 9" at bounding box center [443, 435] width 589 height 71
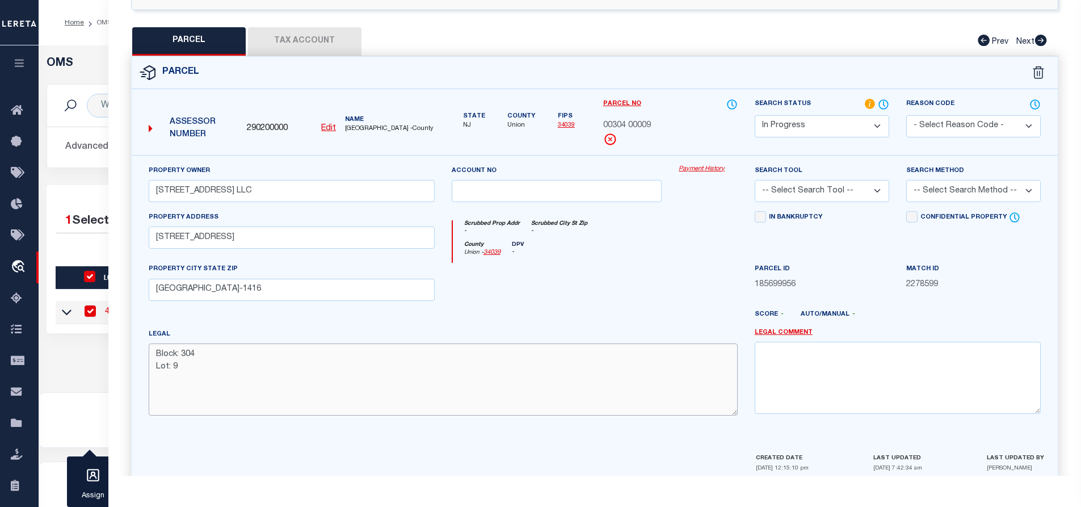
scroll to position [279, 0]
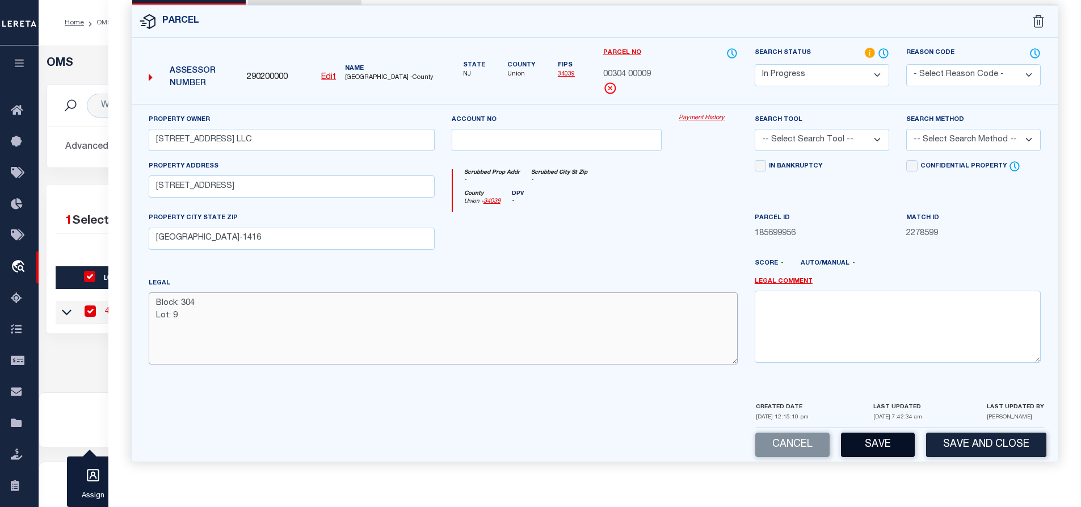
type textarea "Block: 304 Lot: 9"
click at [884, 446] on button "Save" at bounding box center [878, 444] width 74 height 24
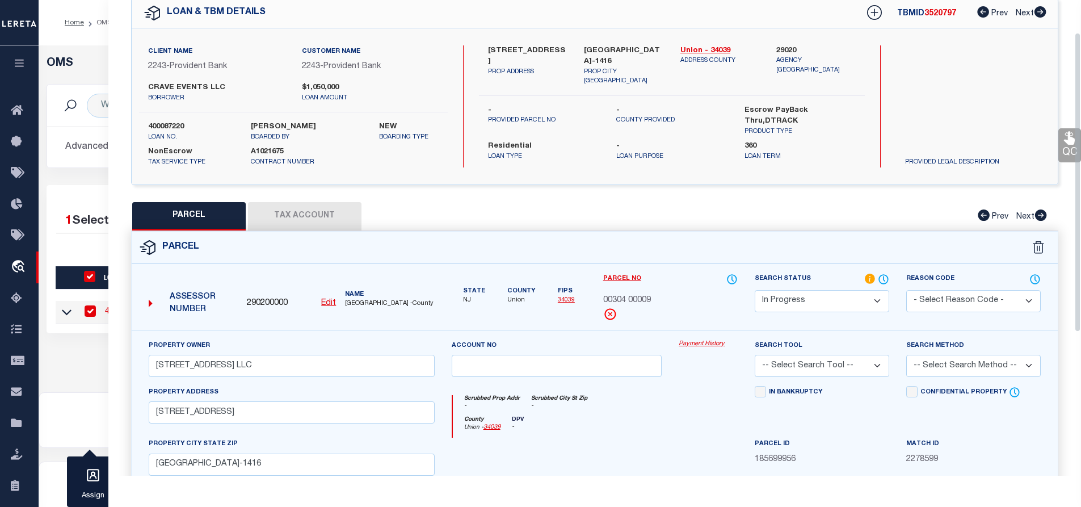
select select "AS"
checkbox input "false"
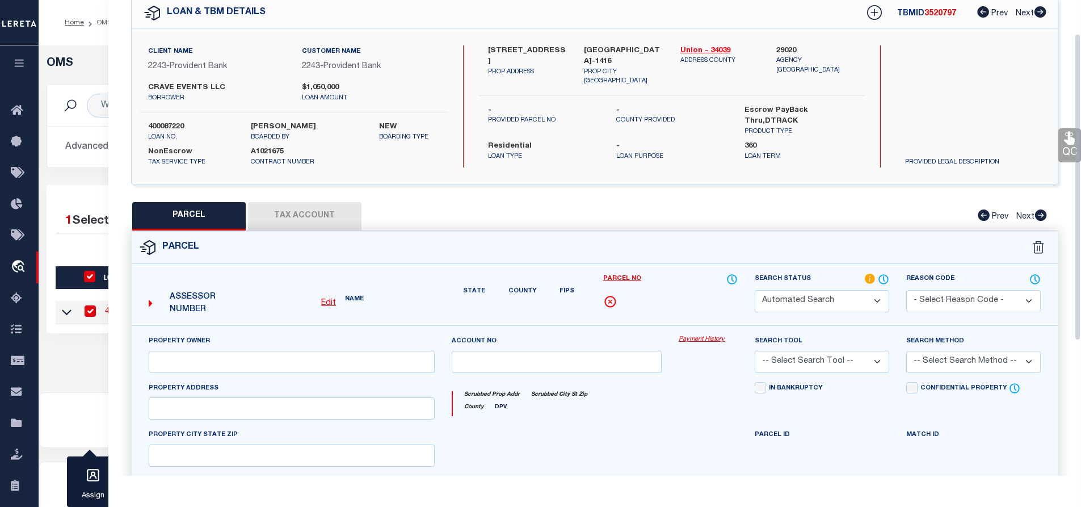
select select "IP"
type input "537 NORTH AVE LLC"
type input "537-47 NORTH AVE"
type input "PLAINFIELD NJ 07060-1416"
type textarea "Block: 304 Lot: 9"
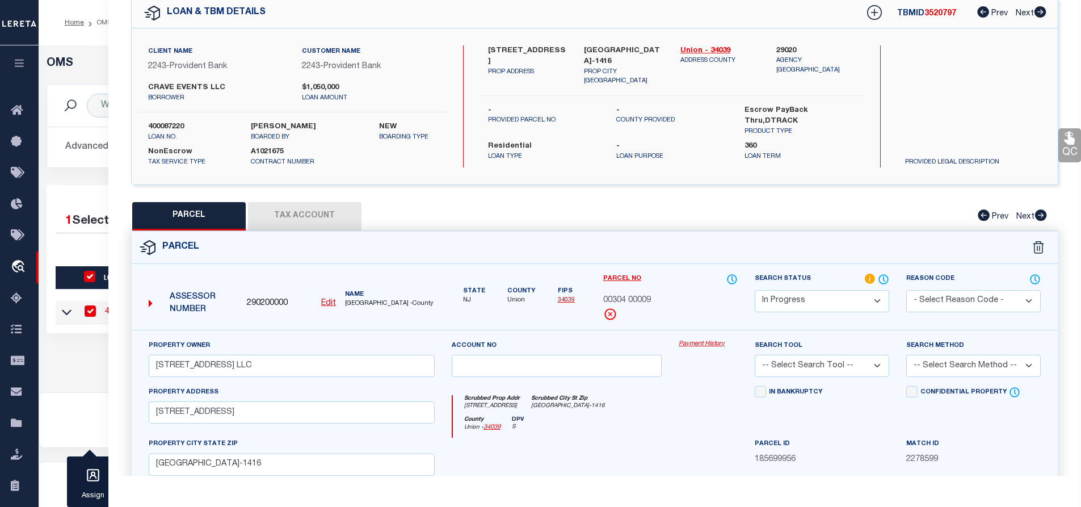
click at [310, 216] on button "Tax Account" at bounding box center [304, 216] width 113 height 28
select select "100"
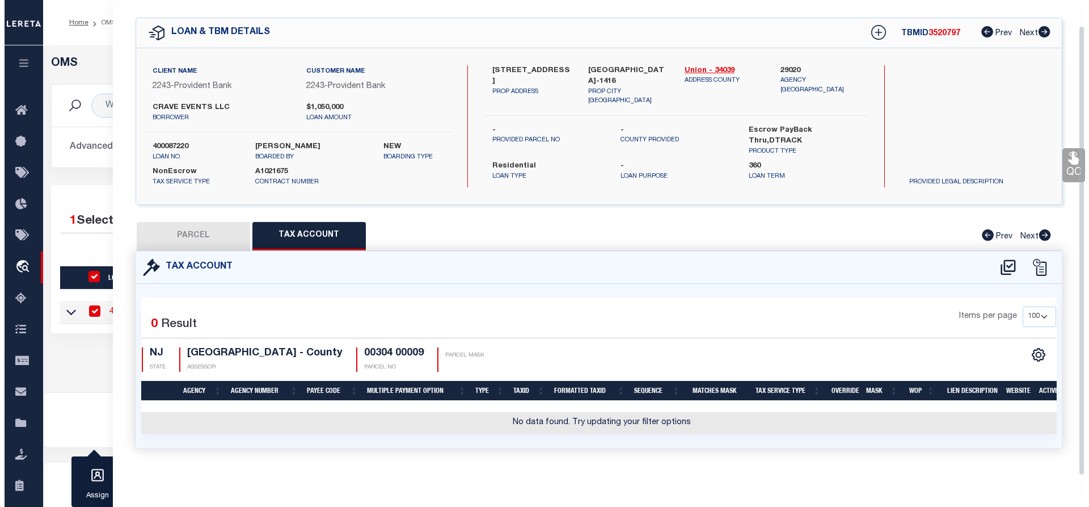
scroll to position [38, 0]
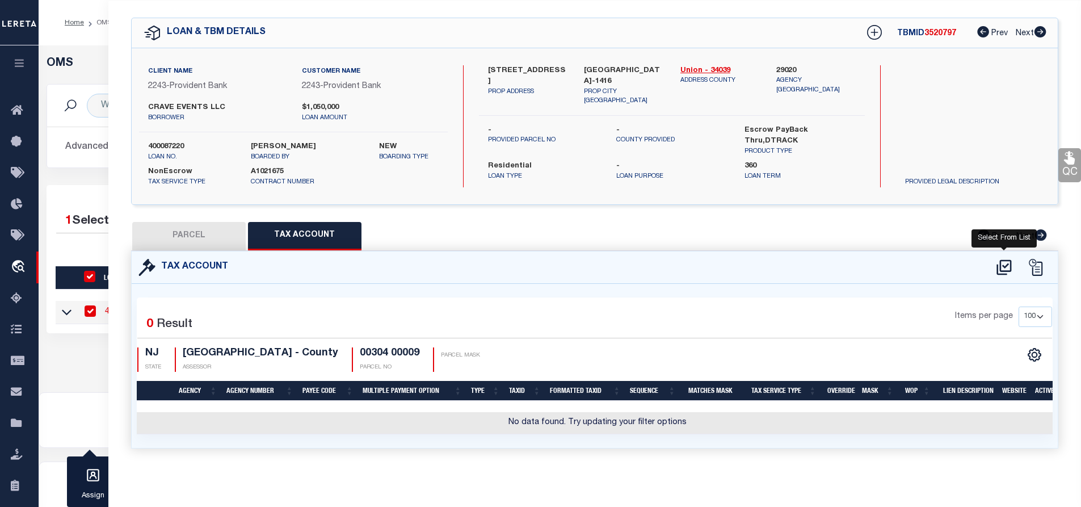
click at [997, 258] on icon at bounding box center [1003, 267] width 19 height 18
select select "100"
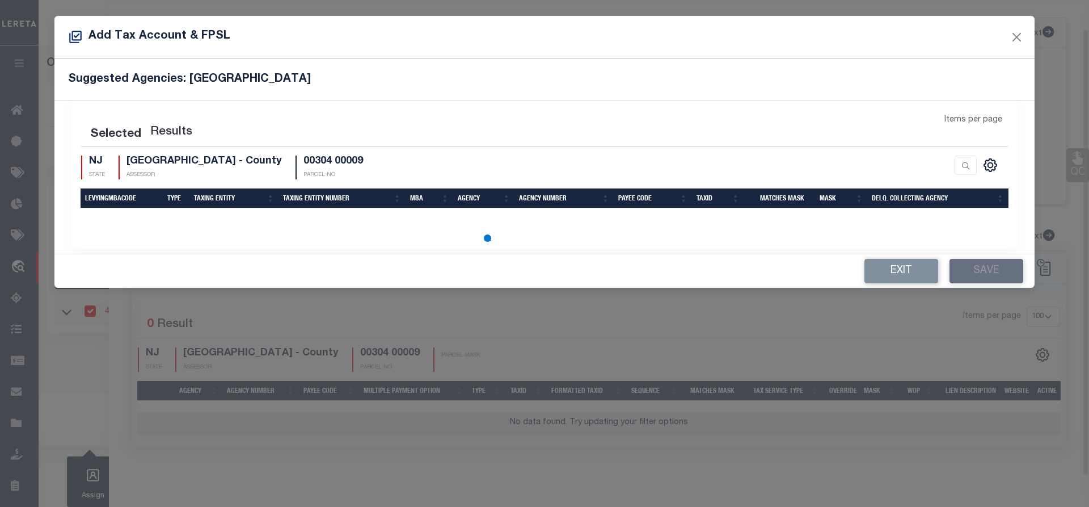
scroll to position [31, 0]
select select "100"
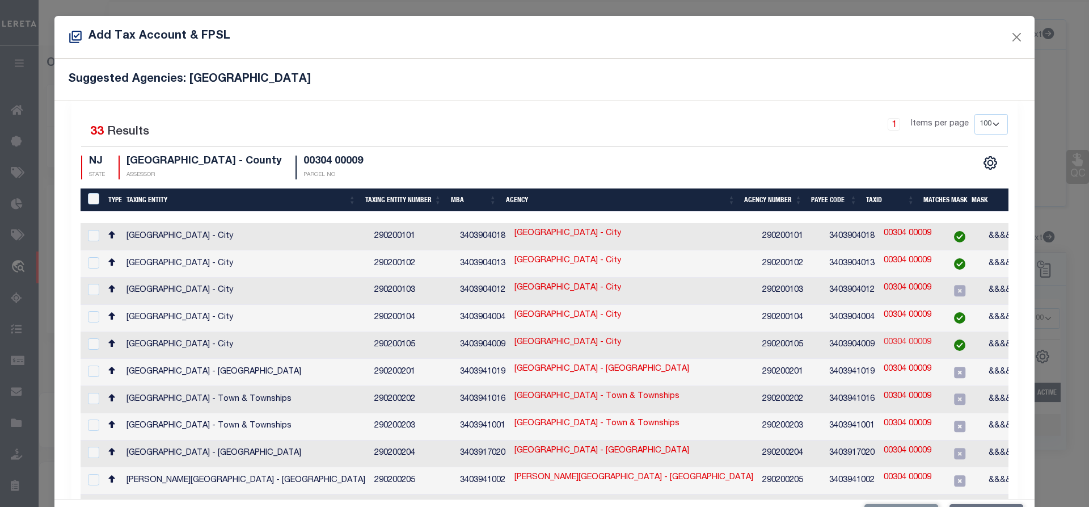
scroll to position [61, 0]
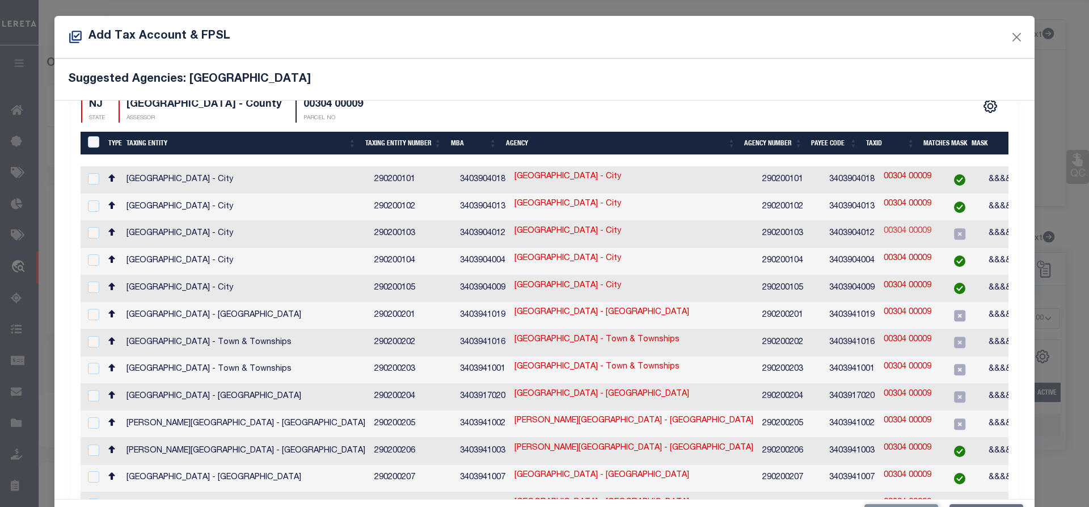
click at [884, 227] on link "00304 00009" at bounding box center [908, 231] width 48 height 12
type input "00304 00009"
checkbox input "true"
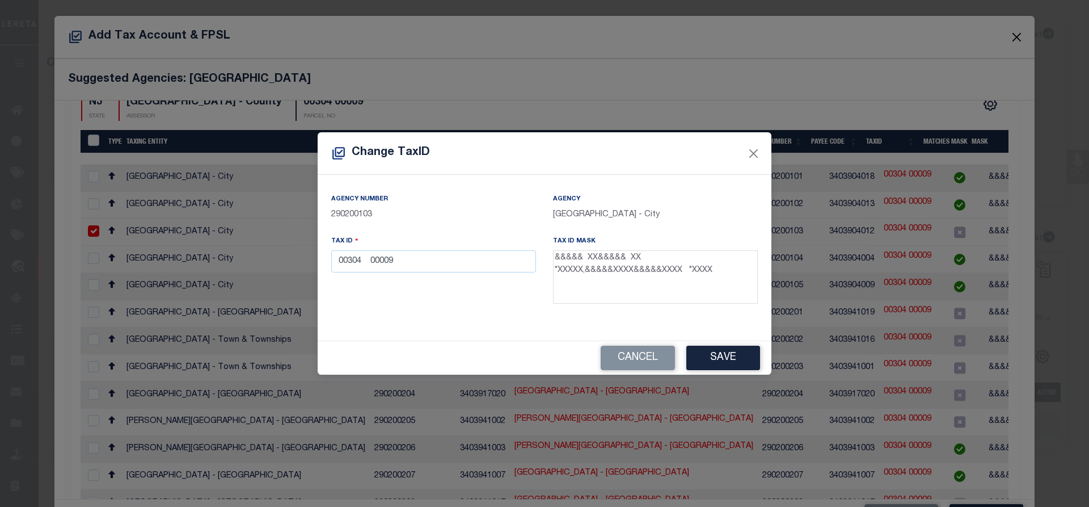
scroll to position [59, 0]
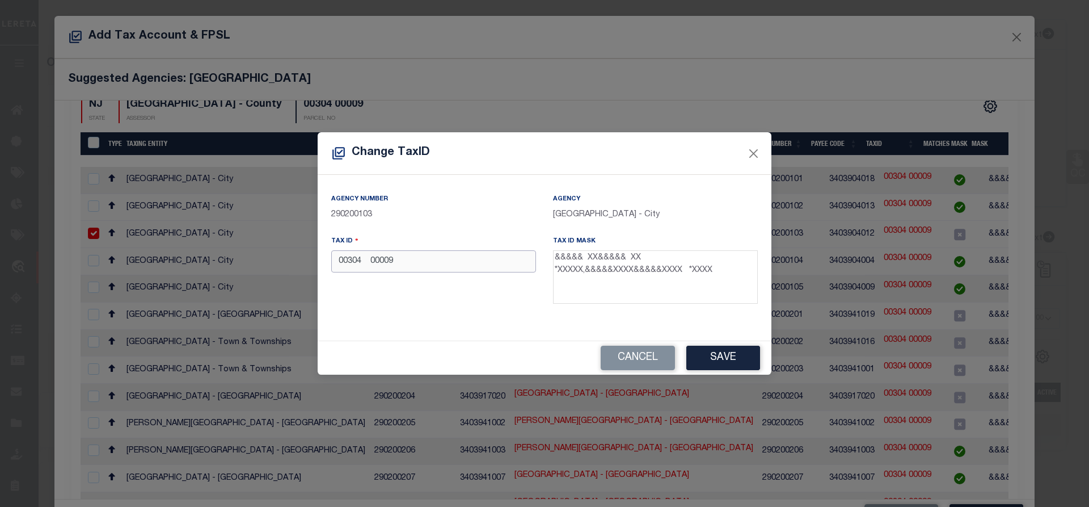
click at [412, 264] on input "00304 00009" at bounding box center [433, 261] width 205 height 22
click at [392, 264] on input "00304 00009 09" at bounding box center [433, 261] width 205 height 22
type input "00304 00000 09"
click at [725, 358] on button "Save" at bounding box center [723, 357] width 74 height 24
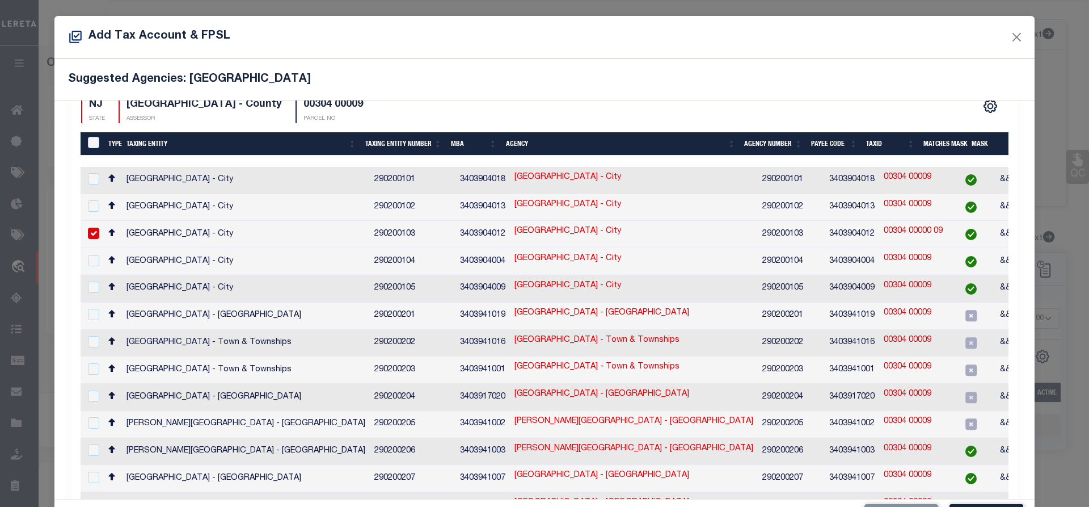
drag, startPoint x: 863, startPoint y: 231, endPoint x: 925, endPoint y: 230, distance: 61.3
click at [925, 230] on td "00304 00000 09" at bounding box center [913, 234] width 68 height 27
checkbox input "false"
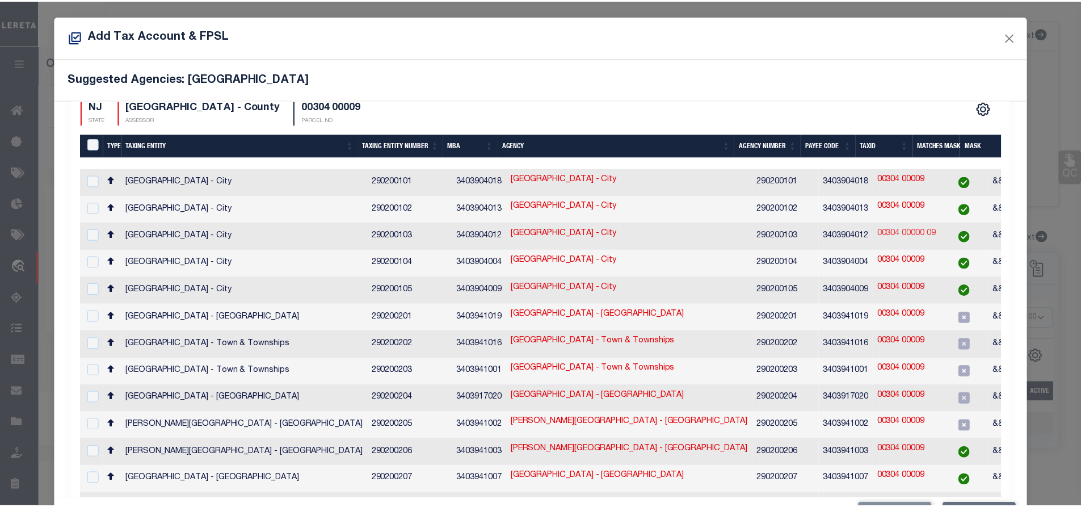
scroll to position [61, 0]
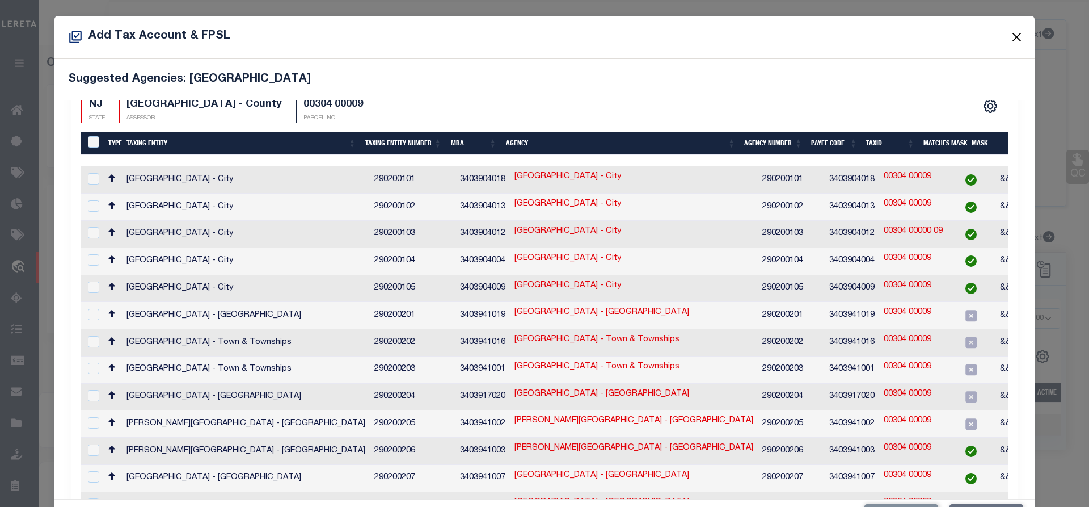
click at [1011, 37] on button "Close" at bounding box center [1017, 36] width 15 height 15
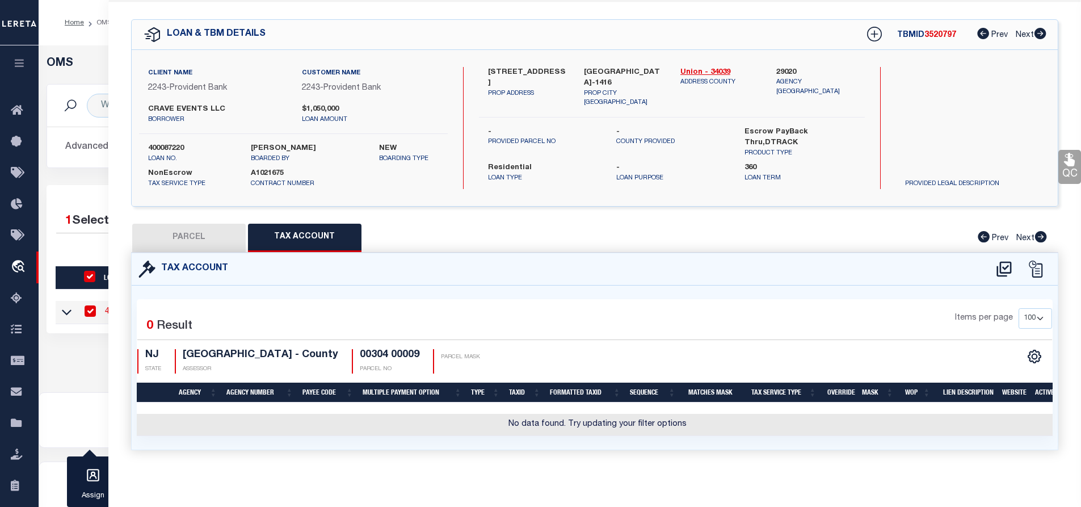
click at [184, 238] on button "PARCEL" at bounding box center [188, 237] width 113 height 28
select select "AS"
checkbox input "false"
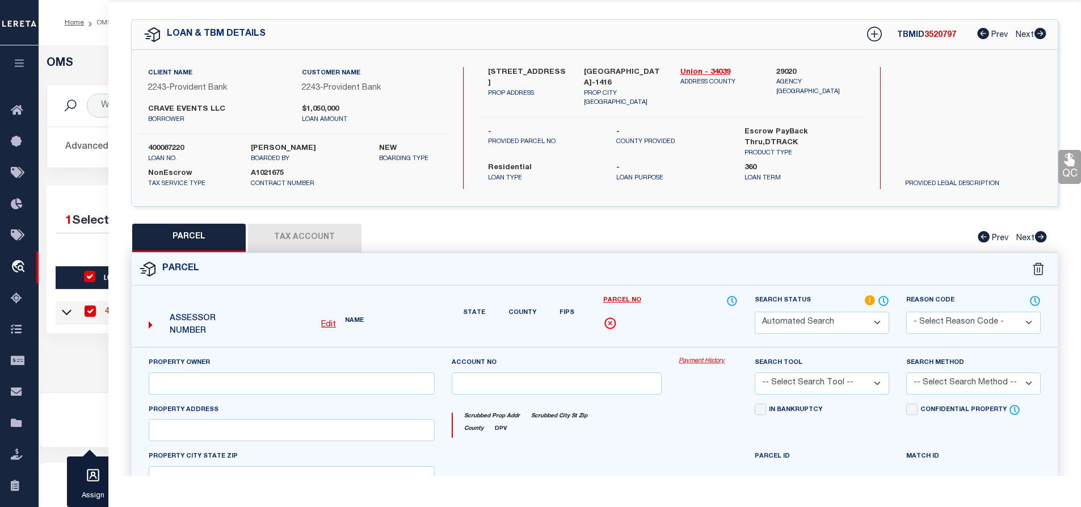
select select "IP"
type input "537 NORTH AVE LLC"
type input "537-47 NORTH AVE"
type input "PLAINFIELD NJ 07060-1416"
type textarea "Block: 304 Lot: 9"
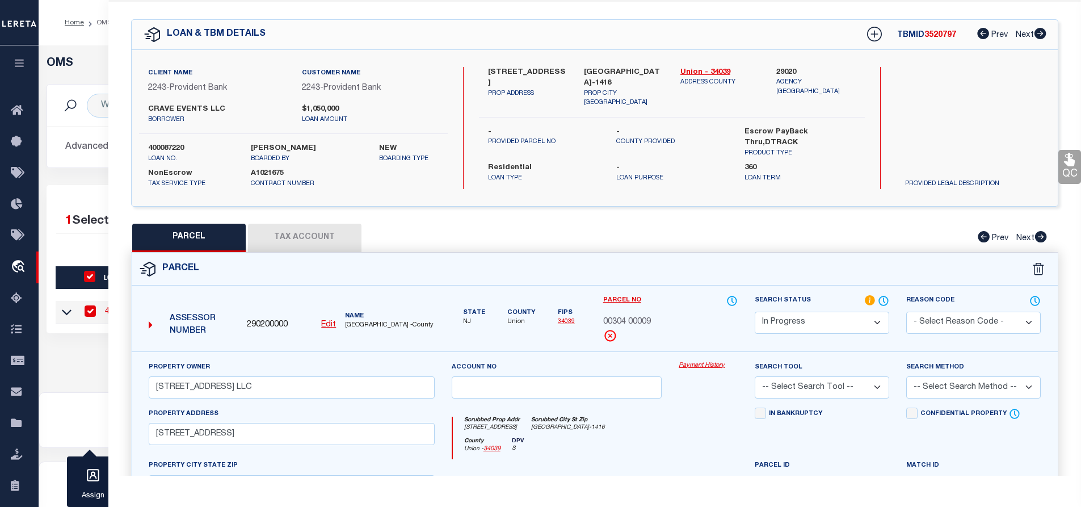
click at [320, 235] on button "Tax Account" at bounding box center [304, 237] width 113 height 28
select select "100"
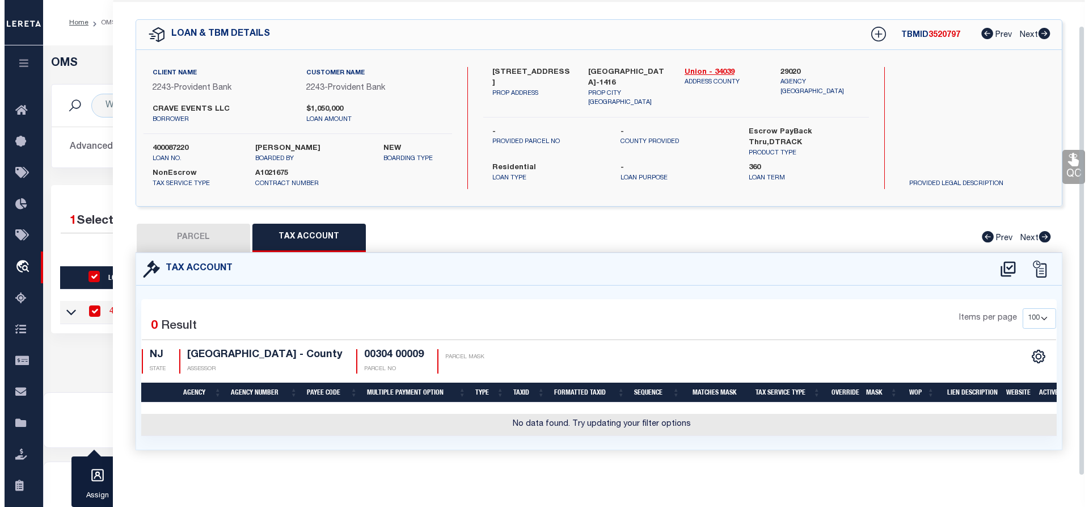
scroll to position [31, 0]
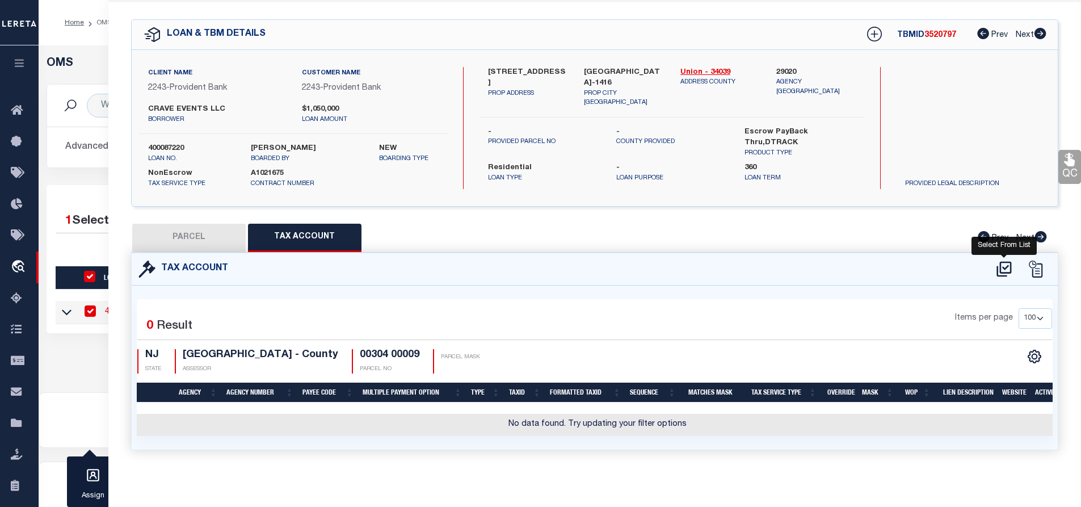
click at [1006, 271] on icon at bounding box center [1003, 268] width 15 height 15
select select "100"
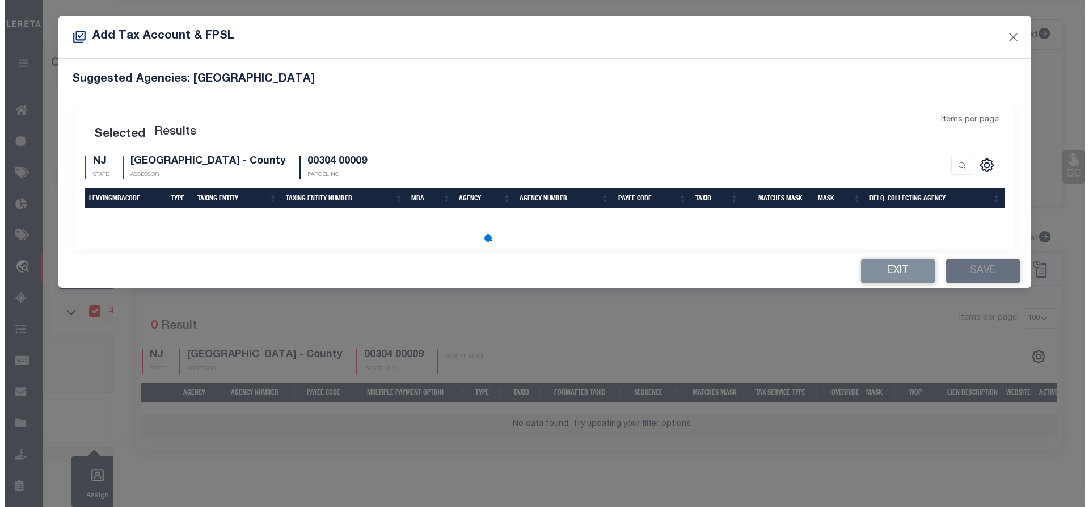
scroll to position [5, 0]
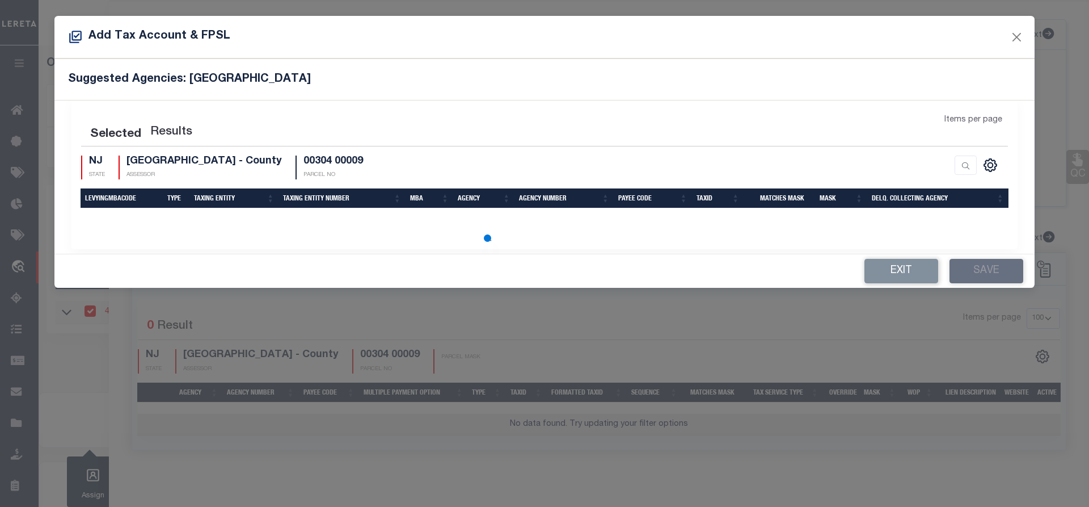
select select "100"
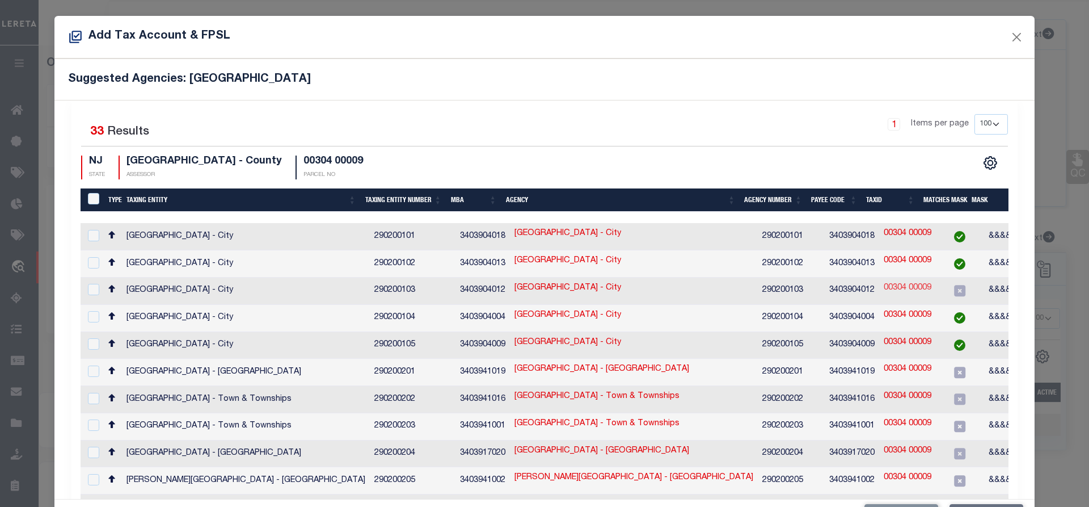
click at [889, 283] on link "00304 00009" at bounding box center [908, 288] width 48 height 12
checkbox input "true"
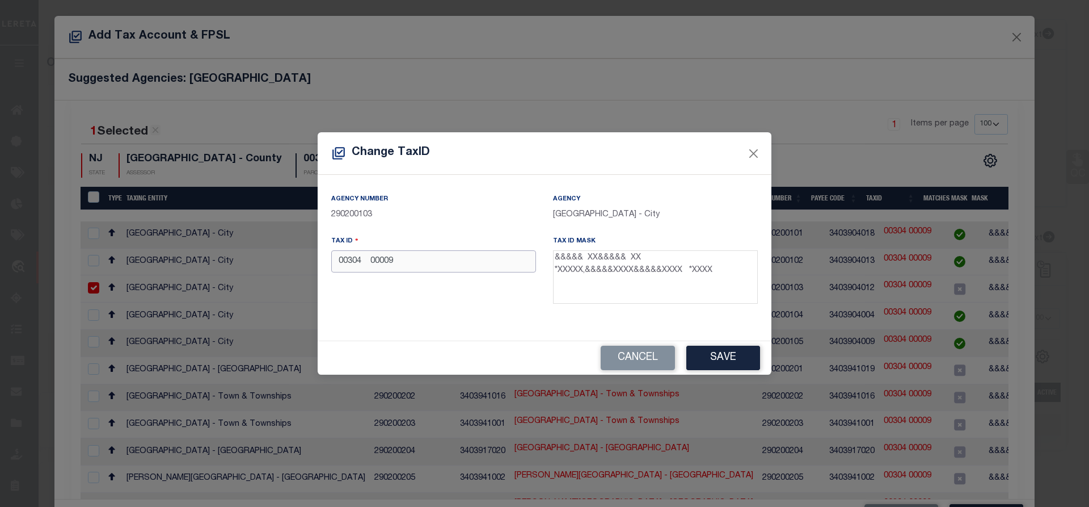
click at [394, 261] on input "00304 00009" at bounding box center [433, 261] width 205 height 22
type input "00304 00000 09"
click at [728, 362] on button "Save" at bounding box center [723, 357] width 74 height 24
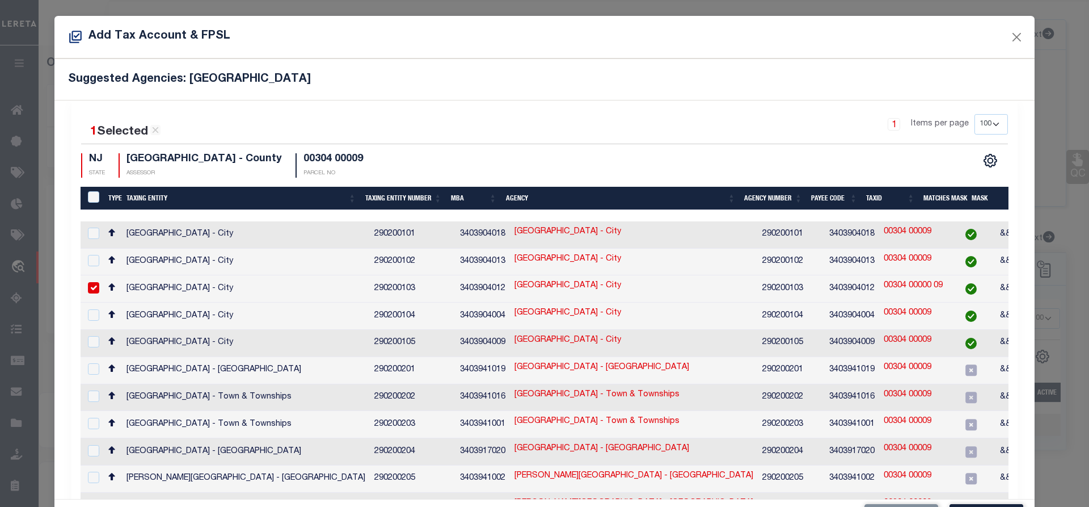
scroll to position [118, 0]
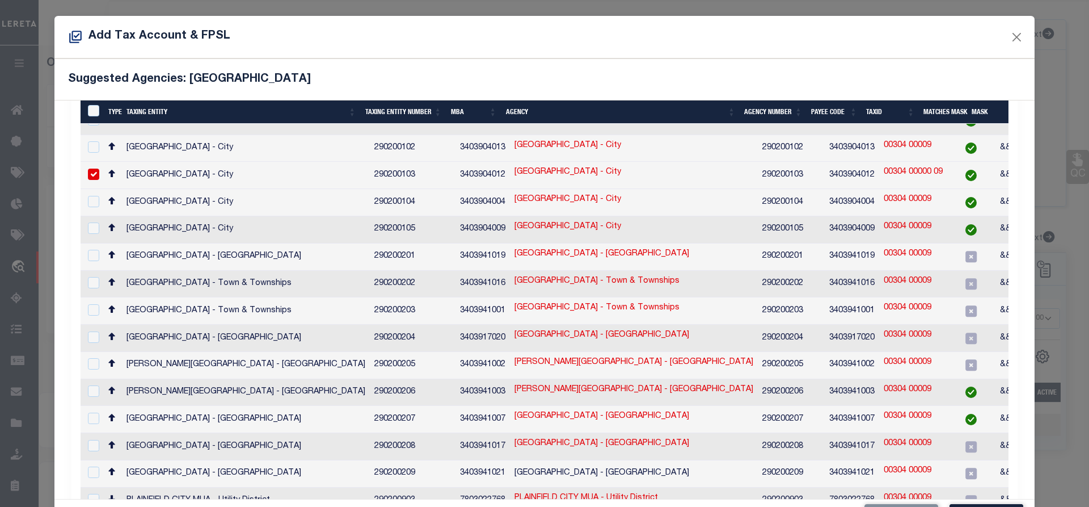
click at [88, 168] on input "checkbox" at bounding box center [93, 173] width 11 height 11
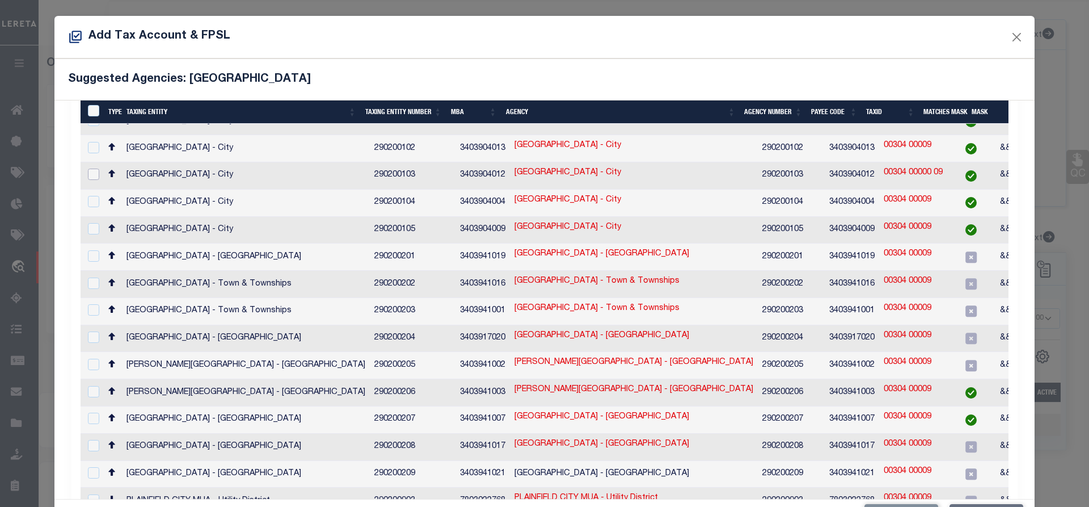
scroll to position [0, 0]
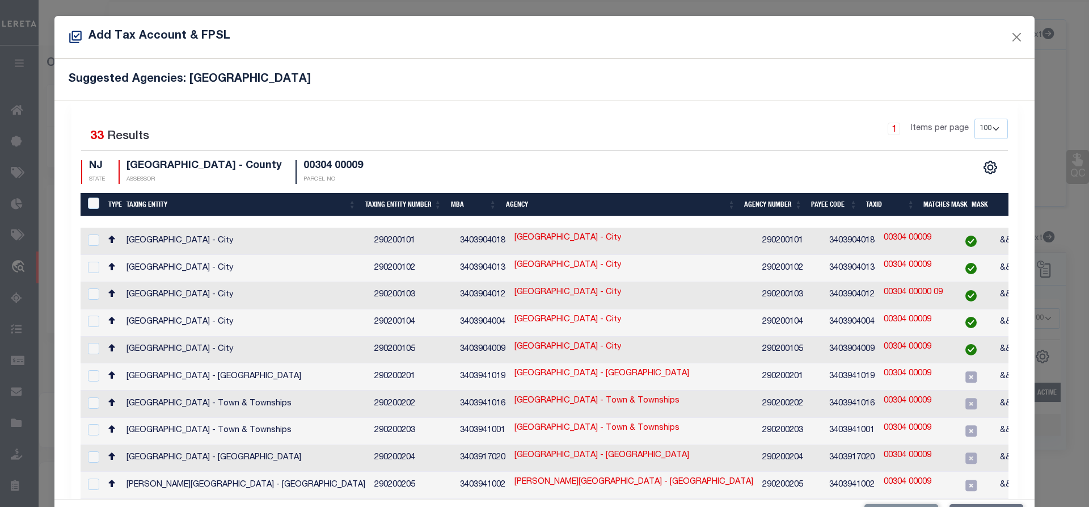
drag, startPoint x: 863, startPoint y: 290, endPoint x: 928, endPoint y: 291, distance: 65.8
click at [928, 291] on td "00304 00000 09" at bounding box center [913, 295] width 68 height 27
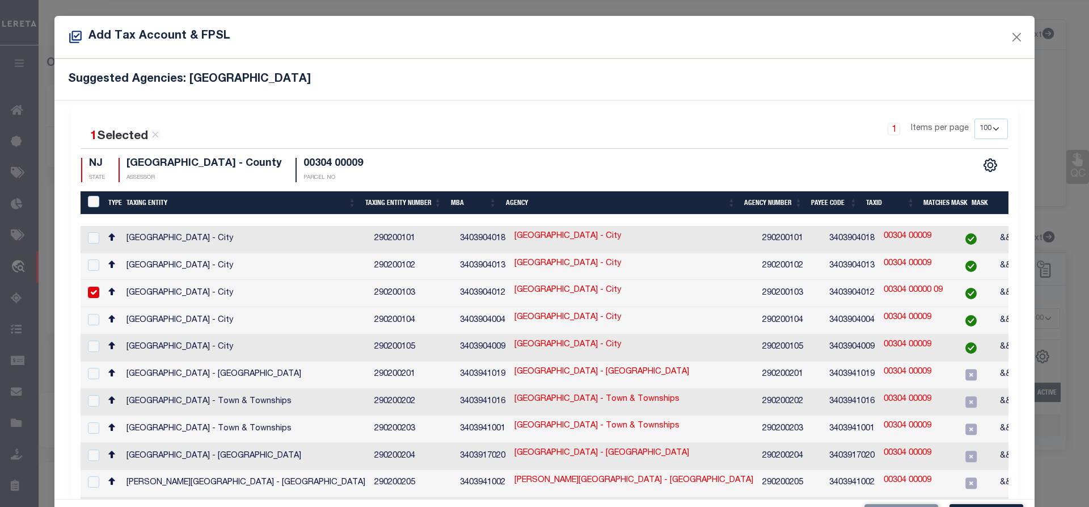
drag, startPoint x: 930, startPoint y: 288, endPoint x: 867, endPoint y: 290, distance: 62.5
click at [867, 290] on tr "PLAINFIELD CITY - City 290200103 3403904012 PLAINFIELD CITY - City 290200103 34…" at bounding box center [788, 293] width 1415 height 27
drag, startPoint x: 928, startPoint y: 287, endPoint x: 867, endPoint y: 293, distance: 61.6
click at [879, 293] on td "00304 00000 09" at bounding box center [913, 293] width 68 height 27
checkbox input "false"
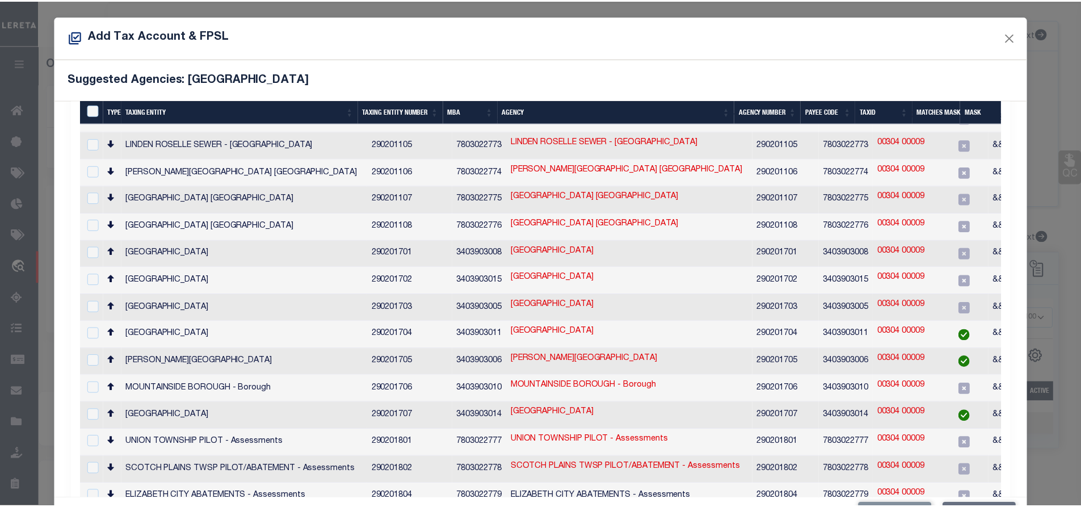
scroll to position [42, 0]
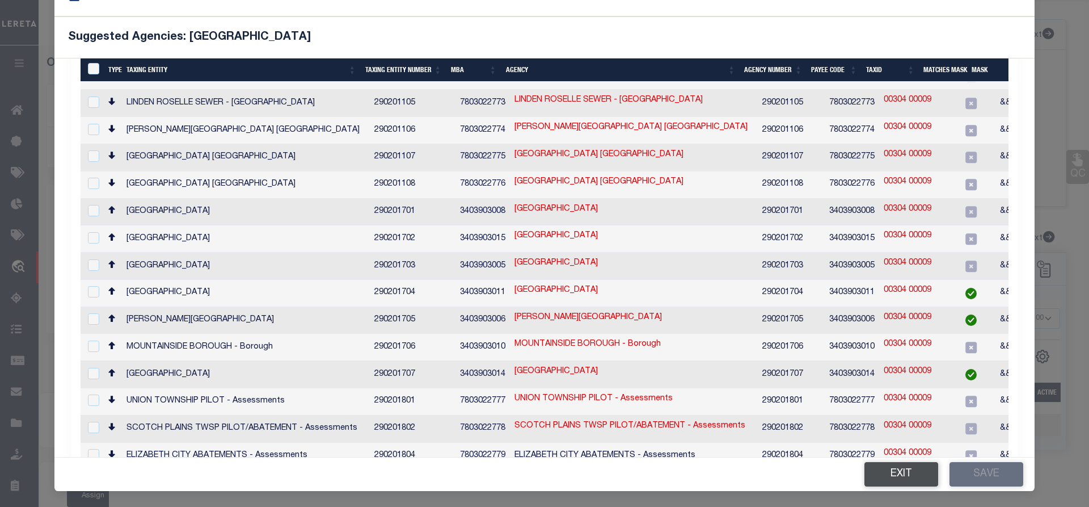
click at [892, 471] on button "Exit" at bounding box center [901, 474] width 74 height 24
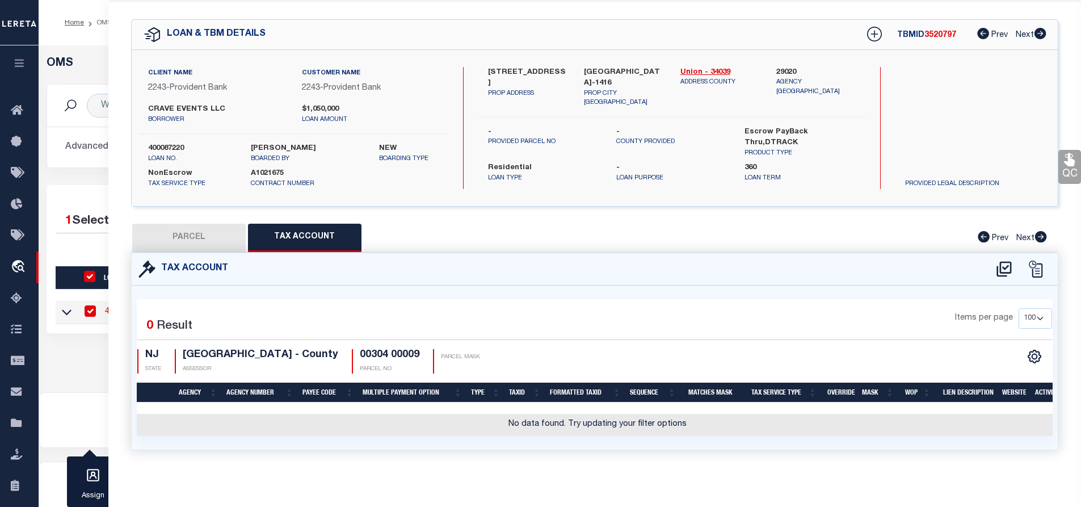
click at [324, 244] on button "Tax Account" at bounding box center [304, 237] width 113 height 28
select select "100"
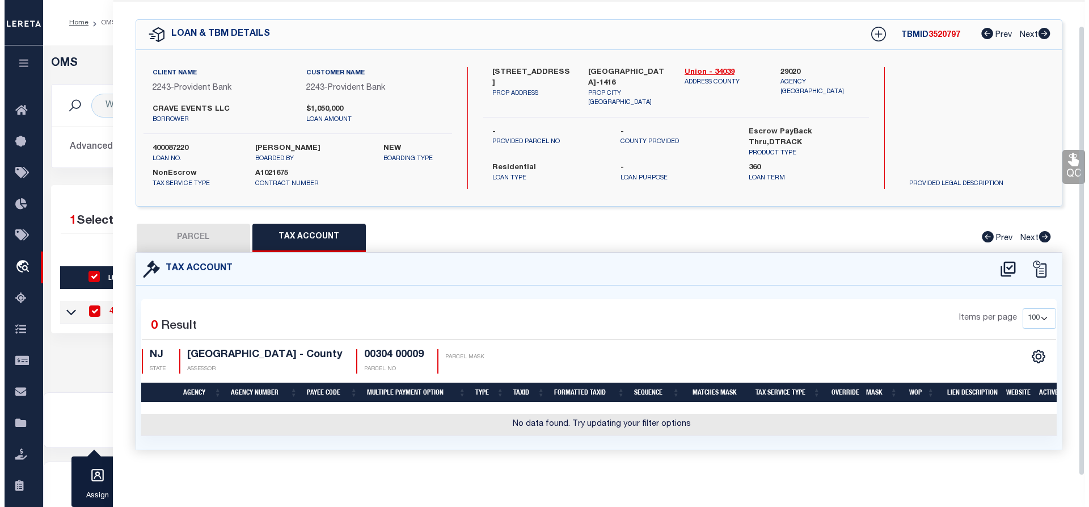
scroll to position [31, 0]
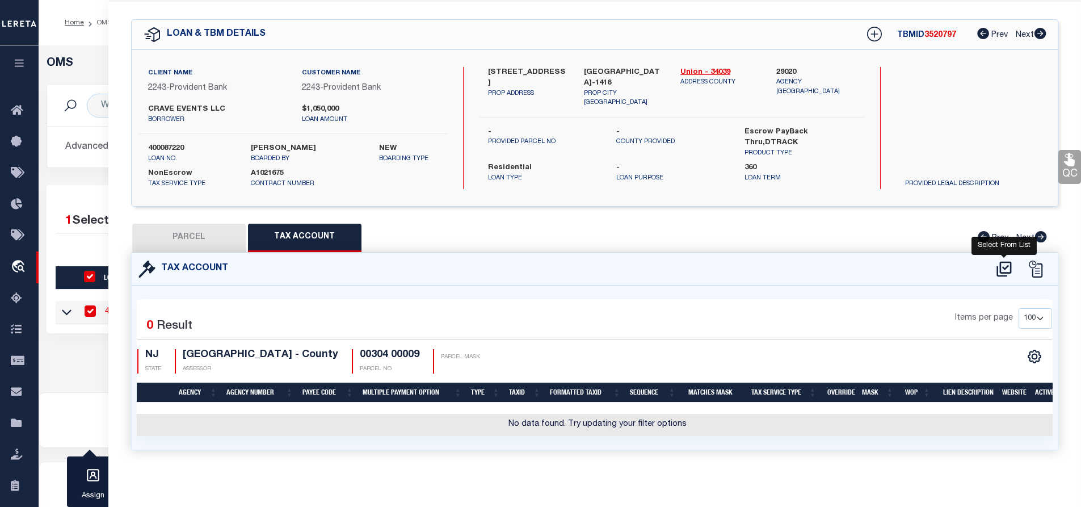
click at [999, 267] on icon at bounding box center [1003, 269] width 19 height 18
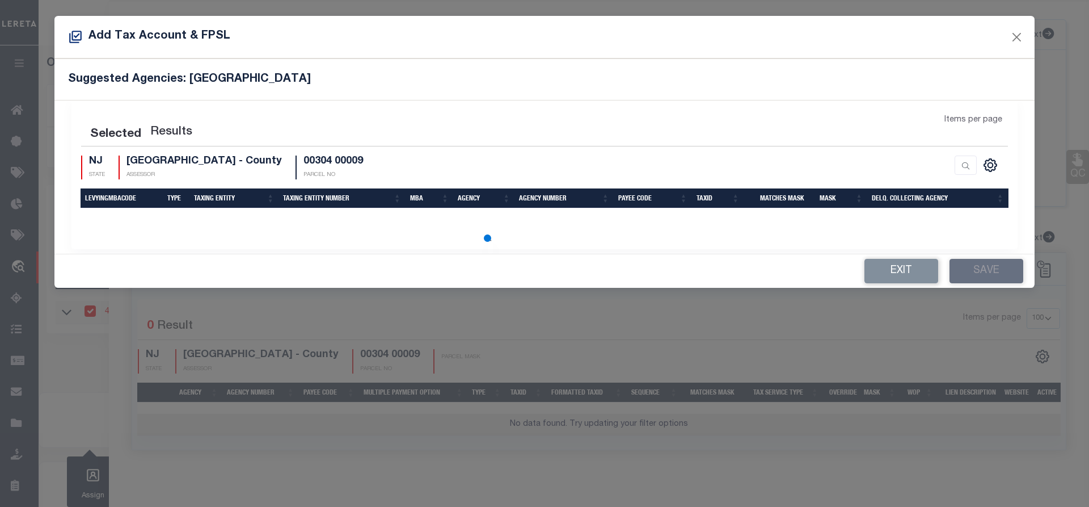
scroll to position [0, 0]
select select "100"
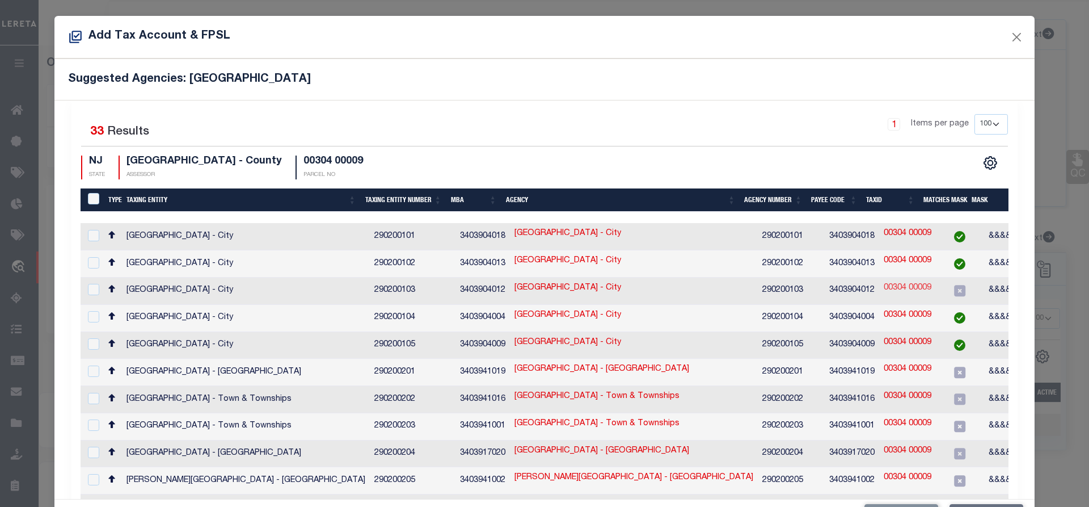
click at [901, 285] on link "00304 00009" at bounding box center [908, 288] width 48 height 12
checkbox input "true"
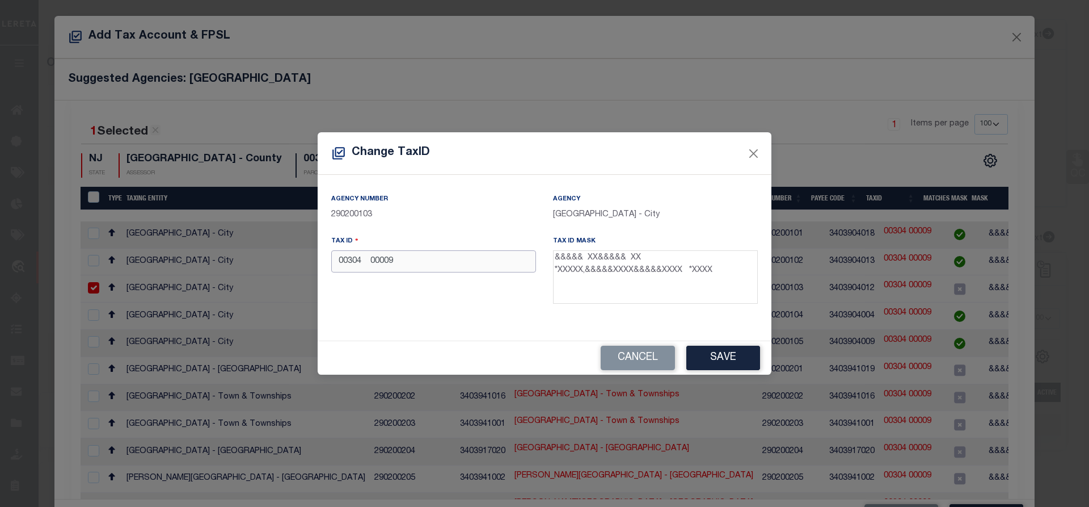
click at [400, 261] on input "00304 00009" at bounding box center [433, 261] width 205 height 22
type input "00304 00000 09"
click at [707, 360] on button "Save" at bounding box center [723, 357] width 74 height 24
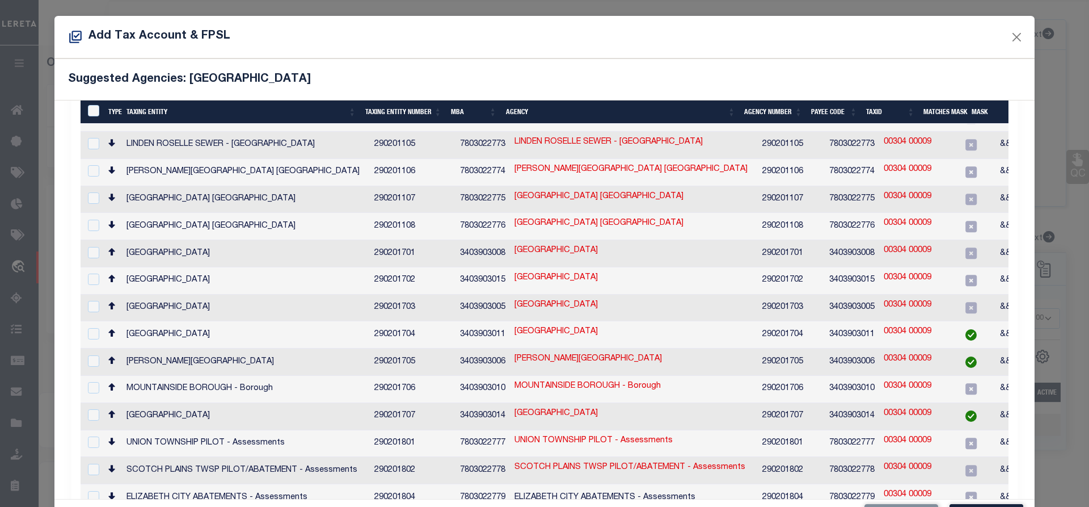
scroll to position [42, 0]
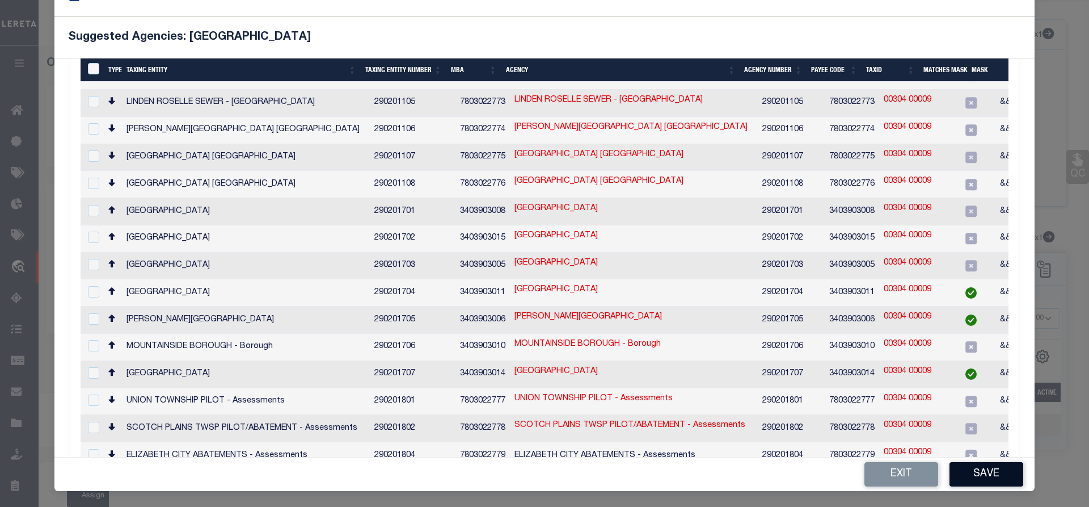
click at [974, 476] on button "Save" at bounding box center [986, 474] width 74 height 24
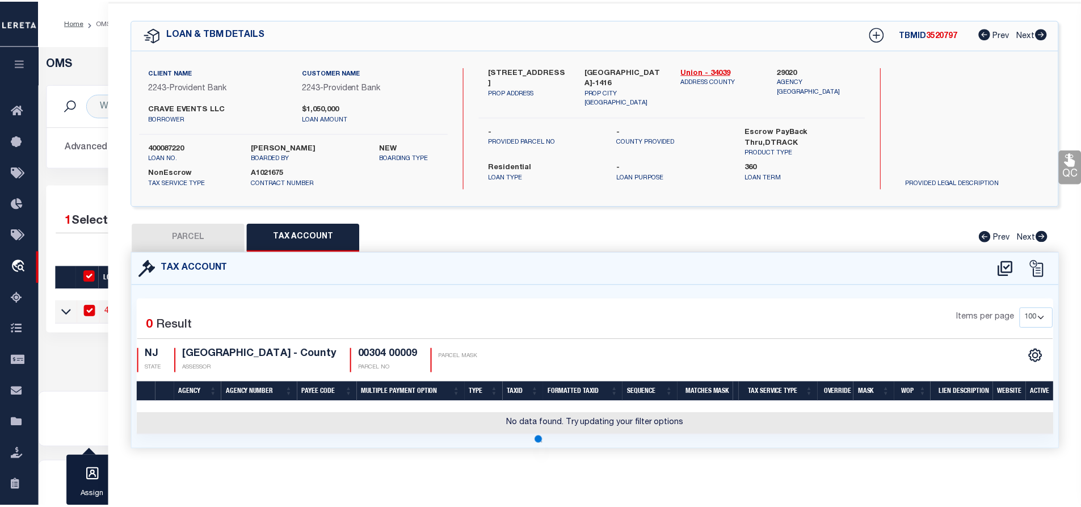
scroll to position [0, 0]
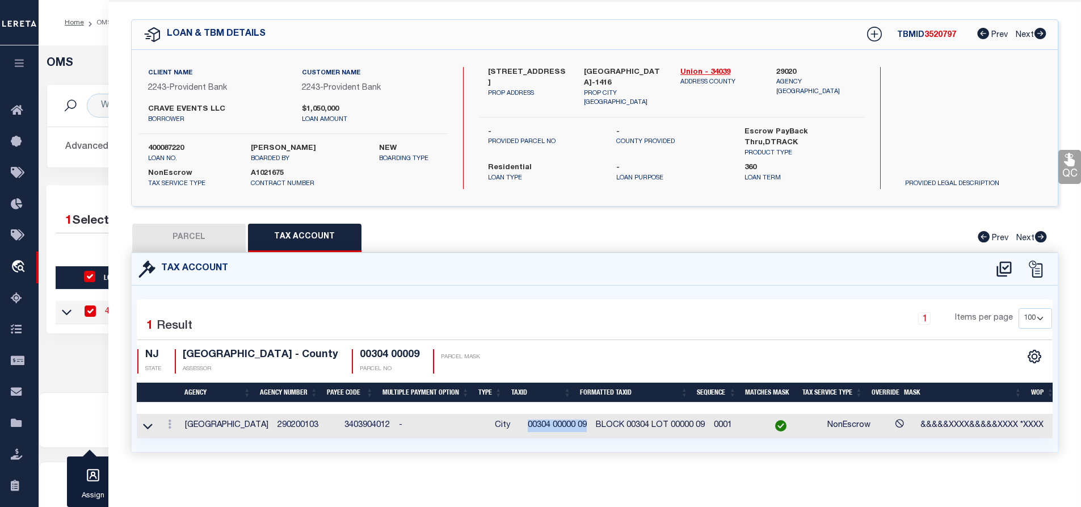
drag, startPoint x: 510, startPoint y: 424, endPoint x: 572, endPoint y: 427, distance: 61.9
click at [572, 427] on td "00304 00000 09" at bounding box center [557, 425] width 68 height 24
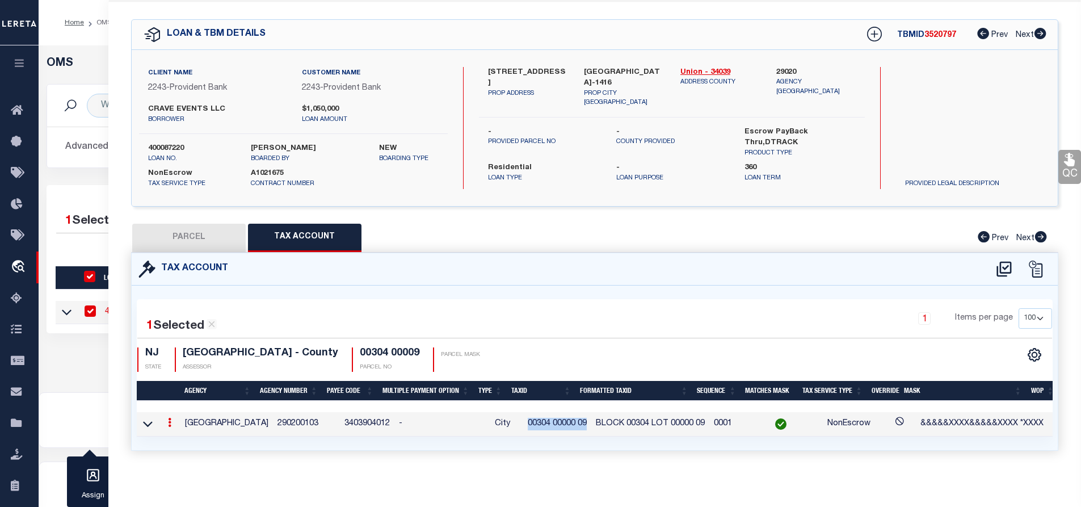
click at [196, 240] on button "PARCEL" at bounding box center [188, 237] width 113 height 28
select select "AS"
checkbox input "false"
select select "IP"
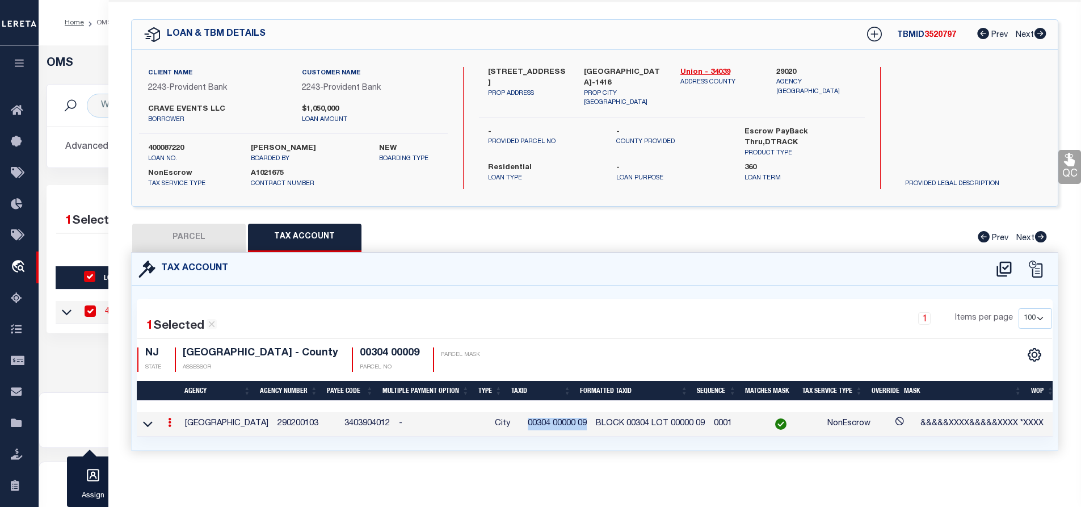
type input "537 NORTH AVE LLC"
type input "537-47 NORTH AVE"
type input "PLAINFIELD NJ 07060-1416"
type textarea "Block: 304 Lot: 9"
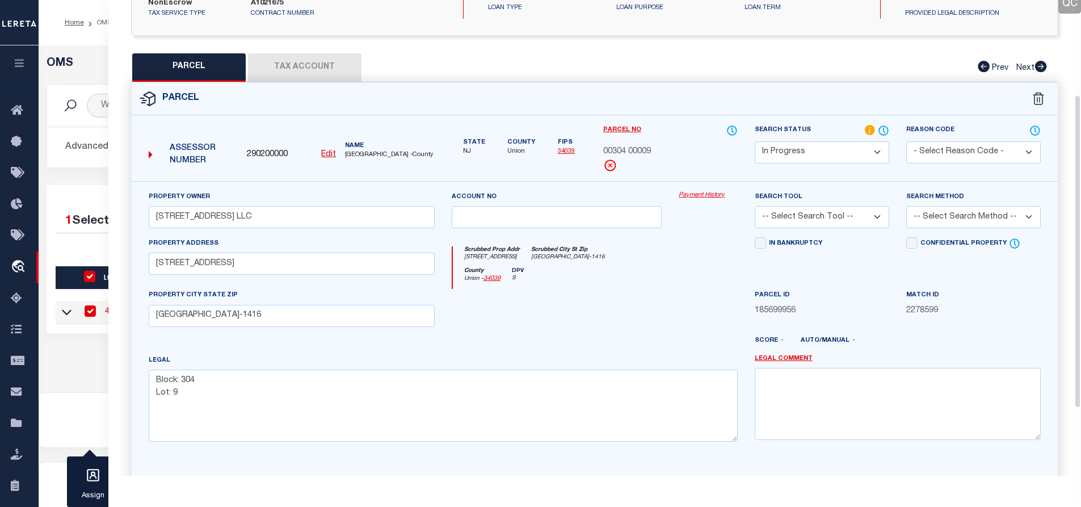
scroll to position [246, 0]
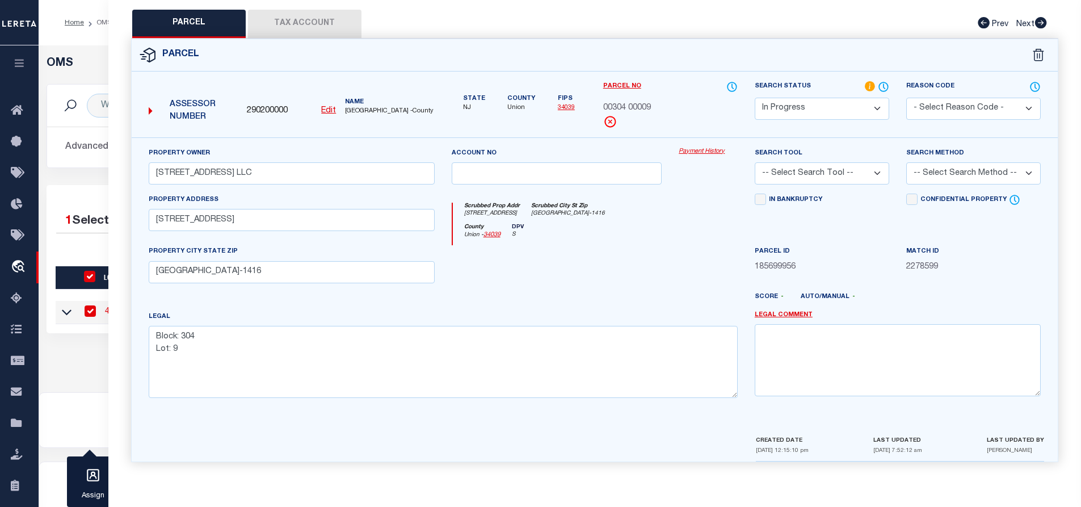
click at [819, 171] on select "-- Select Search Tool -- 3rd Party Website Agency File Agency Website ATLS CNV-…" at bounding box center [821, 173] width 134 height 22
select select "AGW"
click at [754, 162] on select "-- Select Search Tool -- 3rd Party Website Agency File Agency Website ATLS CNV-…" at bounding box center [821, 173] width 134 height 22
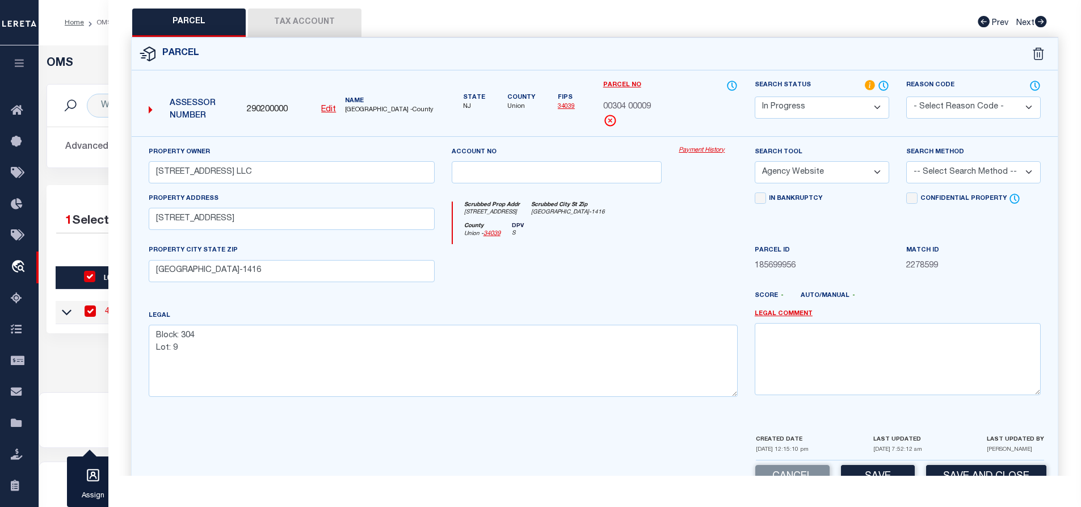
scroll to position [132, 0]
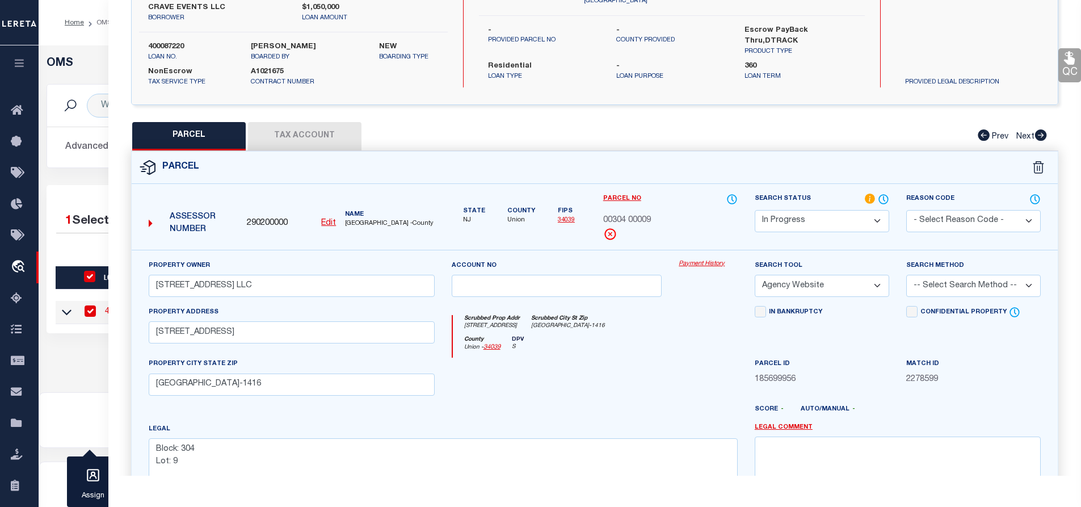
click at [275, 140] on button "Tax Account" at bounding box center [304, 136] width 113 height 28
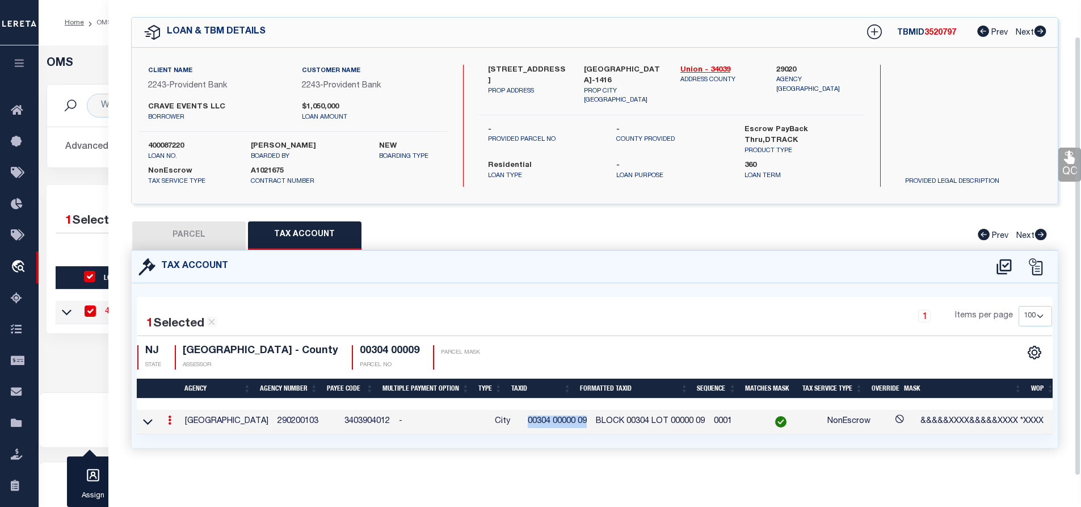
select select "100"
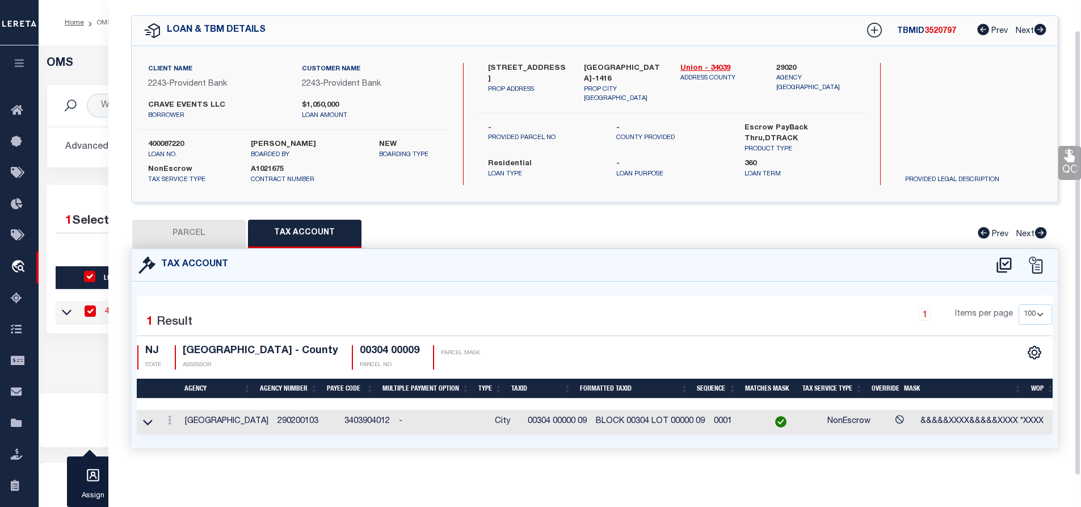
scroll to position [41, 0]
click at [197, 220] on button "PARCEL" at bounding box center [188, 234] width 113 height 28
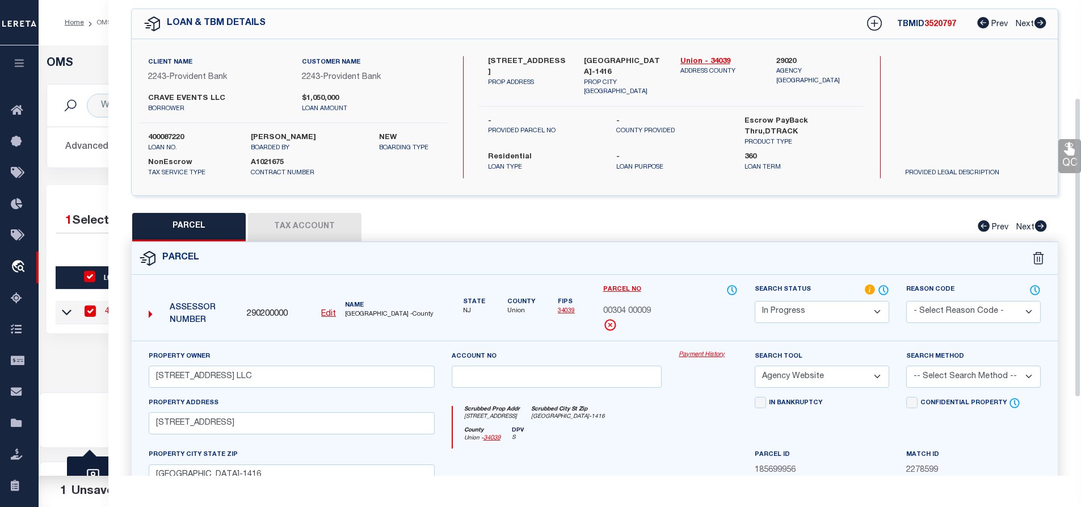
scroll to position [155, 0]
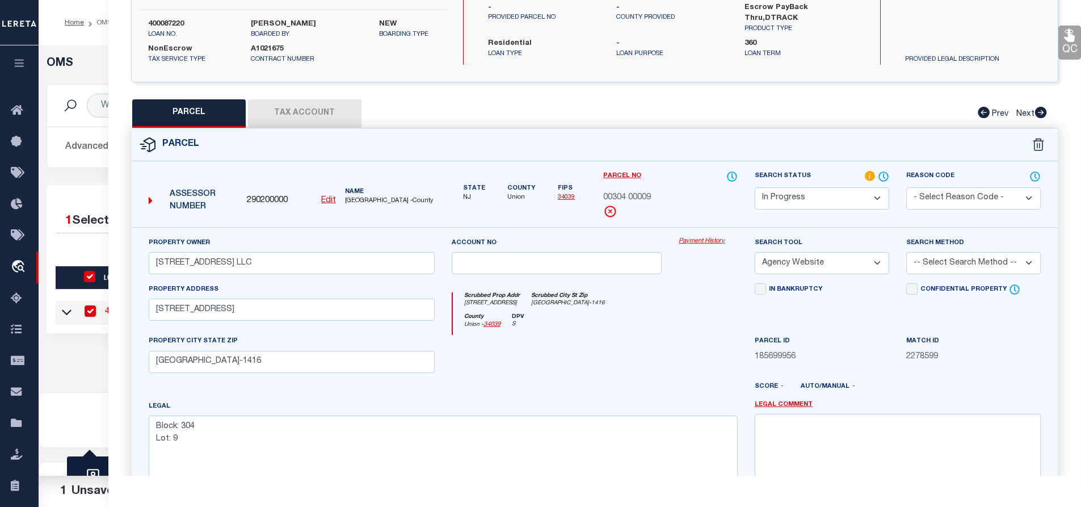
click at [987, 264] on select "-- Select Search Method -- Property Address Legal Liability Info Provided" at bounding box center [973, 263] width 134 height 22
select select "LEG"
click at [906, 252] on select "-- Select Search Method -- Property Address Legal Liability Info Provided" at bounding box center [973, 263] width 134 height 22
click at [824, 321] on div "In Bankruptcy" at bounding box center [821, 309] width 151 height 52
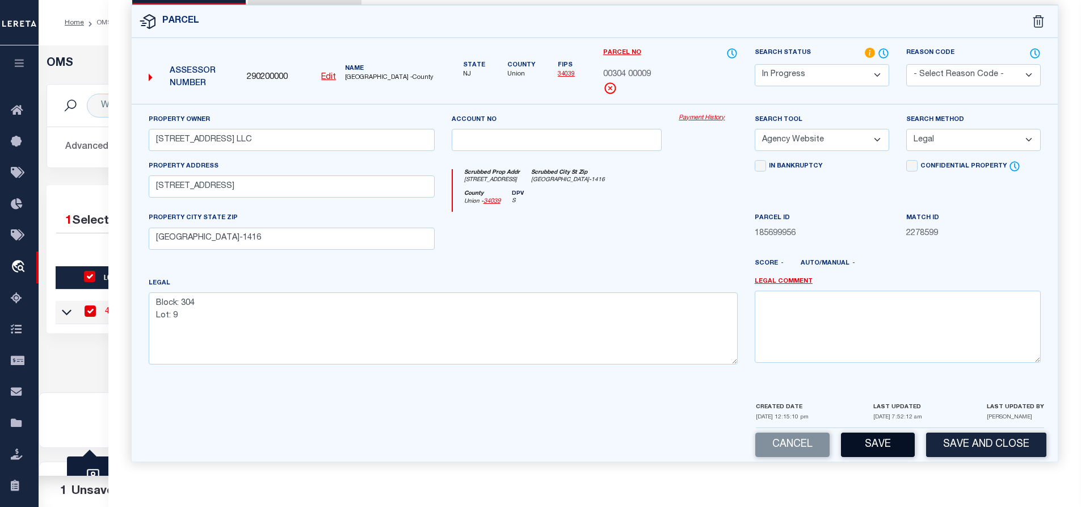
click at [893, 442] on button "Save" at bounding box center [878, 444] width 74 height 24
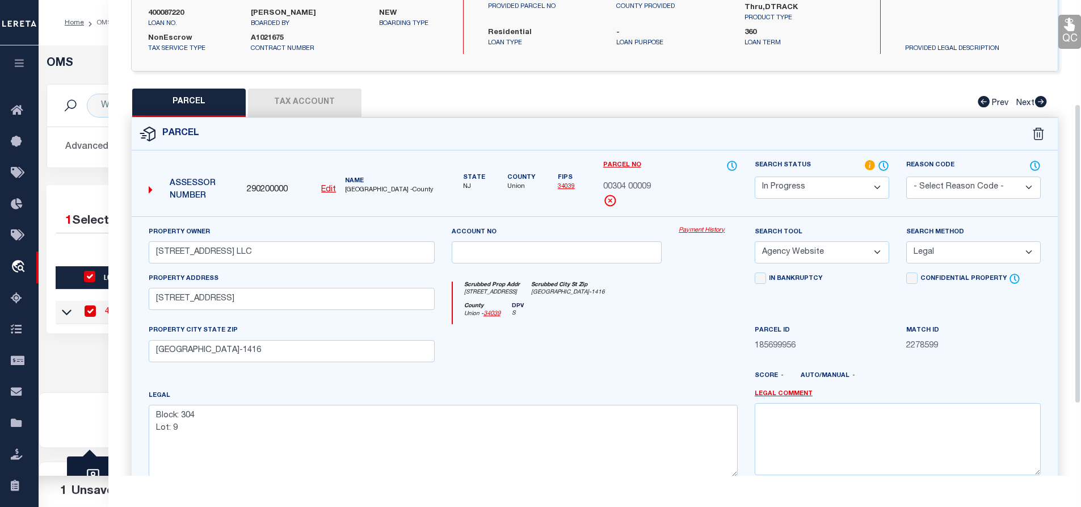
select select "AS"
select select
checkbox input "false"
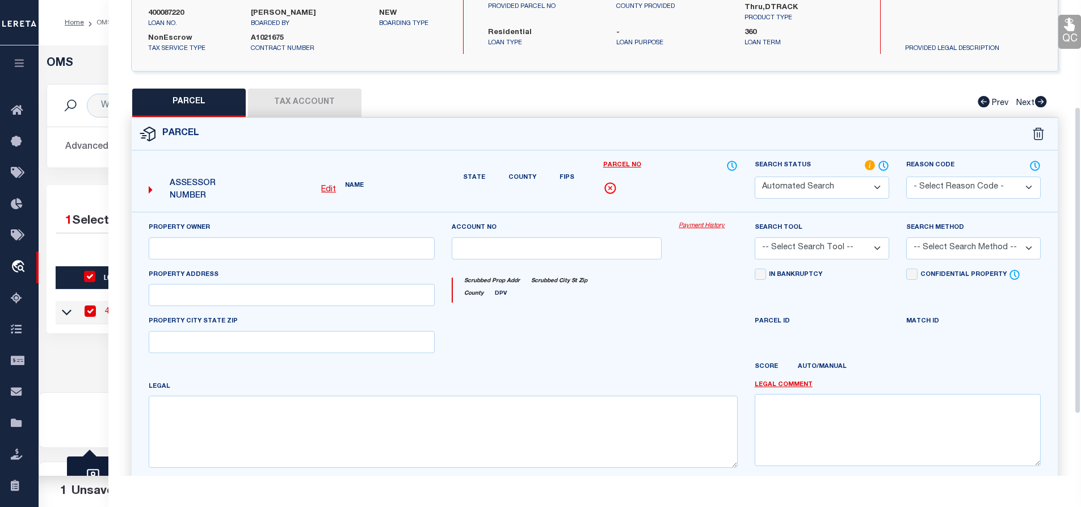
select select "IP"
type input "537 NORTH AVE LLC"
select select "AGW"
select select "LEG"
type input "537-47 NORTH AVE"
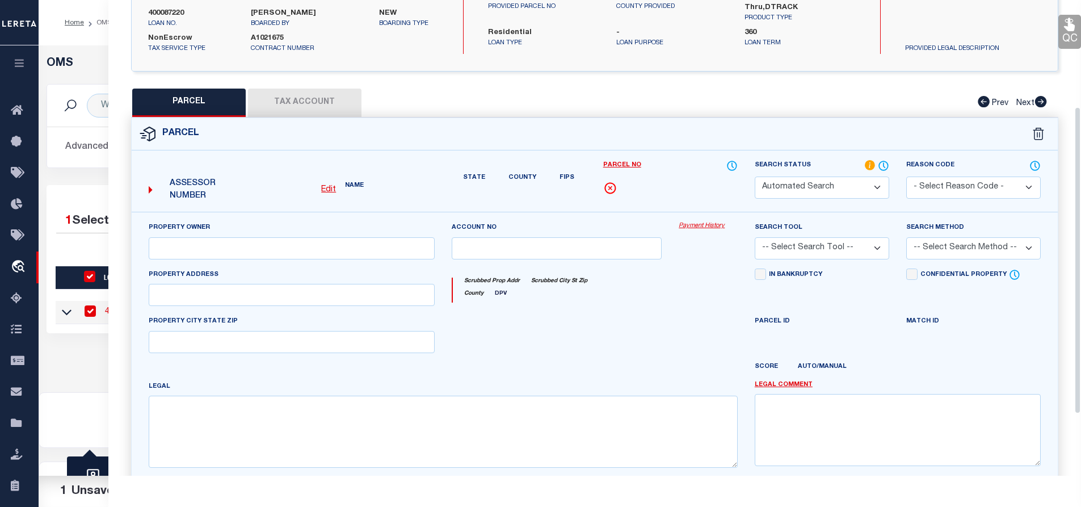
type input "PLAINFIELD NJ 07060-1416"
type textarea "Block: 304 Lot: 9"
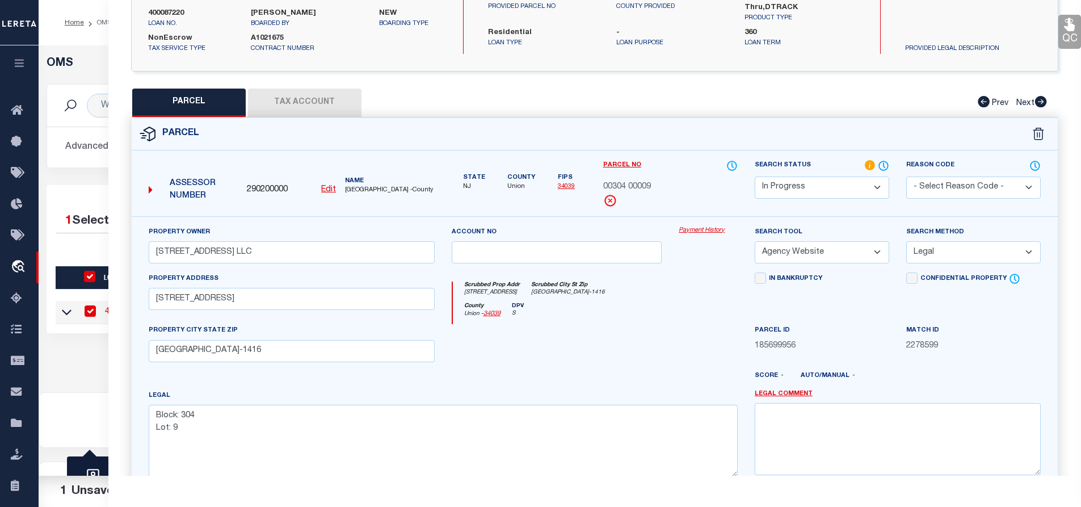
click at [311, 107] on button "Tax Account" at bounding box center [304, 102] width 113 height 28
select select "100"
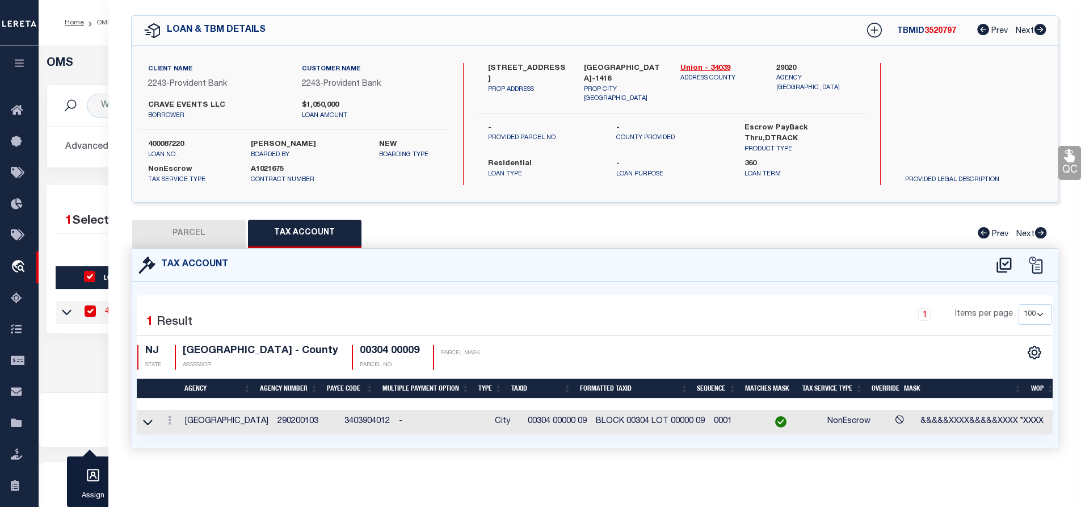
scroll to position [0, 0]
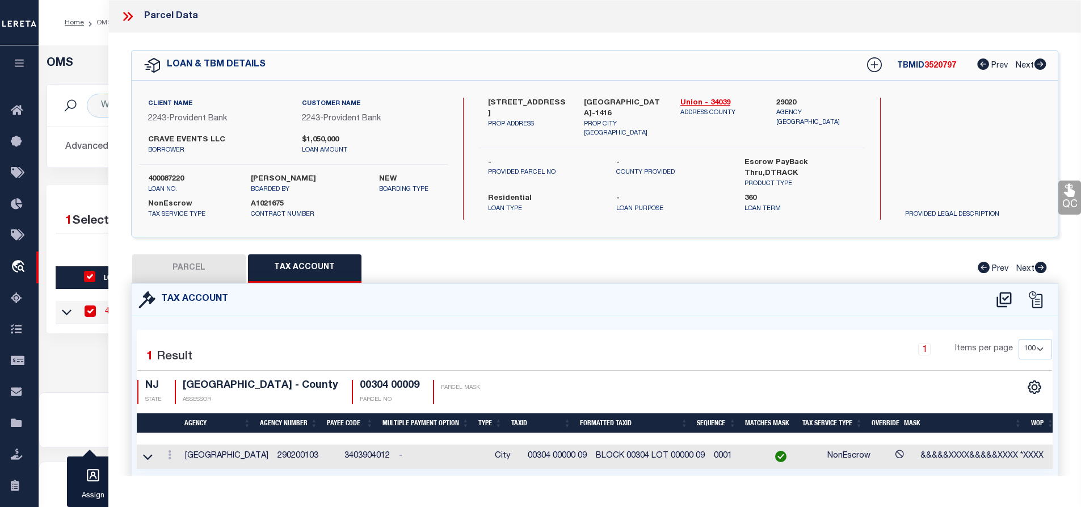
click at [192, 274] on button "PARCEL" at bounding box center [188, 268] width 113 height 28
select select "AS"
select select
checkbox input "false"
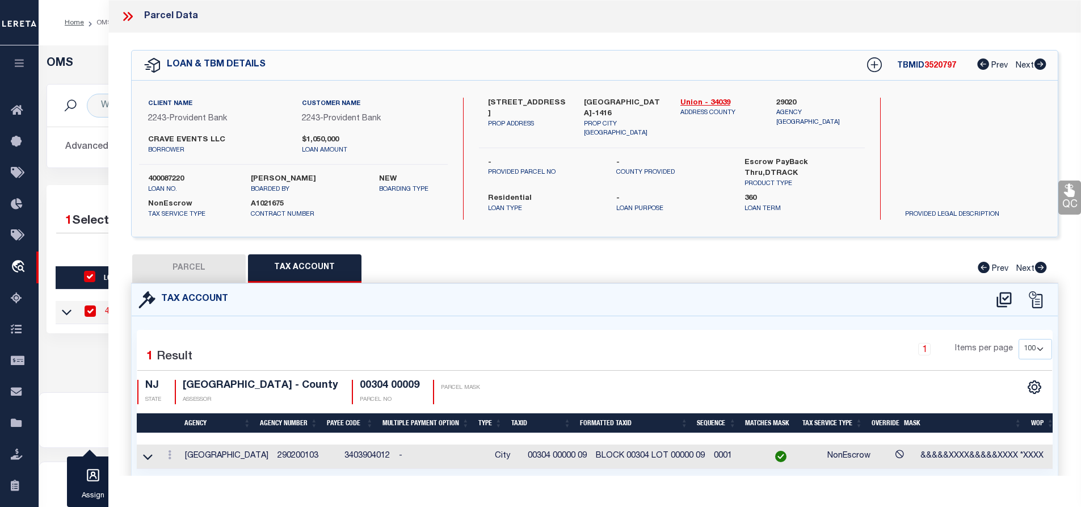
checkbox input "false"
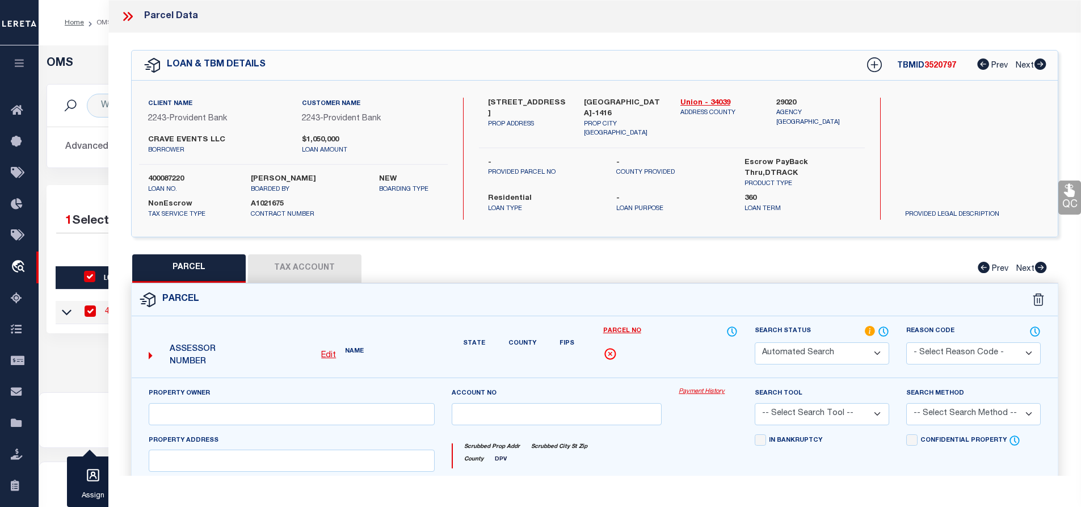
select select "IP"
type input "537 NORTH AVE LLC"
select select "AGW"
select select "LEG"
type input "537-47 NORTH AVE"
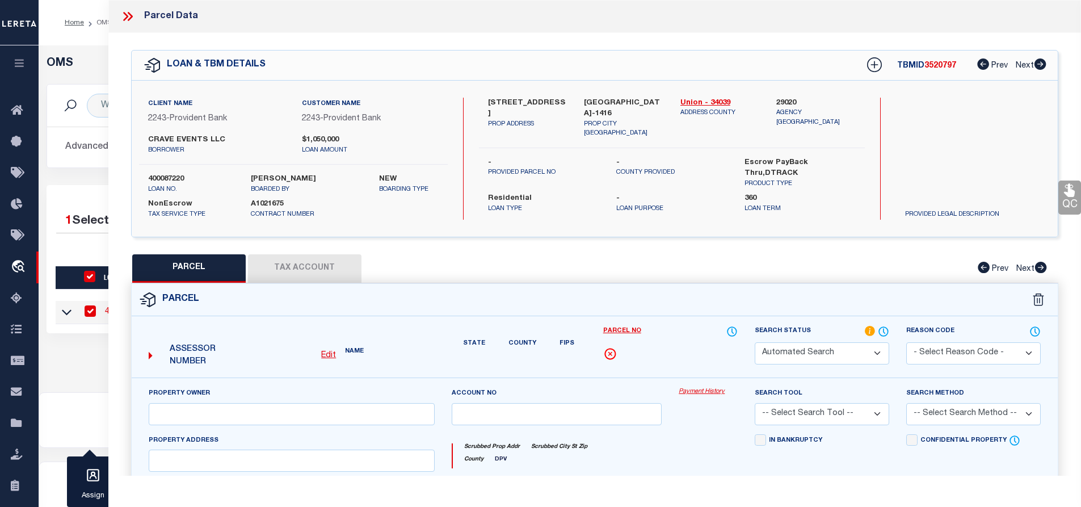
type input "PLAINFIELD NJ 07060-1416"
type textarea "Block: 304 Lot: 9"
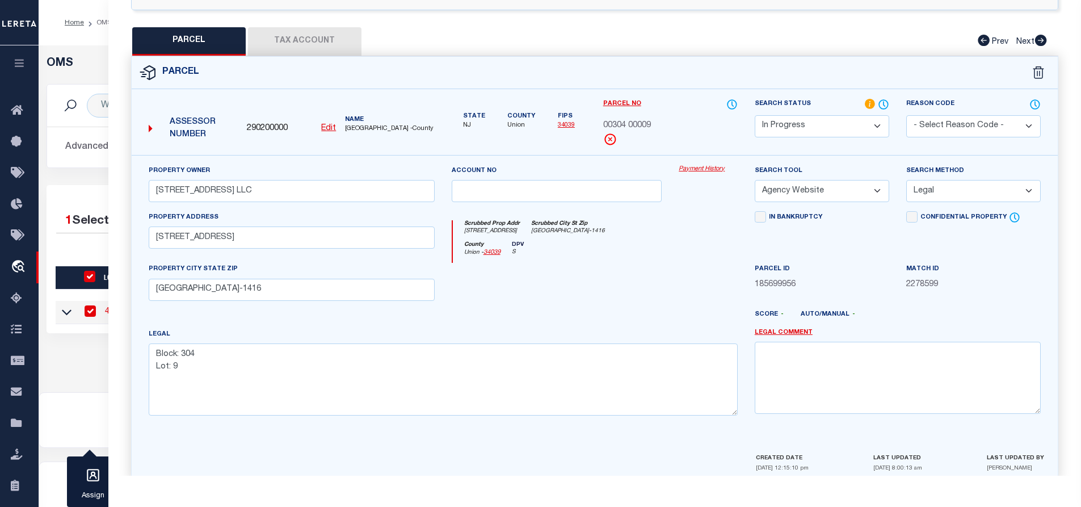
scroll to position [246, 0]
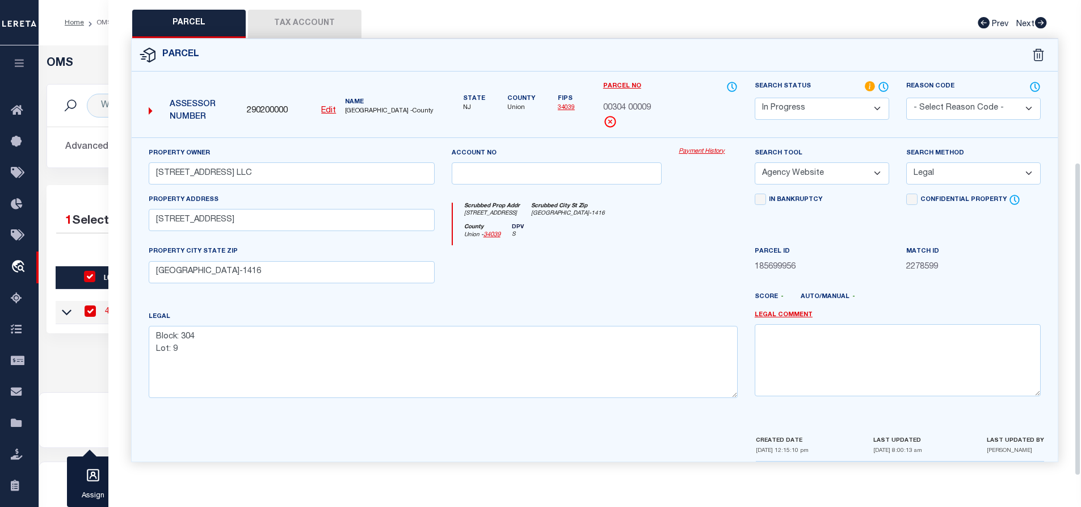
click at [301, 28] on button "Tax Account" at bounding box center [304, 24] width 113 height 28
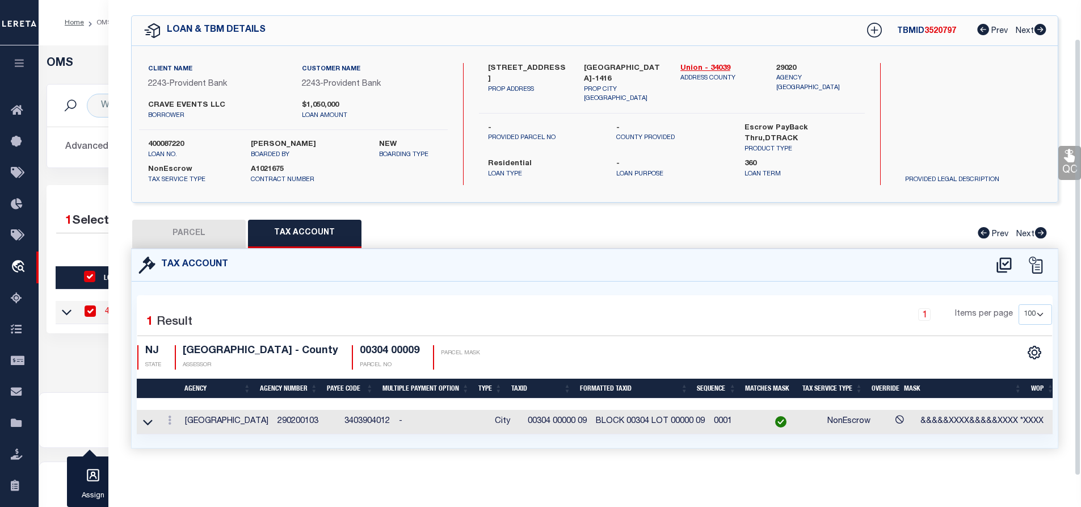
select select "100"
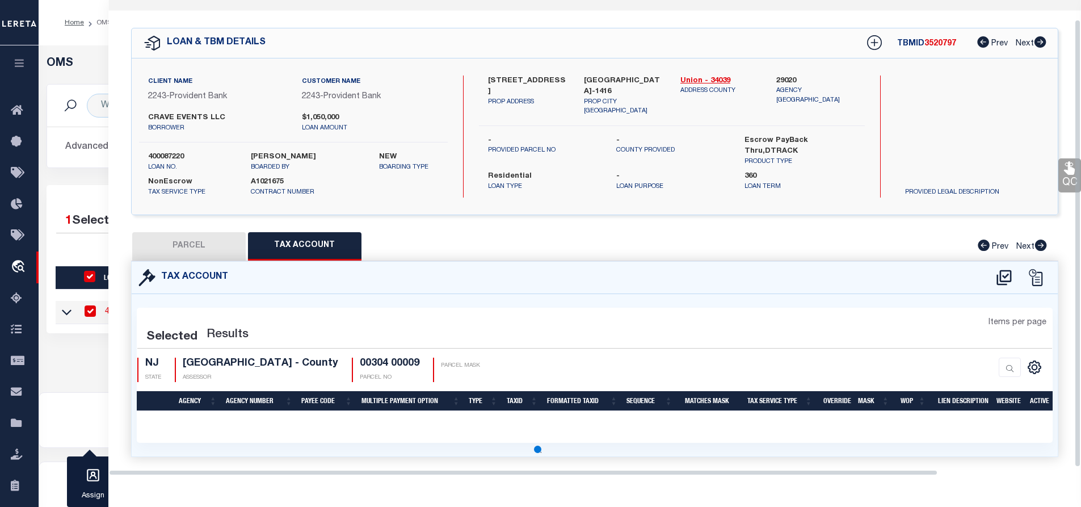
select select "100"
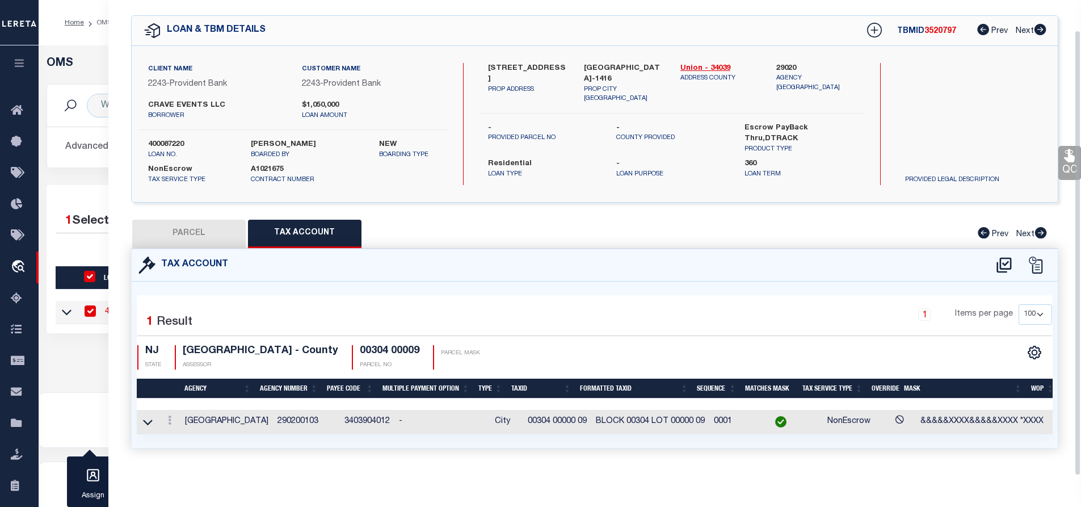
scroll to position [41, 0]
click at [169, 415] on icon at bounding box center [169, 419] width 3 height 9
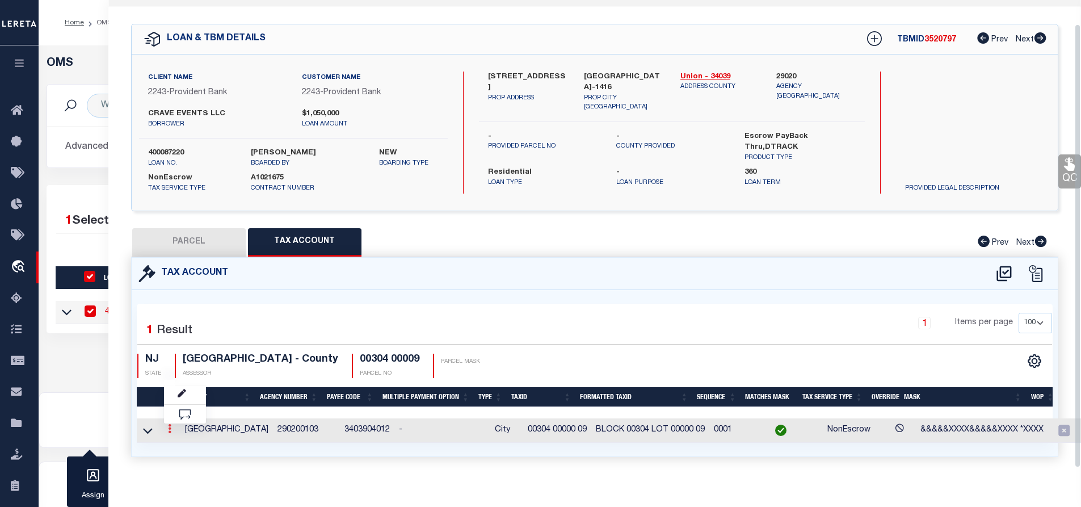
scroll to position [26, 0]
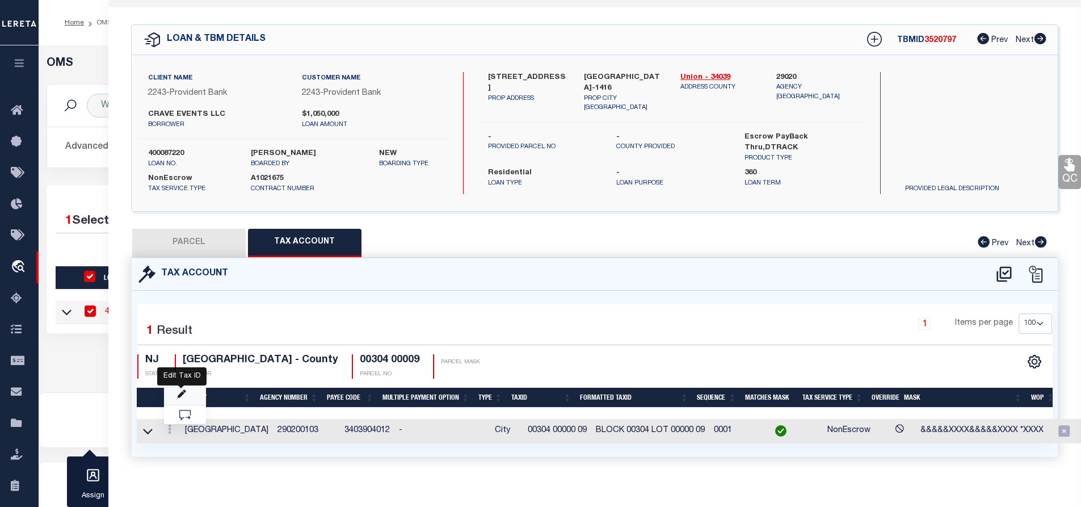
click at [180, 391] on icon "" at bounding box center [182, 394] width 9 height 9
type input "00304 00000 09"
type textarea "&&&&&XXXX&&&&&XXXX *XXXX"
checkbox input "true"
type input "BLOCK XXXXXXXXX LOT XXXXXXXXXXXXXXXXXX*"
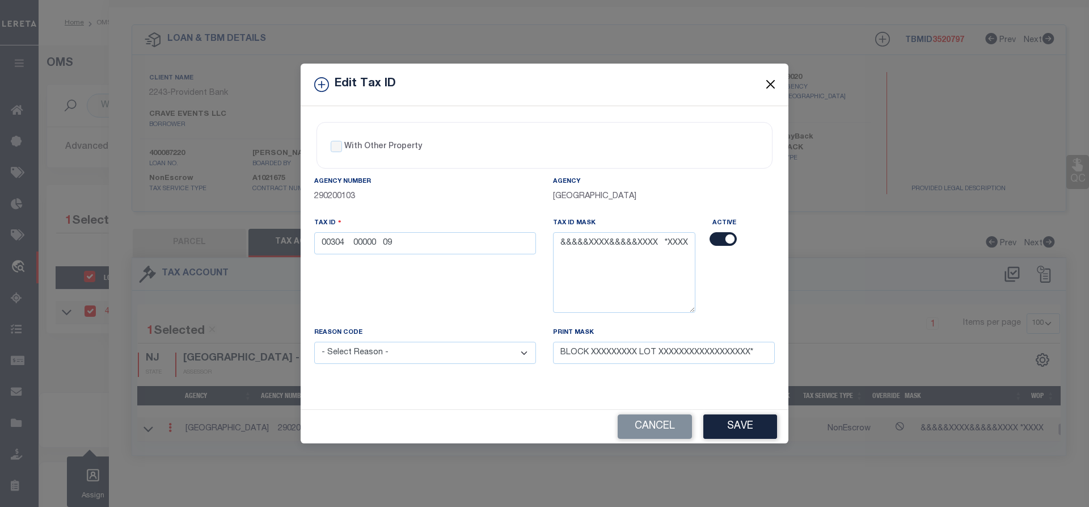
click at [765, 84] on button "Close" at bounding box center [770, 84] width 15 height 15
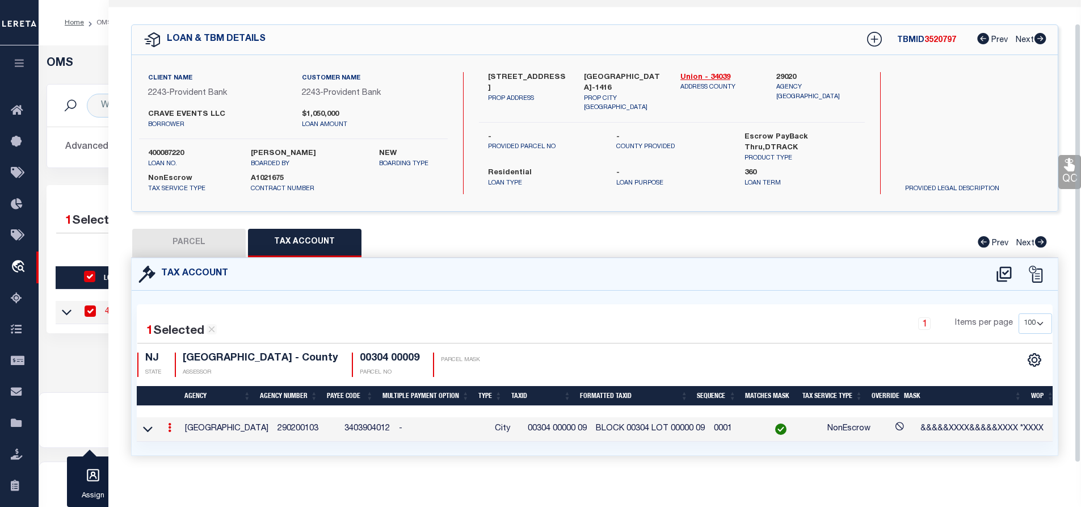
click at [192, 248] on button "PARCEL" at bounding box center [188, 243] width 113 height 28
select select "AS"
select select
checkbox input "false"
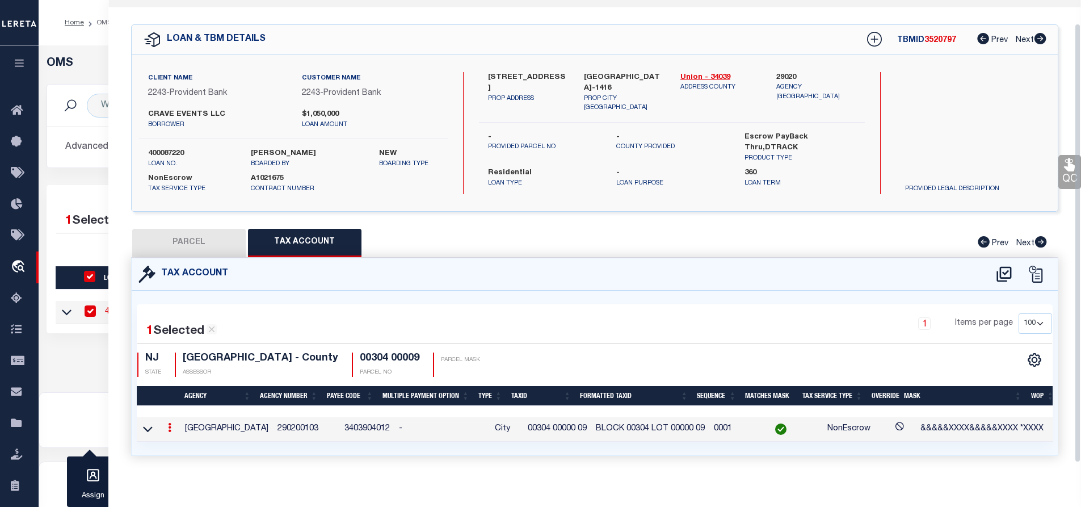
checkbox input "false"
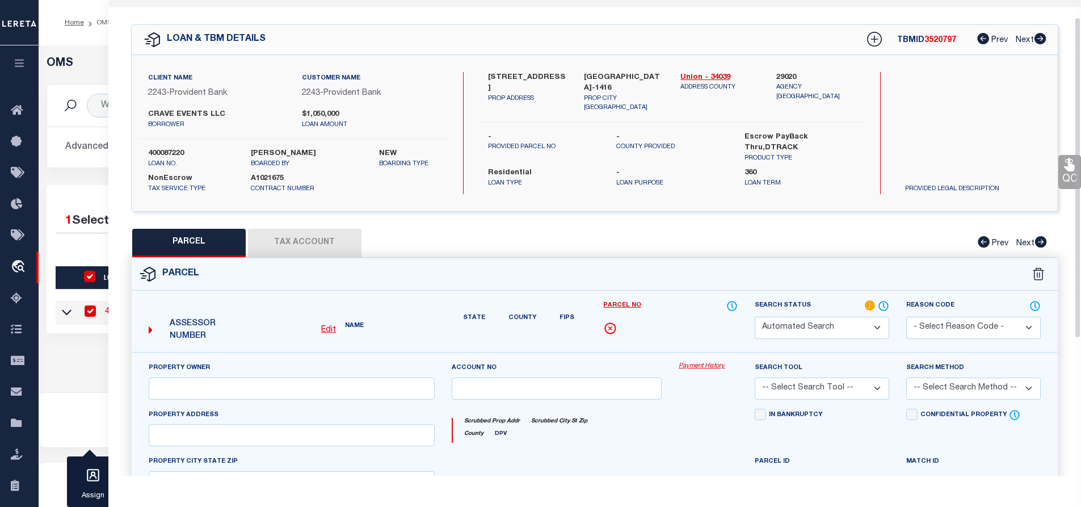
select select "IP"
type input "537 NORTH AVE LLC"
select select "AGW"
select select "LEG"
type input "537-47 NORTH AVE"
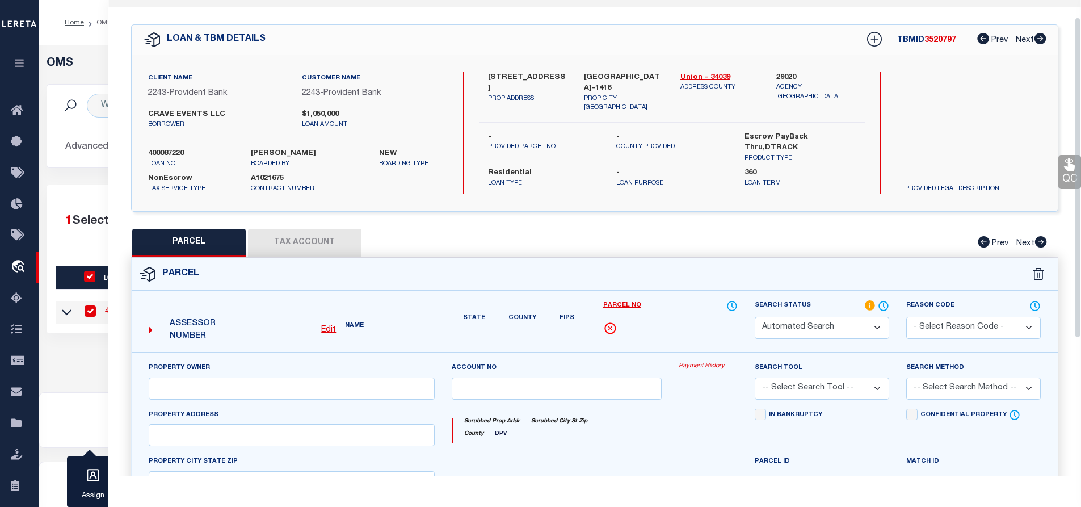
type input "PLAINFIELD NJ 07060-1416"
type textarea "Block: 304 Lot: 9"
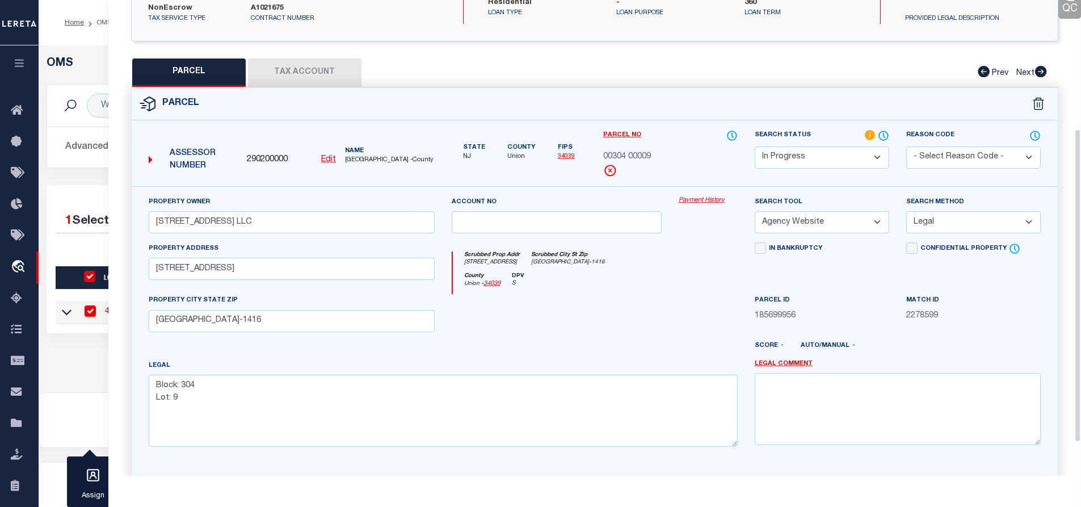
scroll to position [246, 0]
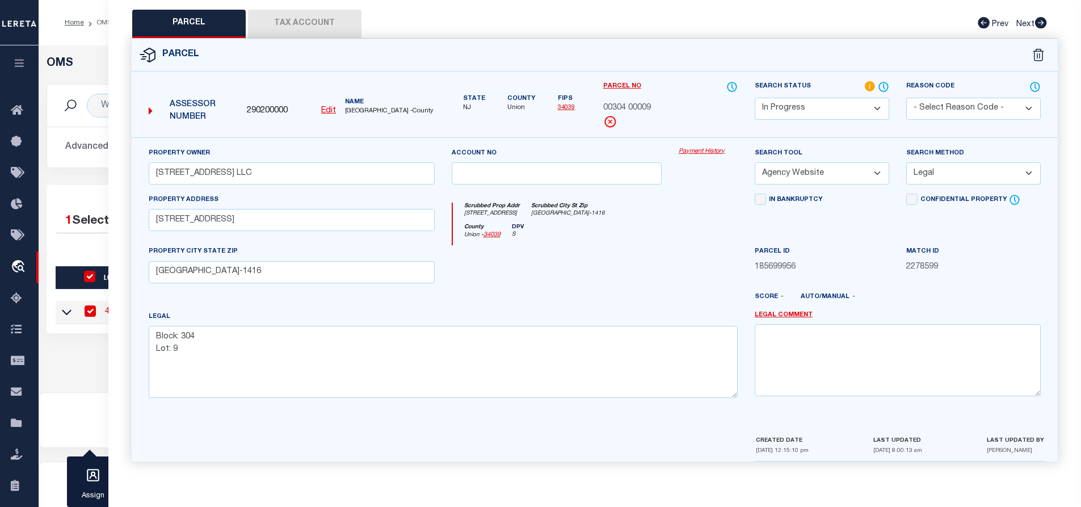
click at [303, 21] on button "Tax Account" at bounding box center [304, 24] width 113 height 28
select select "100"
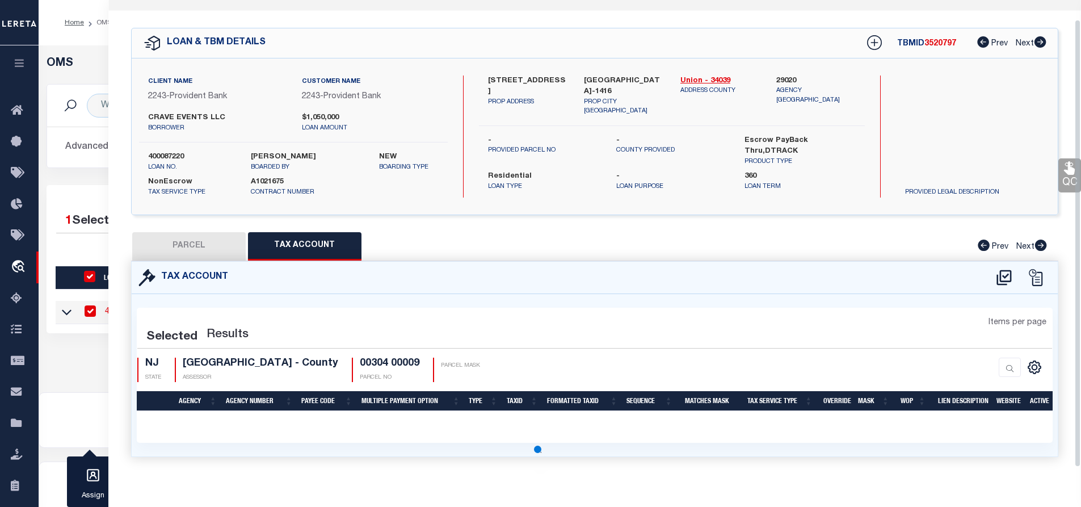
select select "100"
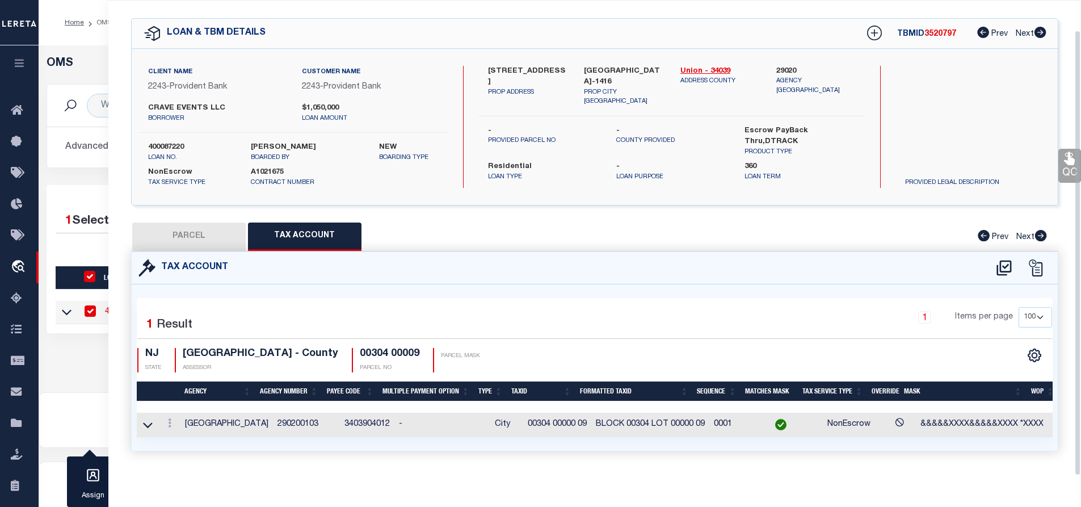
scroll to position [41, 0]
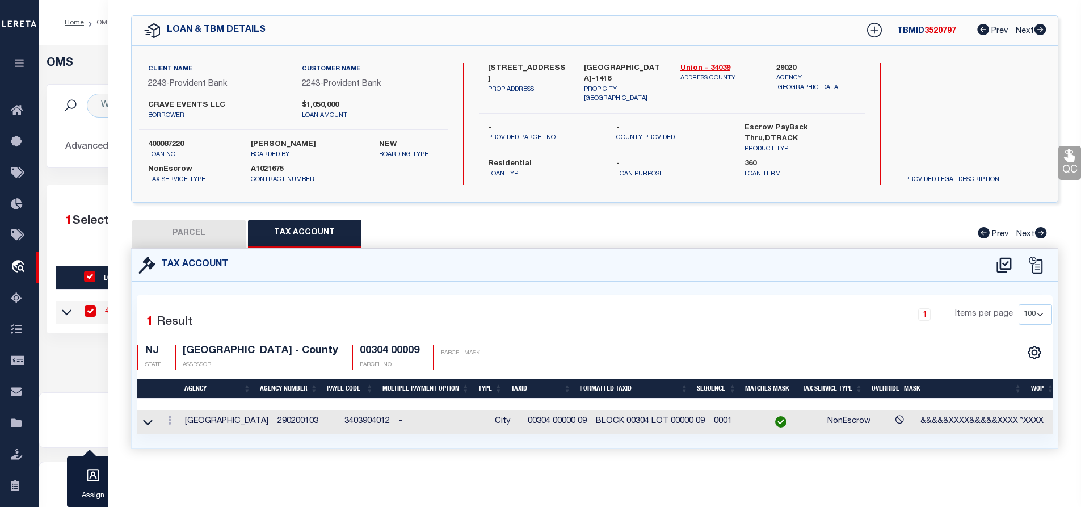
click at [542, 295] on div "Selected 1 Result 1 Items per page 10 25 50 100 NJ STATE ASSESSOR" at bounding box center [595, 364] width 916 height 139
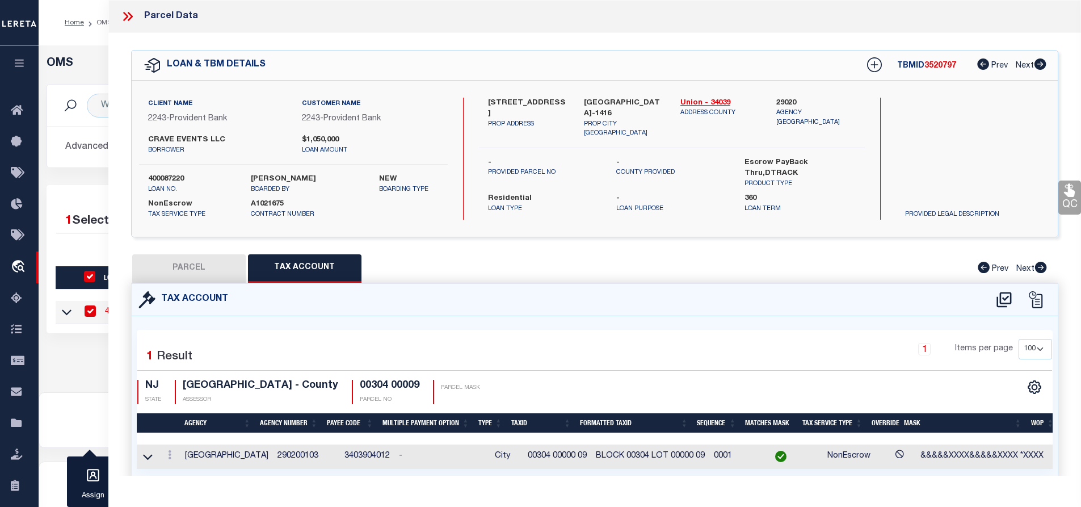
click at [183, 260] on button "PARCEL" at bounding box center [188, 268] width 113 height 28
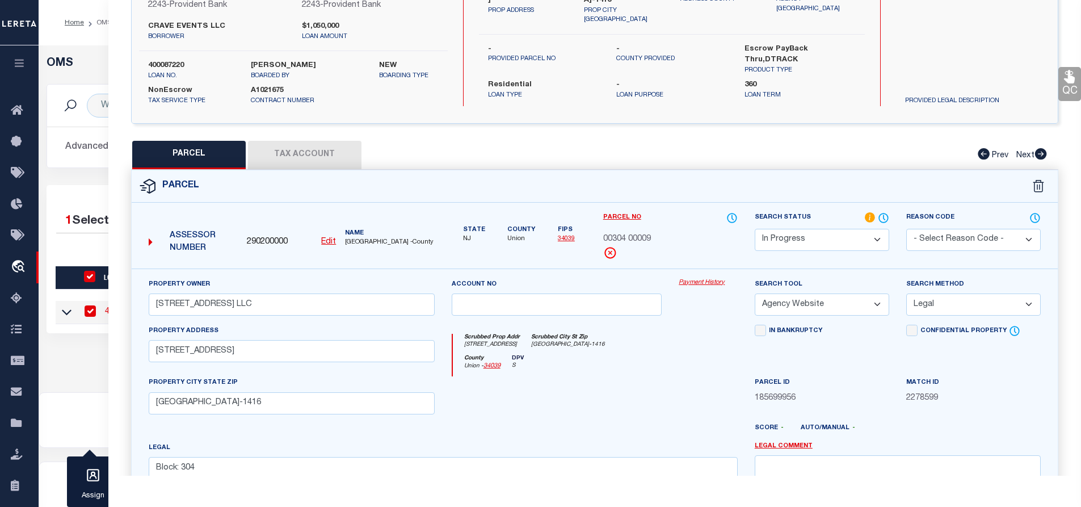
scroll to position [170, 0]
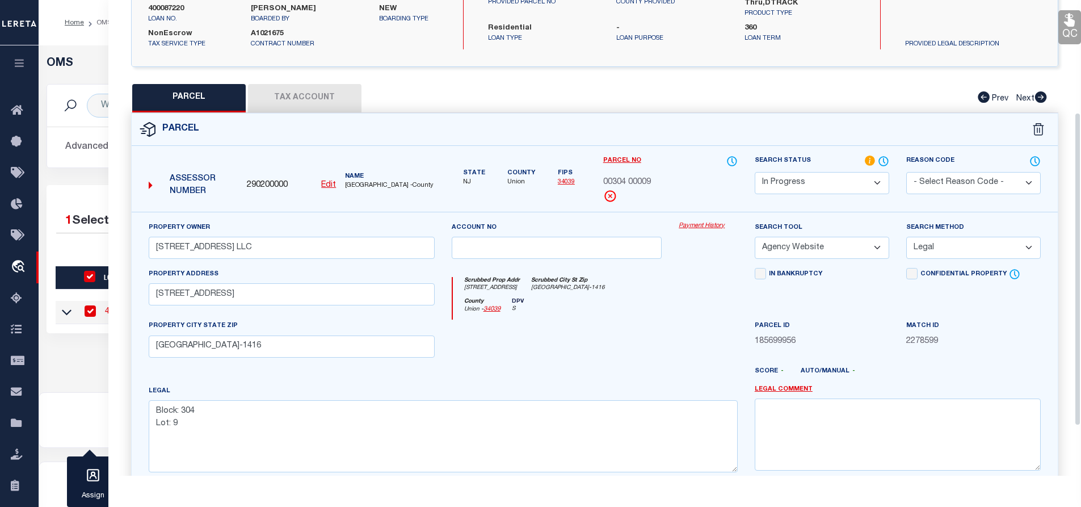
click at [323, 96] on button "Tax Account" at bounding box center [304, 98] width 113 height 28
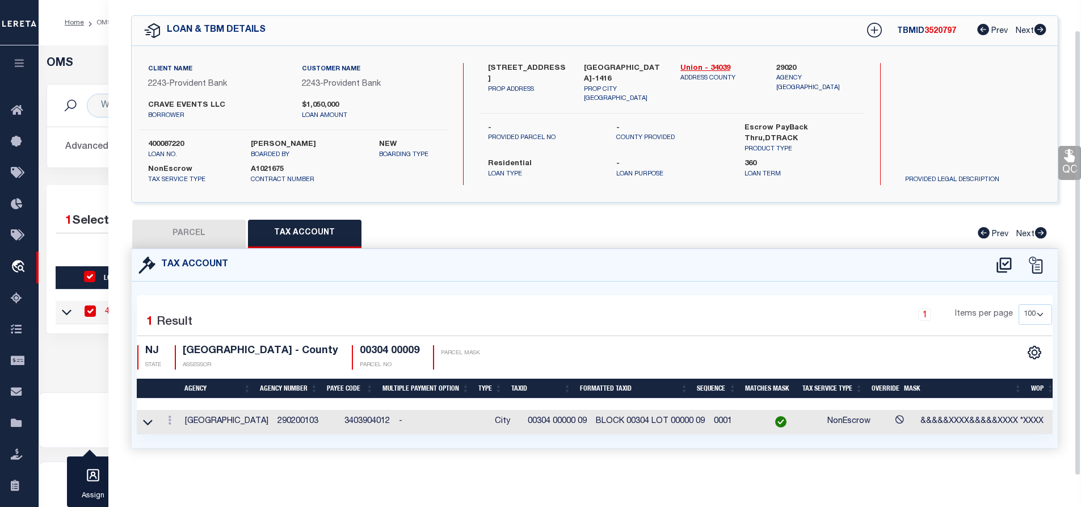
scroll to position [41, 0]
click at [168, 415] on icon at bounding box center [169, 419] width 3 height 9
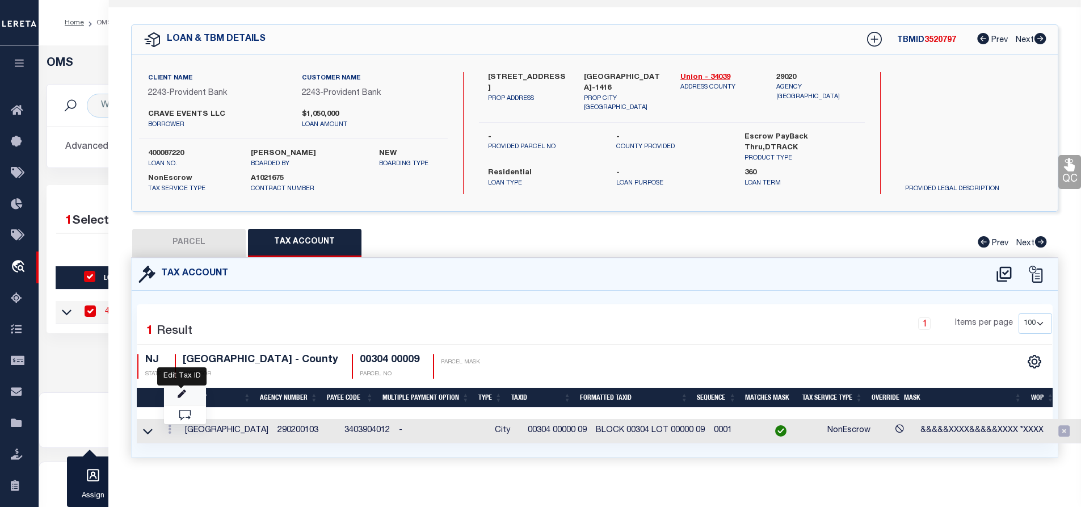
click at [181, 391] on icon "" at bounding box center [182, 394] width 9 height 9
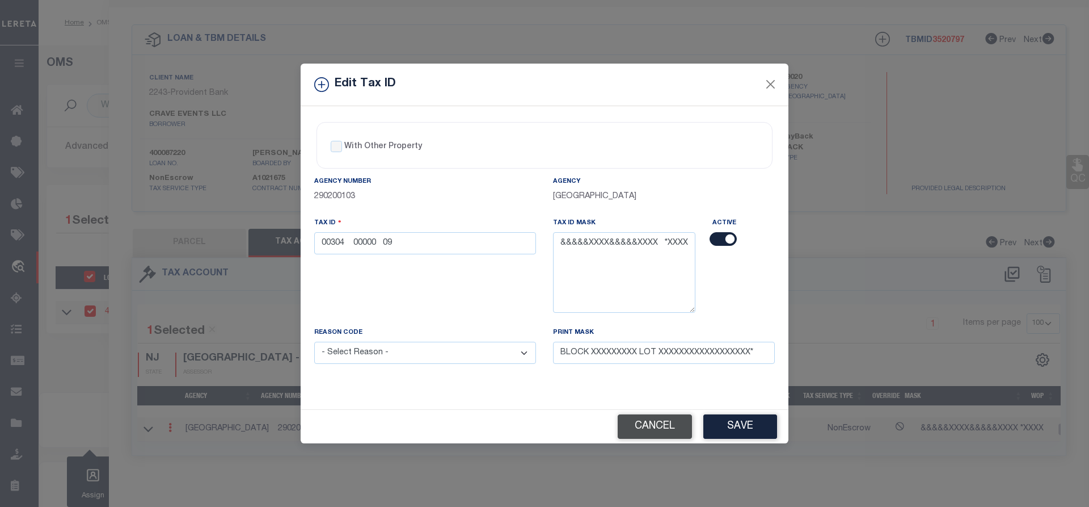
click at [655, 427] on button "Cancel" at bounding box center [655, 426] width 74 height 24
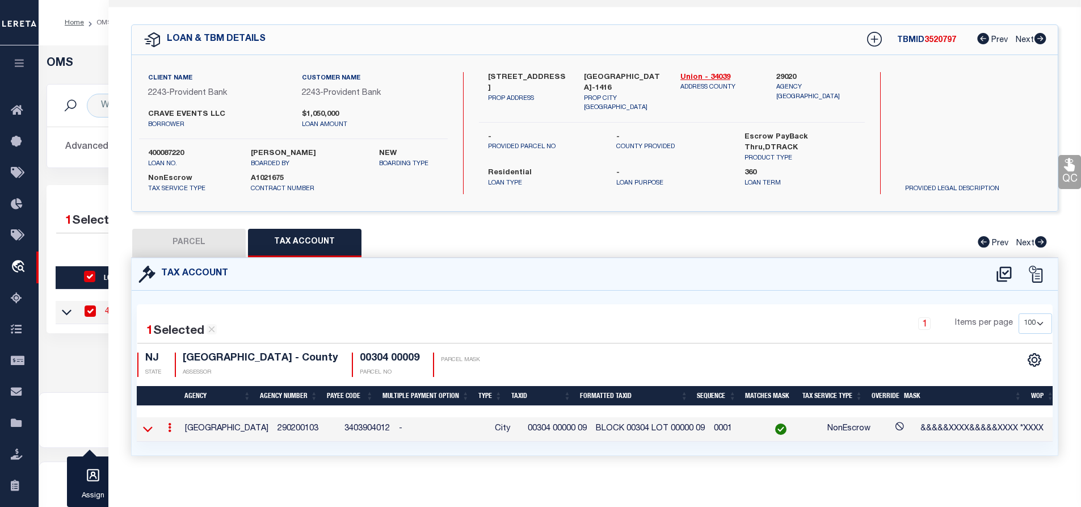
click at [149, 430] on icon at bounding box center [148, 430] width 10 height 6
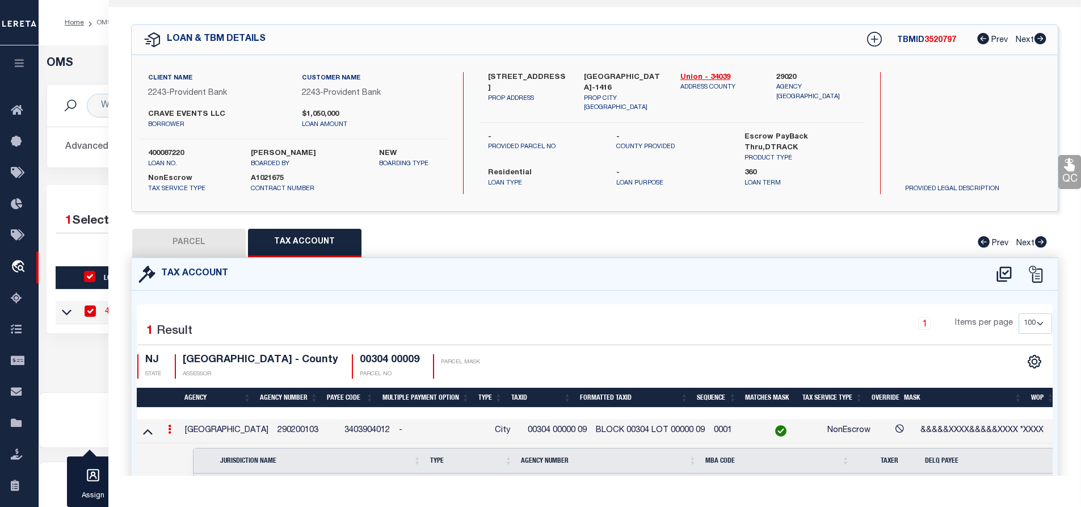
click at [168, 431] on icon at bounding box center [169, 428] width 3 height 9
click at [151, 433] on icon at bounding box center [148, 432] width 10 height 6
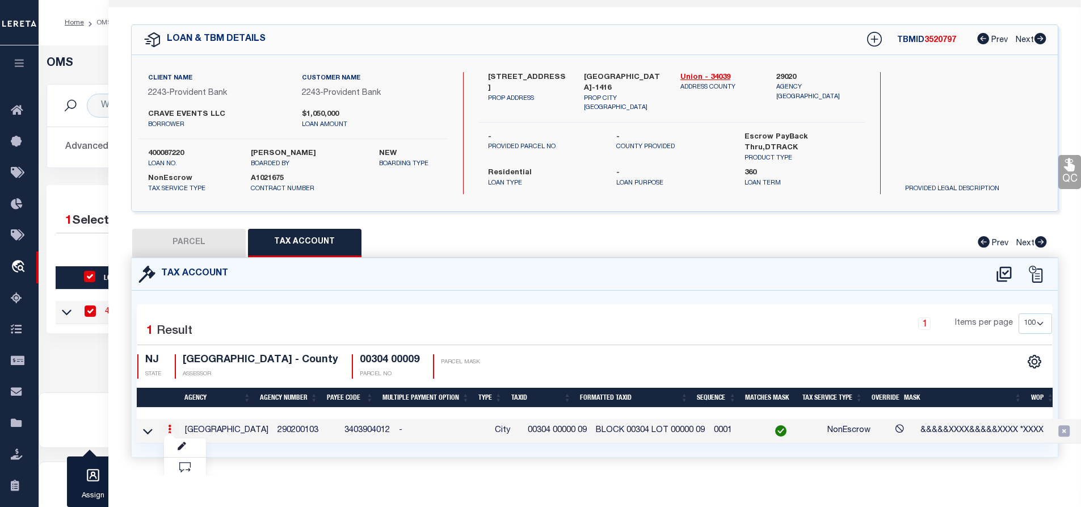
click at [248, 468] on div "Tax Account 1 1 1" at bounding box center [595, 371] width 944 height 227
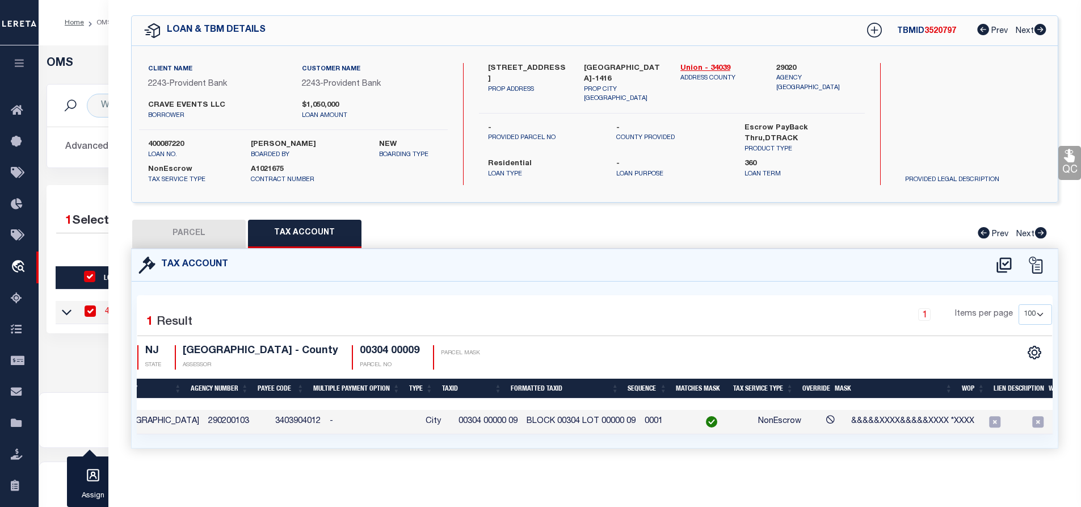
scroll to position [0, 0]
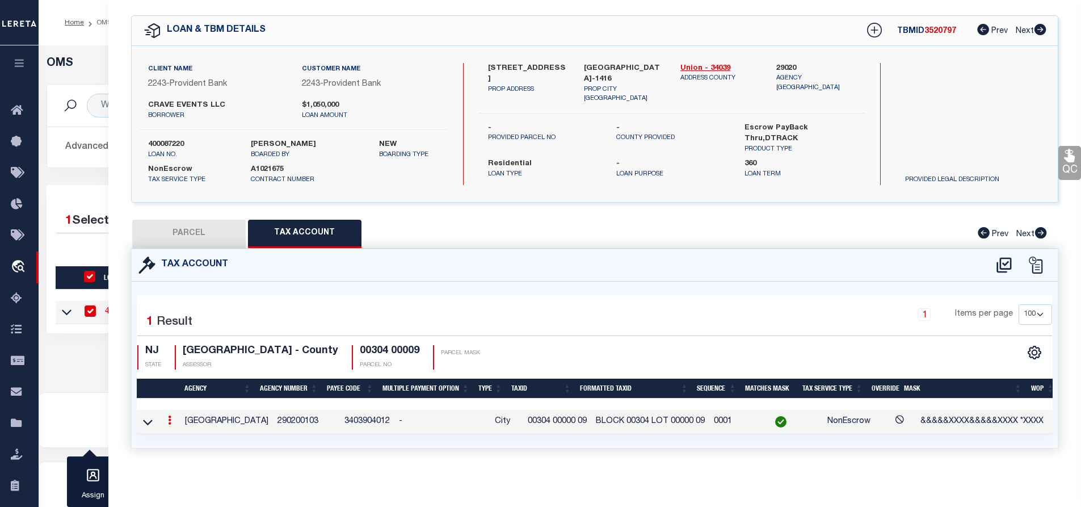
click at [168, 416] on icon at bounding box center [169, 419] width 3 height 9
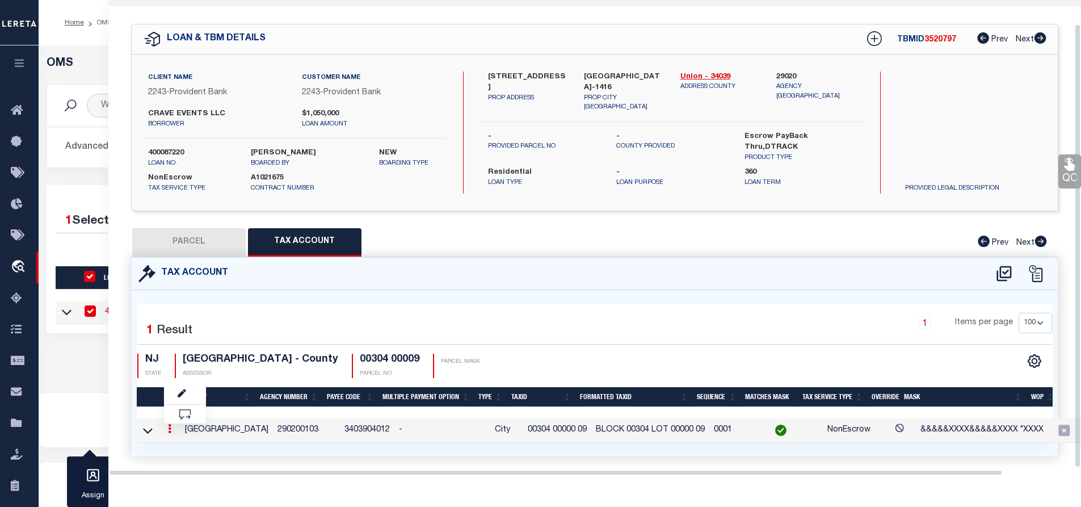
scroll to position [26, 0]
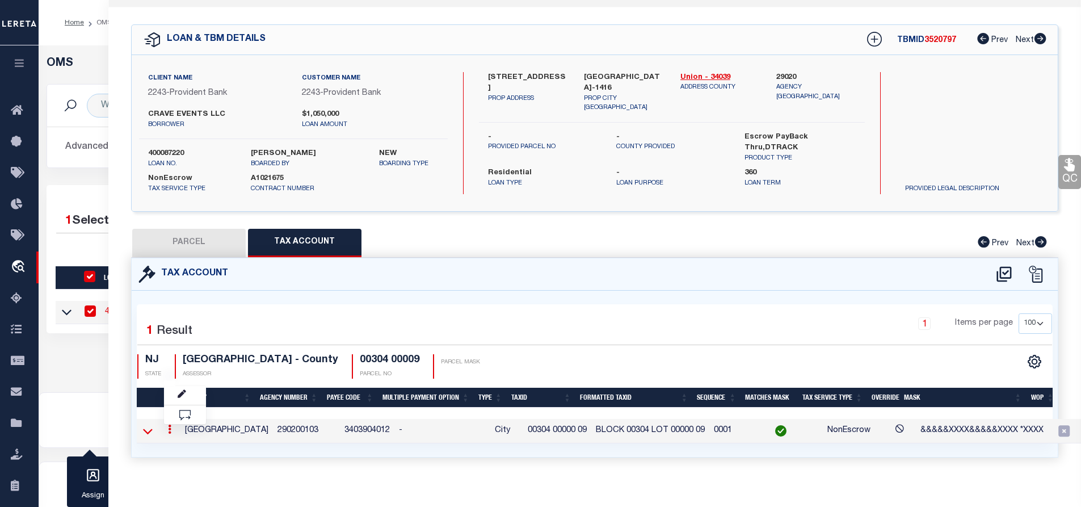
click at [147, 431] on icon at bounding box center [148, 431] width 10 height 12
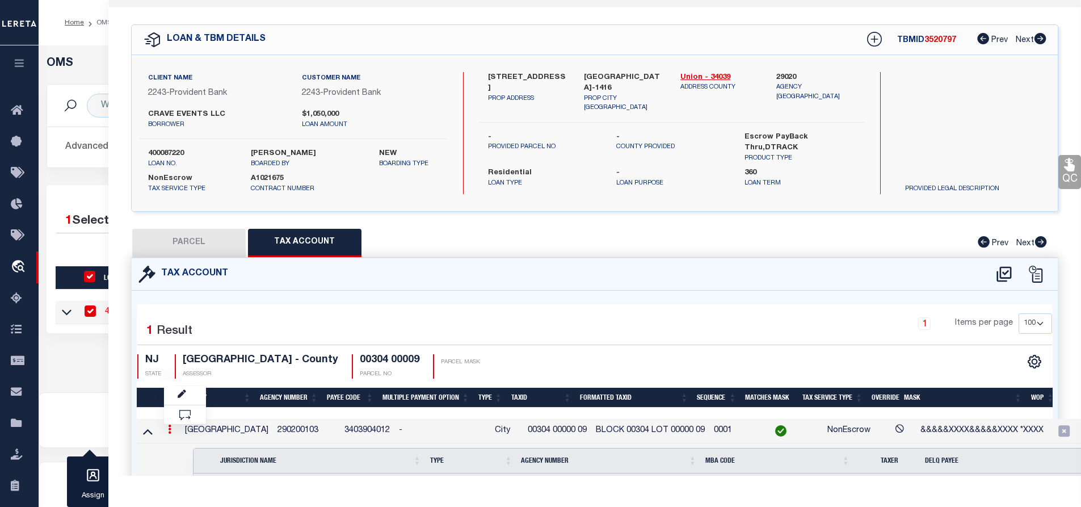
scroll to position [86, 0]
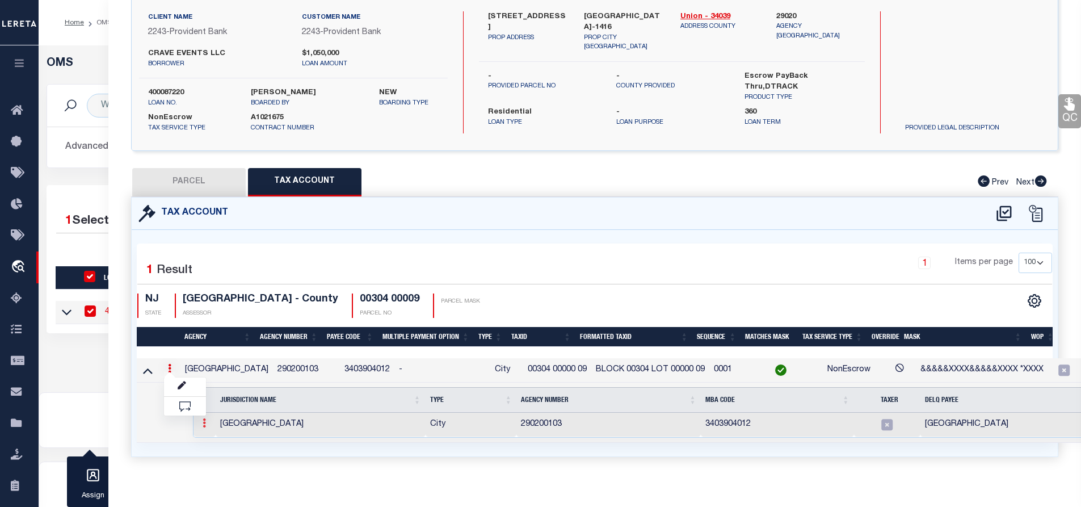
click at [202, 423] on icon at bounding box center [203, 422] width 3 height 9
click at [217, 443] on img at bounding box center [217, 441] width 11 height 11
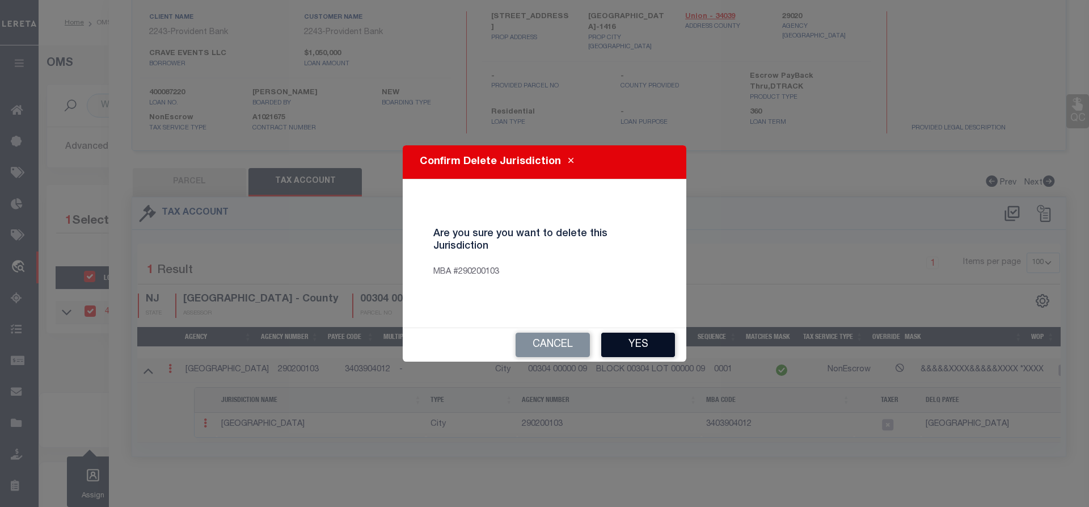
click at [624, 346] on button "Yes" at bounding box center [638, 344] width 74 height 24
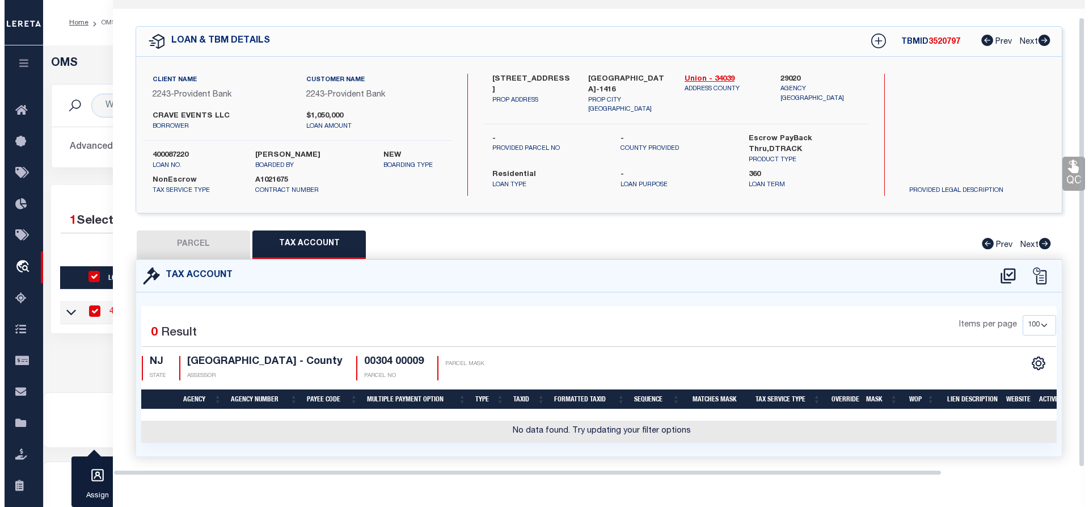
scroll to position [38, 0]
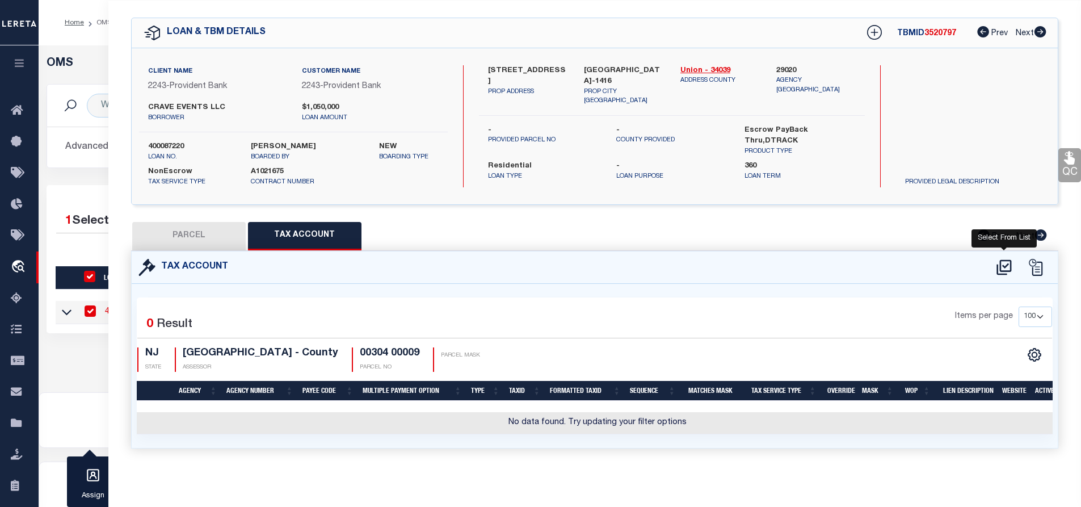
click at [999, 261] on icon at bounding box center [1003, 266] width 15 height 15
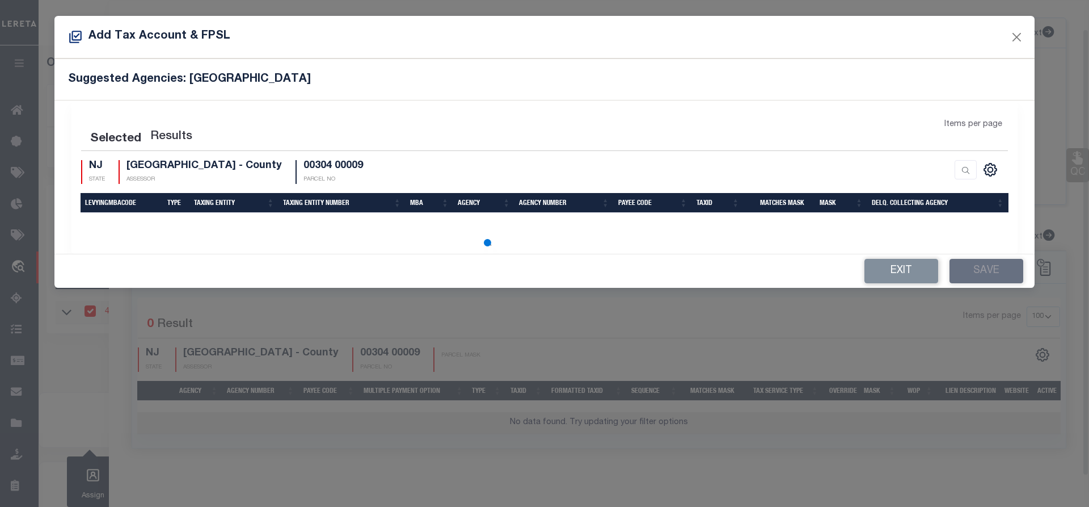
scroll to position [31, 0]
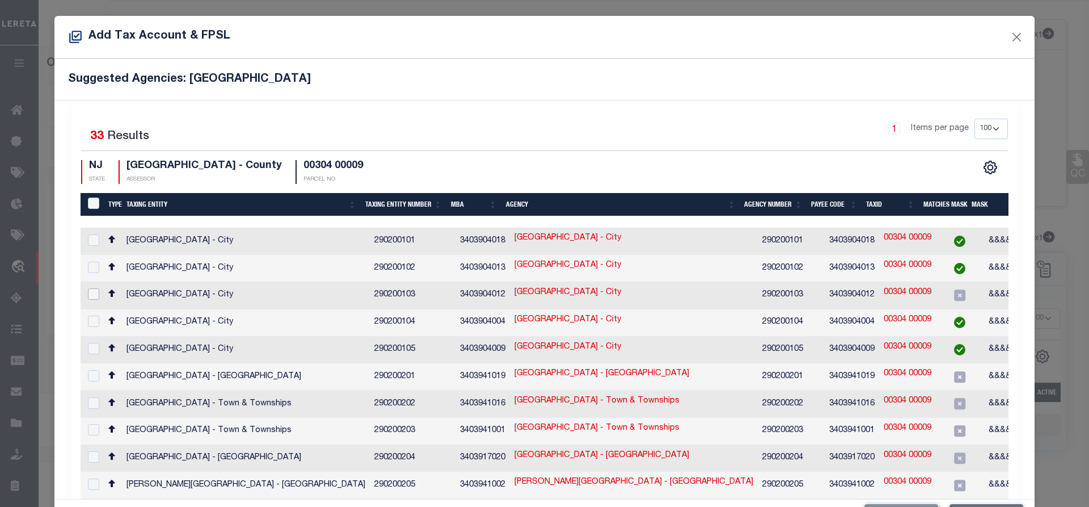
click at [93, 288] on input "checkbox" at bounding box center [93, 293] width 11 height 11
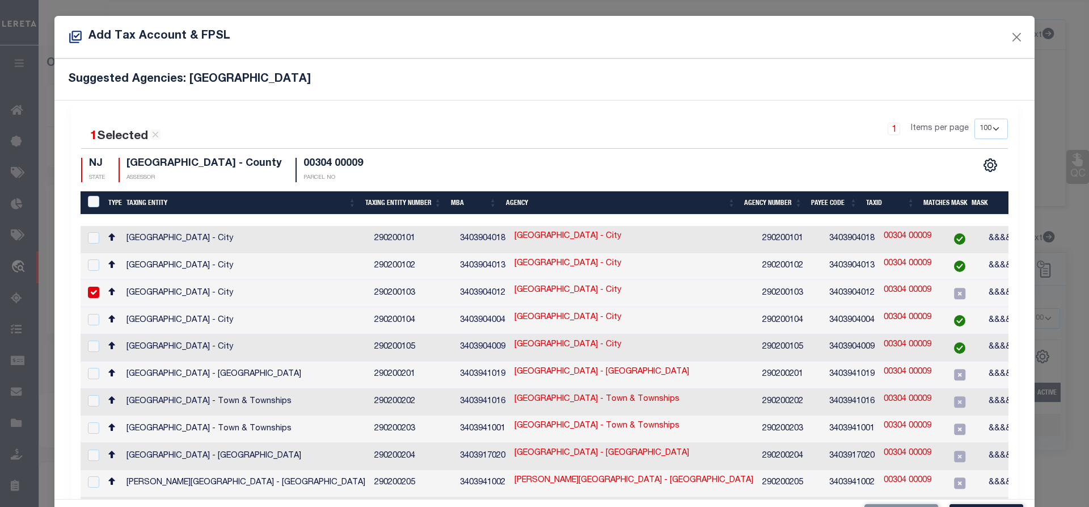
click at [892, 284] on link "00304 00009" at bounding box center [908, 290] width 48 height 12
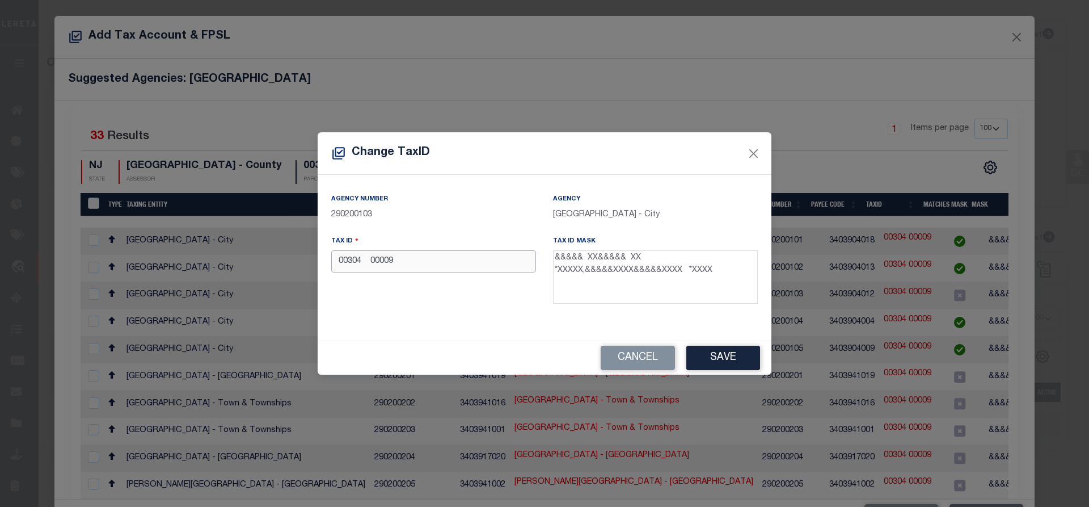
click at [399, 263] on input "00304 00009" at bounding box center [433, 261] width 205 height 22
click at [731, 358] on button "Save" at bounding box center [723, 357] width 74 height 24
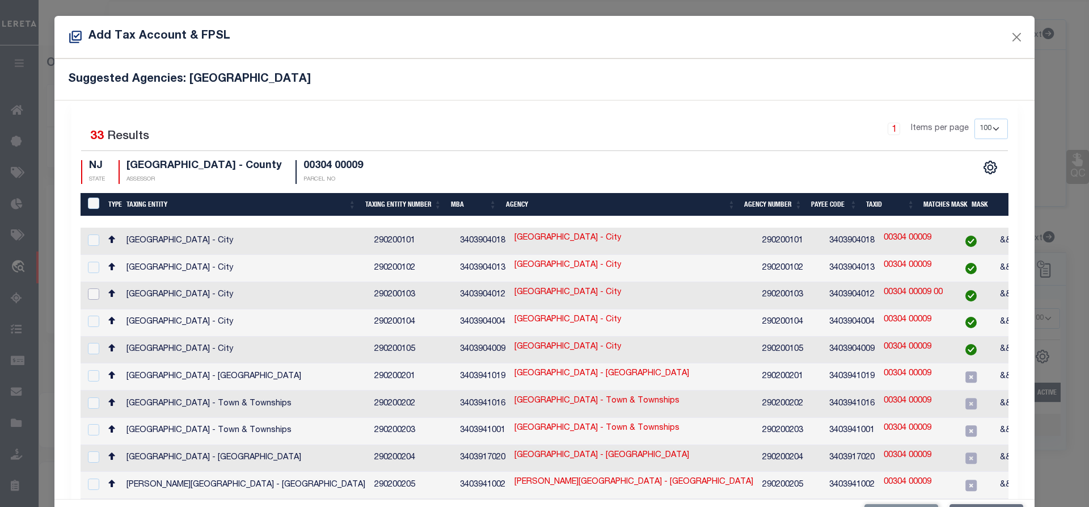
click at [91, 288] on input "checkbox" at bounding box center [93, 293] width 11 height 11
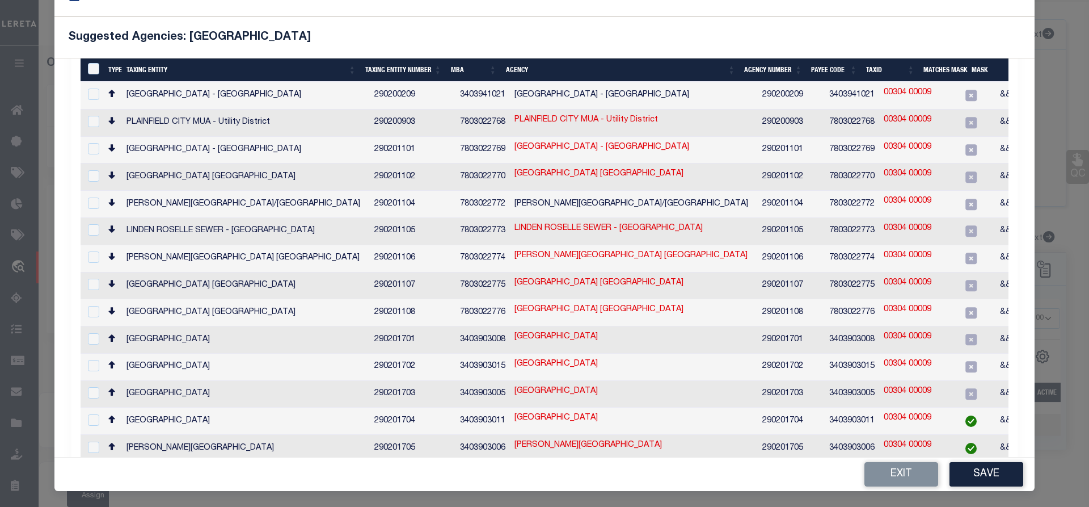
scroll to position [582, 0]
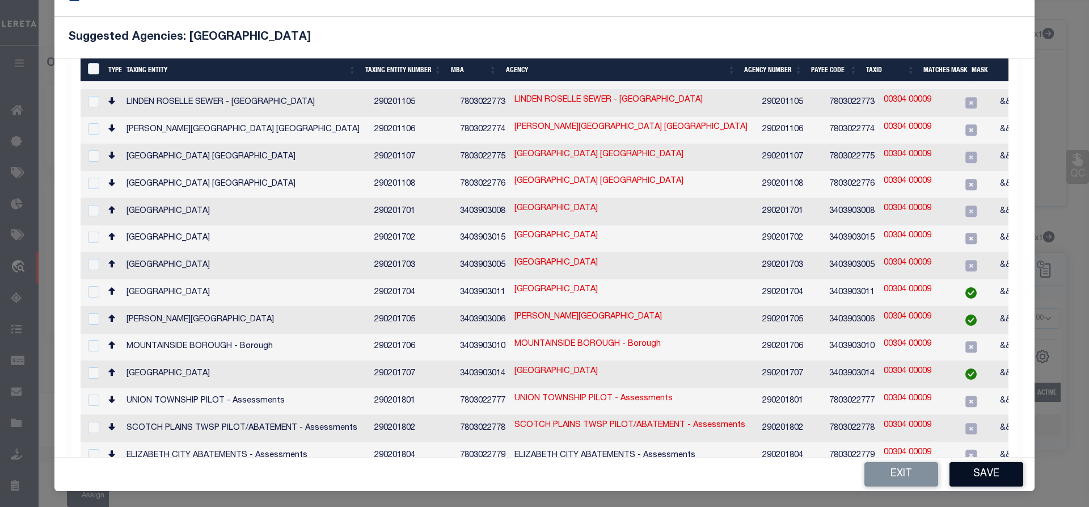
click at [984, 472] on button "Save" at bounding box center [986, 474] width 74 height 24
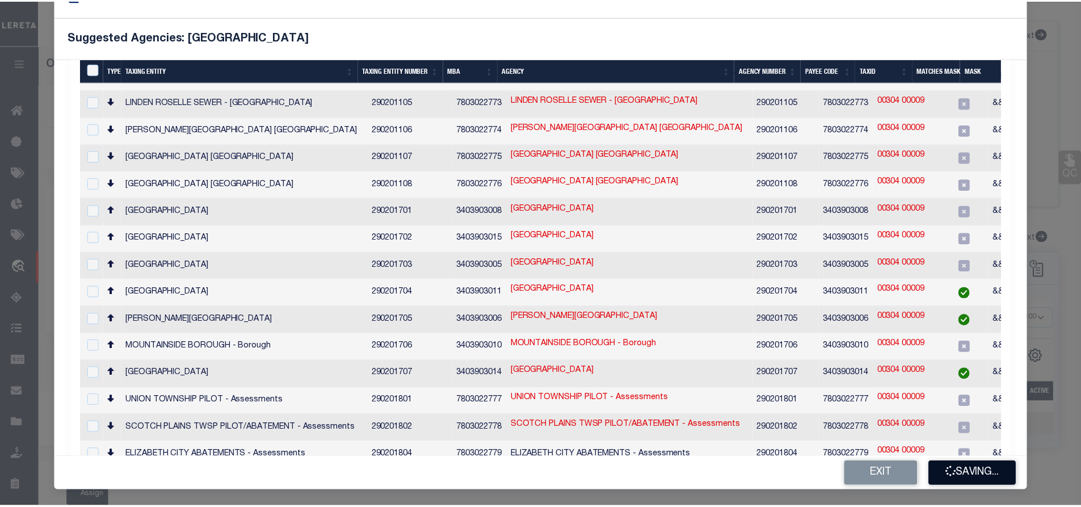
scroll to position [0, 0]
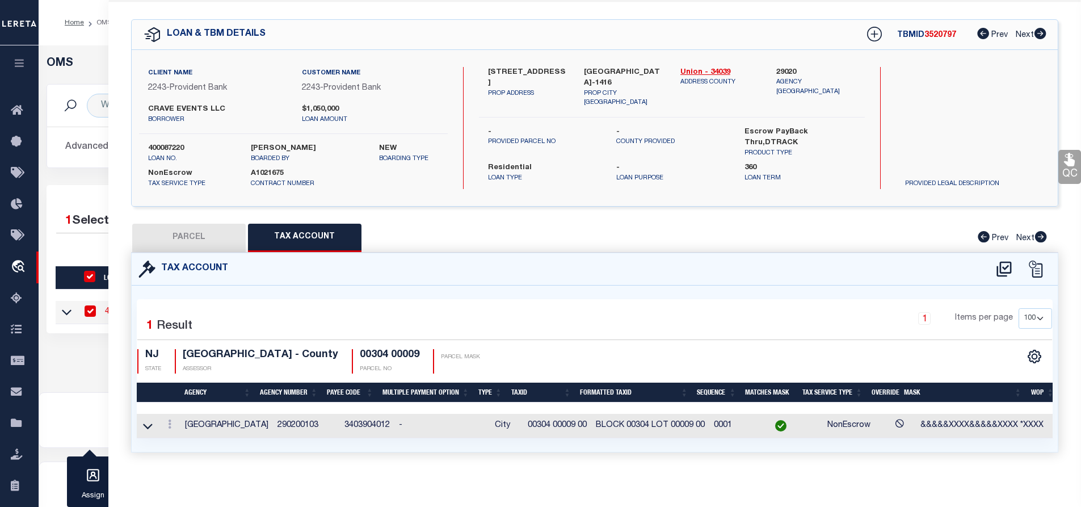
click at [191, 233] on button "PARCEL" at bounding box center [188, 237] width 113 height 28
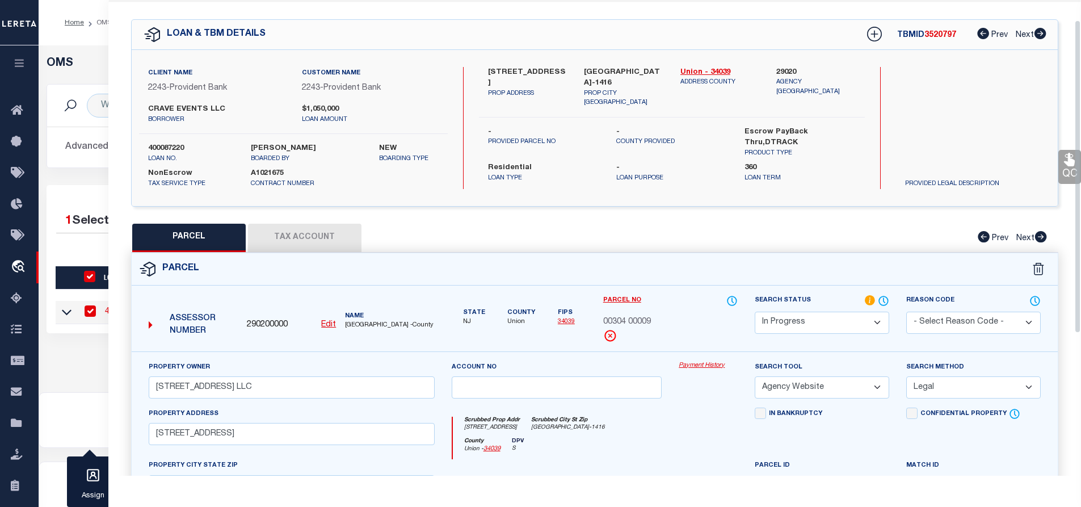
click at [303, 233] on button "Tax Account" at bounding box center [304, 237] width 113 height 28
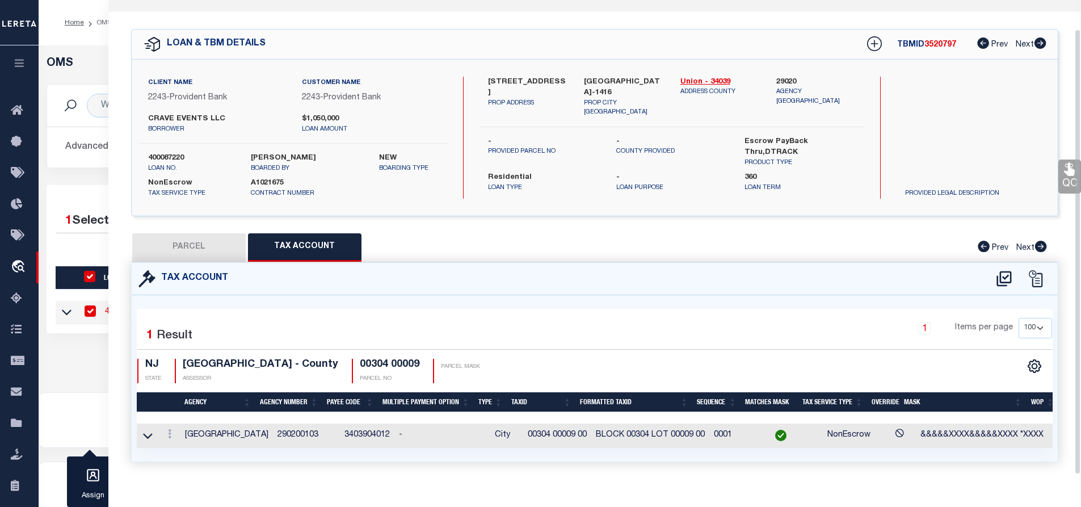
scroll to position [31, 0]
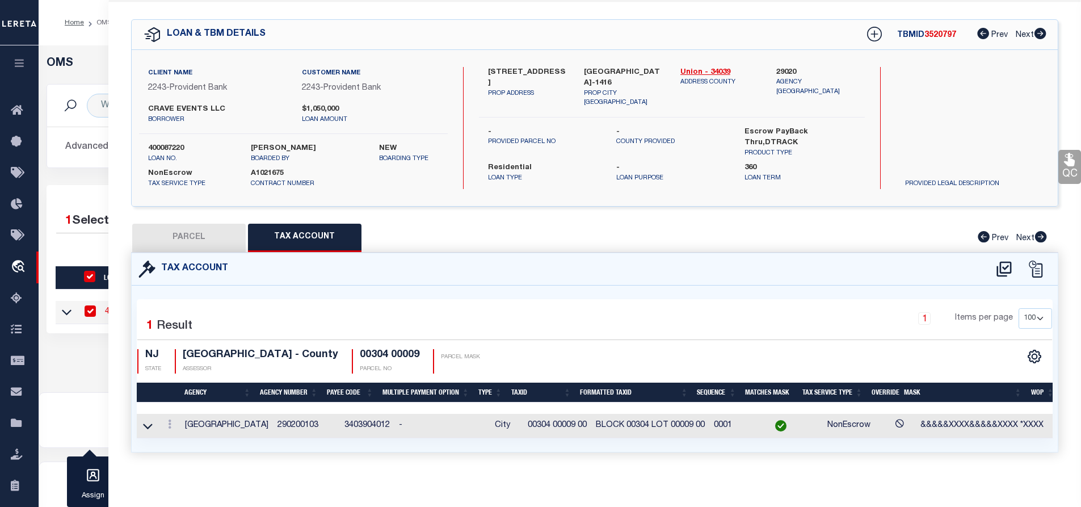
click at [185, 239] on button "PARCEL" at bounding box center [188, 237] width 113 height 28
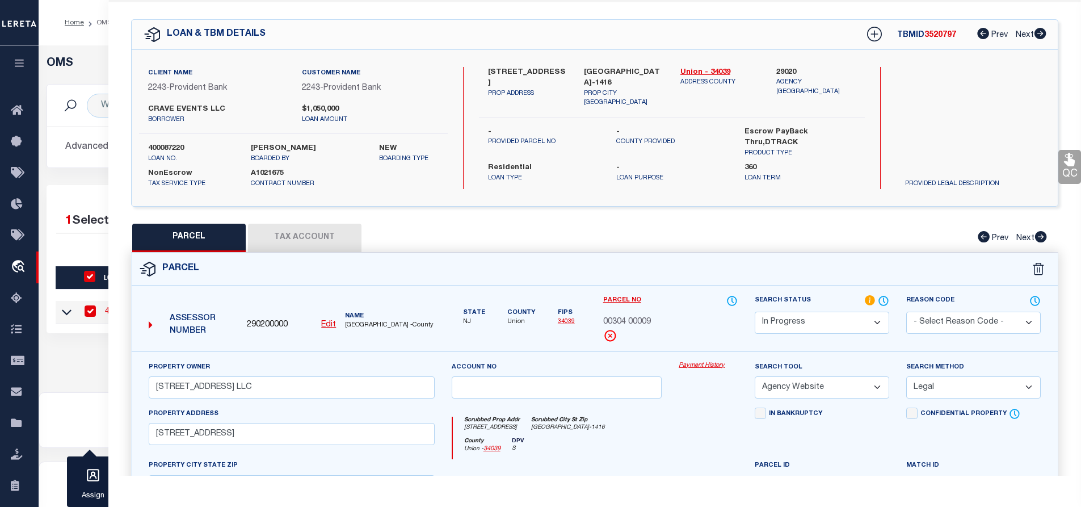
scroll to position [0, 0]
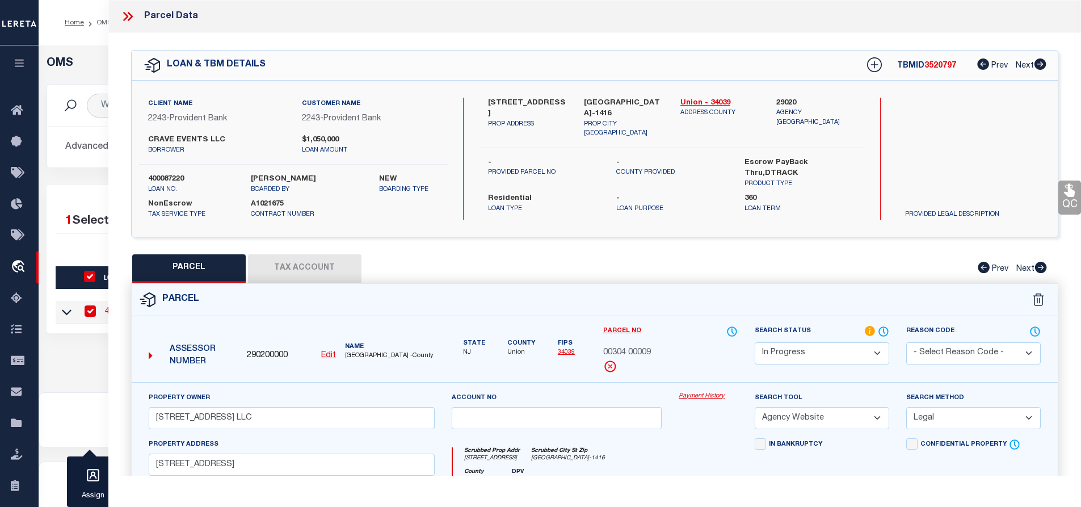
click at [126, 16] on icon at bounding box center [125, 16] width 5 height 9
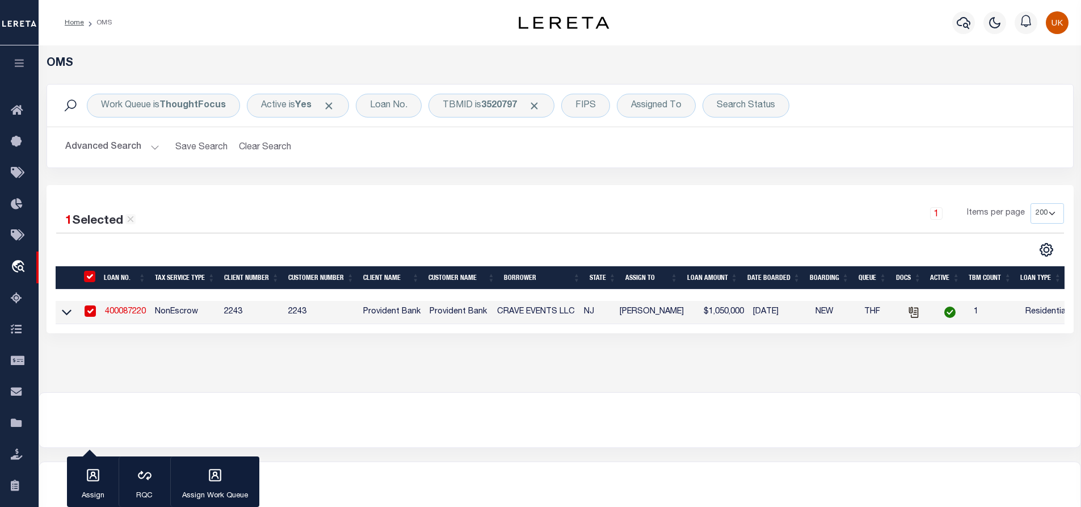
click at [423, 215] on div "1 Items per page 10 25 50 100 200" at bounding box center [688, 217] width 752 height 29
